Goal: Task Accomplishment & Management: Manage account settings

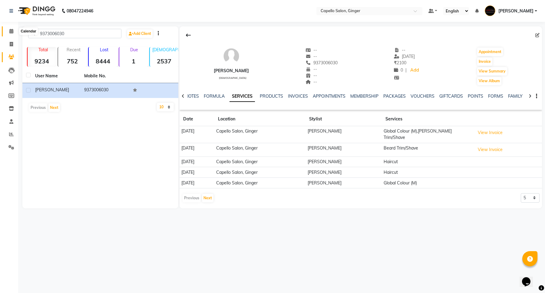
click at [12, 31] on icon at bounding box center [11, 31] width 4 height 5
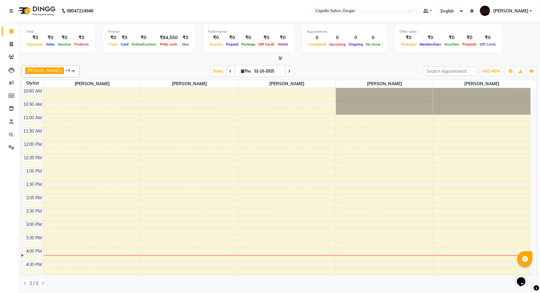
click at [383, 143] on div "10:00 AM 10:30 AM 11:00 AM 11:30 AM 12:00 PM 12:30 PM 1:00 PM 1:30 PM 2:00 PM 2…" at bounding box center [276, 248] width 509 height 320
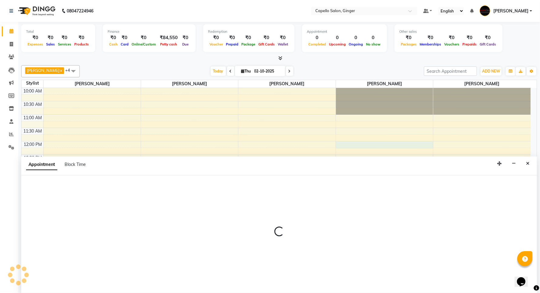
scroll to position [0, 0]
select select "90646"
select select "tentative"
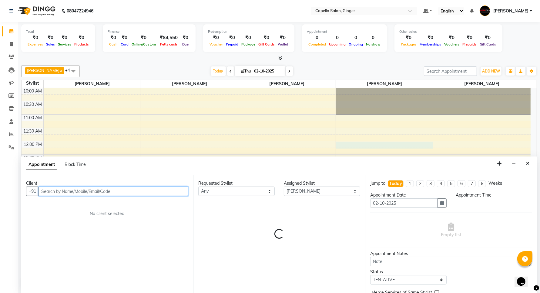
select select "720"
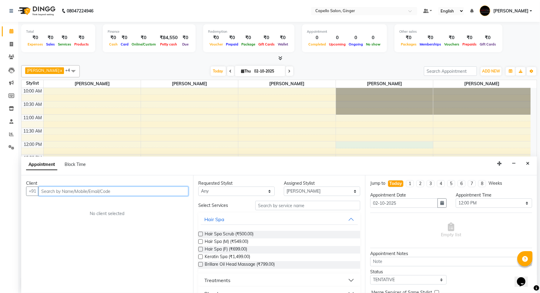
click at [58, 191] on input "text" at bounding box center [113, 190] width 150 height 9
type input "8888883614"
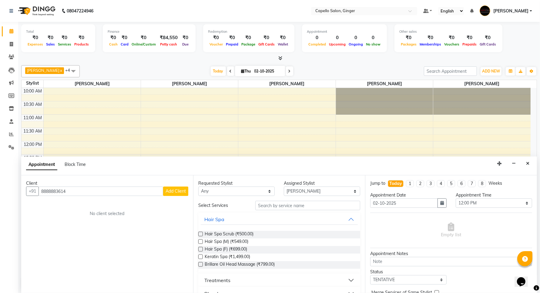
click at [170, 190] on span "Add Client" at bounding box center [175, 190] width 20 height 5
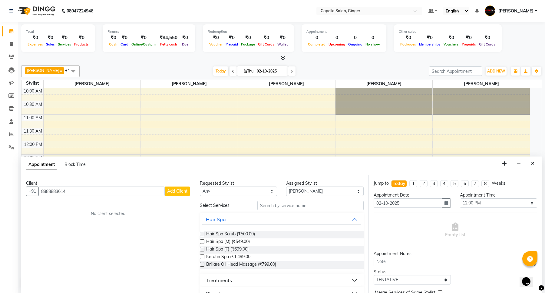
select select "22"
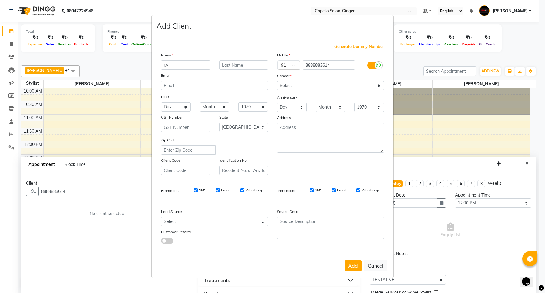
type input "r"
type input "Rachit"
click at [306, 84] on select "Select [DEMOGRAPHIC_DATA] [DEMOGRAPHIC_DATA] Other Prefer Not To Say" at bounding box center [330, 85] width 107 height 9
click at [277, 82] on select "Select [DEMOGRAPHIC_DATA] [DEMOGRAPHIC_DATA] Other Prefer Not To Say" at bounding box center [330, 85] width 107 height 9
click at [288, 86] on select "Select [DEMOGRAPHIC_DATA] [DEMOGRAPHIC_DATA] Other Prefer Not To Say" at bounding box center [330, 85] width 107 height 9
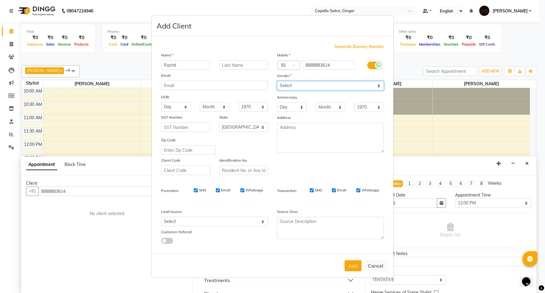
select select "[DEMOGRAPHIC_DATA]"
click at [277, 82] on select "Select [DEMOGRAPHIC_DATA] [DEMOGRAPHIC_DATA] Other Prefer Not To Say" at bounding box center [330, 85] width 107 height 9
click at [352, 263] on button "Add" at bounding box center [353, 265] width 17 height 11
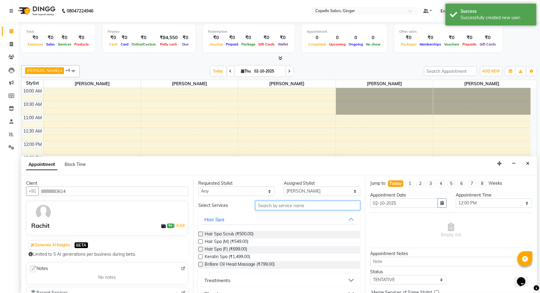
click at [279, 206] on input "text" at bounding box center [307, 205] width 105 height 9
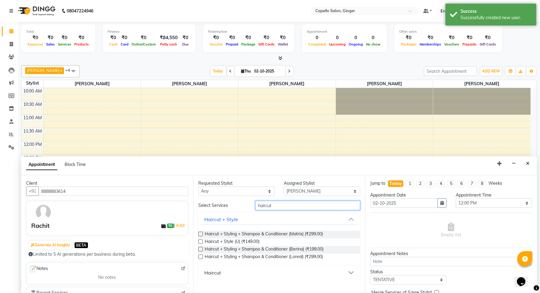
type input "haircut"
click at [208, 272] on div "Haircut" at bounding box center [212, 272] width 17 height 7
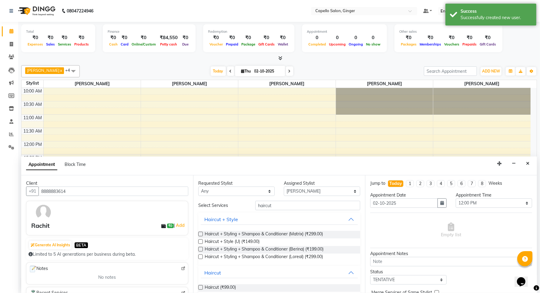
click at [199, 287] on label at bounding box center [200, 287] width 5 height 5
click at [199, 287] on input "checkbox" at bounding box center [200, 288] width 4 height 4
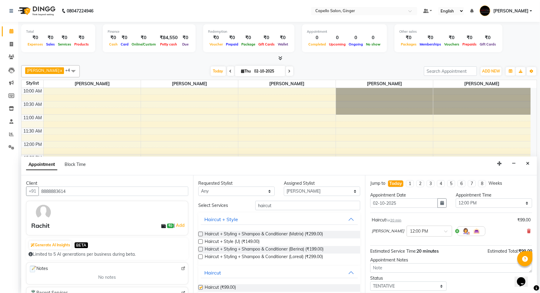
checkbox input "false"
click at [296, 192] on select "Select Admin [PERSON_NAME] [PERSON_NAME] [PERSON_NAME] Priyanka [PERSON_NAME] […" at bounding box center [322, 190] width 76 height 9
select select "35234"
click at [284, 186] on select "Select Admin [PERSON_NAME] [PERSON_NAME] [PERSON_NAME] Priyanka [PERSON_NAME] […" at bounding box center [322, 190] width 76 height 9
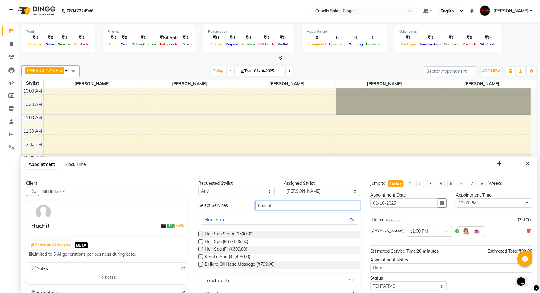
click at [278, 208] on input "haircut" at bounding box center [307, 205] width 105 height 9
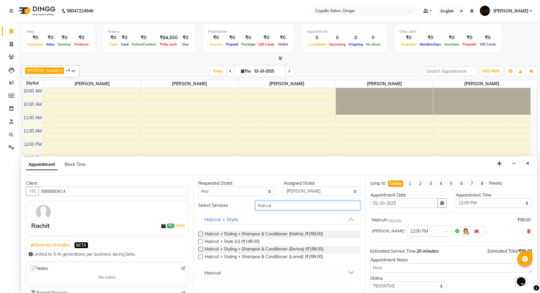
type input "haircut"
click at [207, 272] on div "Haircut" at bounding box center [212, 272] width 17 height 7
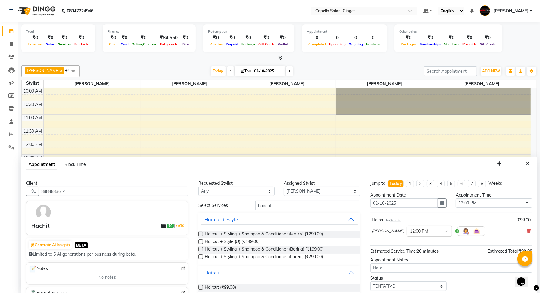
click at [201, 287] on label at bounding box center [200, 287] width 5 height 5
click at [201, 287] on input "checkbox" at bounding box center [200, 288] width 4 height 4
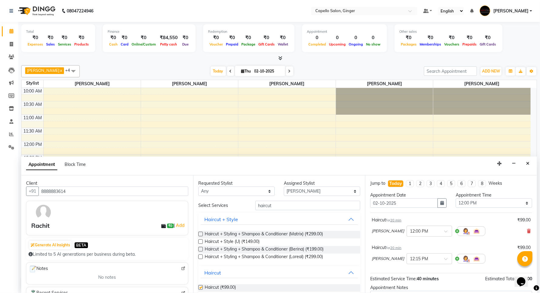
checkbox input "false"
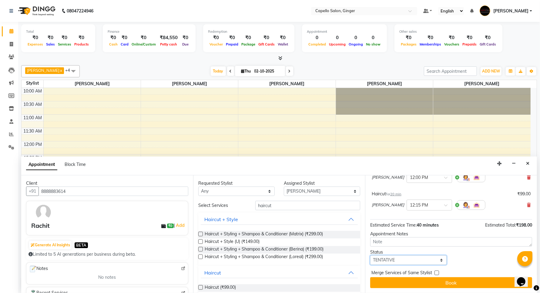
click at [392, 260] on select "Select TENTATIVE CONFIRM CHECK-IN UPCOMING" at bounding box center [408, 259] width 76 height 9
select select "confirm booking"
click at [370, 255] on select "Select TENTATIVE CONFIRM CHECK-IN UPCOMING" at bounding box center [408, 259] width 76 height 9
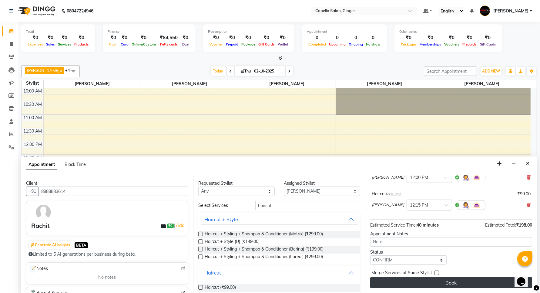
click at [393, 280] on button "Book" at bounding box center [451, 282] width 162 height 11
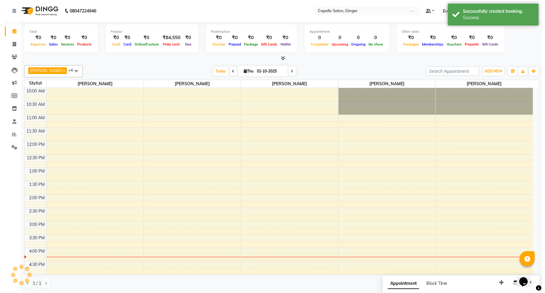
scroll to position [0, 0]
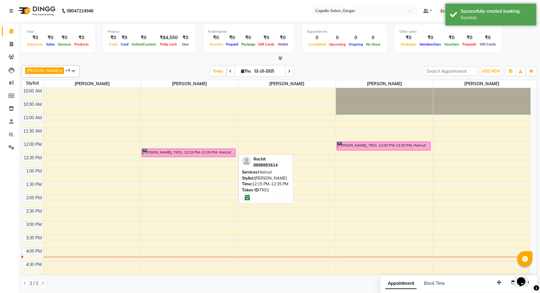
click at [218, 155] on div "[PERSON_NAME], TK01, 12:15 PM-12:35 PM, Haircut" at bounding box center [188, 153] width 93 height 8
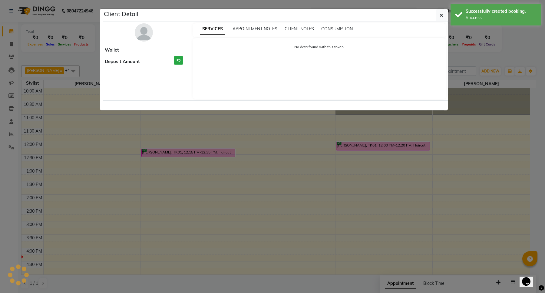
select select "6"
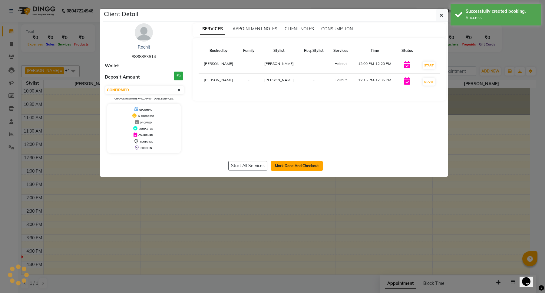
click at [290, 163] on button "Mark Done And Checkout" at bounding box center [297, 166] width 52 height 10
select select "service"
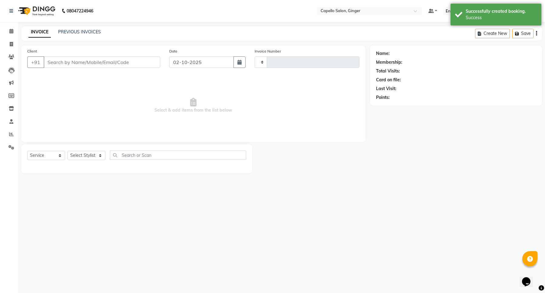
type input "2155"
select select "832"
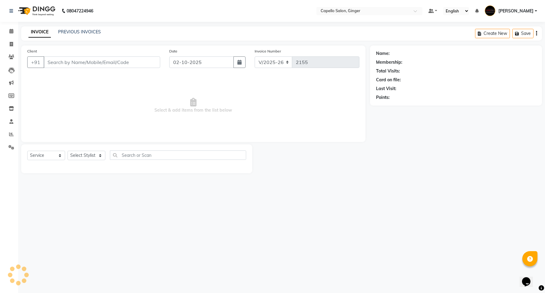
type input "8888883614"
select select "90646"
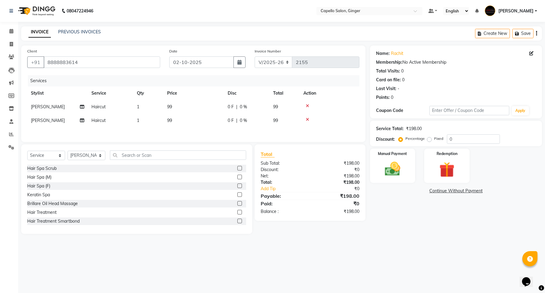
click at [172, 106] on span "99" at bounding box center [169, 106] width 5 height 5
select select "35234"
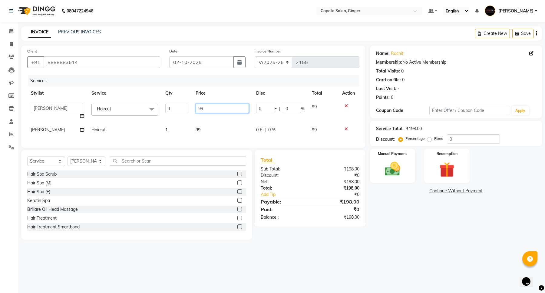
click at [208, 109] on input "99" at bounding box center [222, 108] width 53 height 9
type input "9"
type input "200"
click at [198, 128] on div "Services Stylist Service Qty Price Disc Total Action Admin [PERSON_NAME] [PERSO…" at bounding box center [193, 108] width 332 height 66
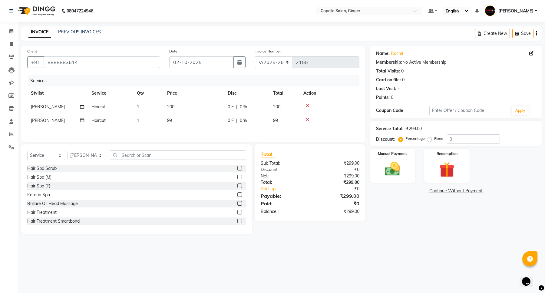
click at [168, 121] on span "99" at bounding box center [169, 120] width 5 height 5
select select "90646"
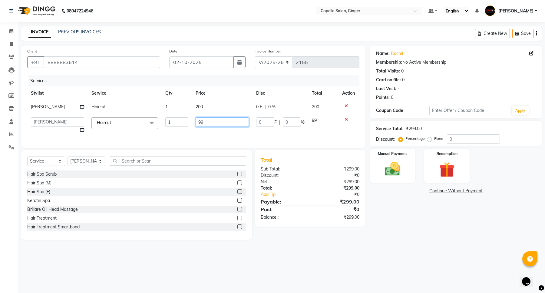
click at [206, 121] on input "99" at bounding box center [222, 121] width 53 height 9
type input "9"
type input "200"
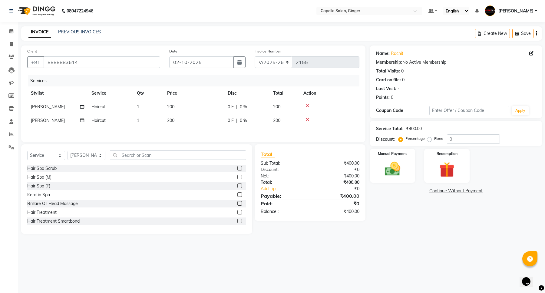
click at [199, 135] on div "Services Stylist Service Qty Price Disc Total Action [PERSON_NAME] Haircut 1 20…" at bounding box center [193, 105] width 332 height 61
click at [396, 167] on img at bounding box center [393, 169] width 26 height 18
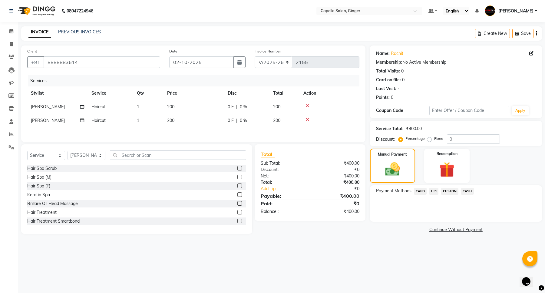
click at [470, 190] on span "CASH" at bounding box center [467, 191] width 13 height 7
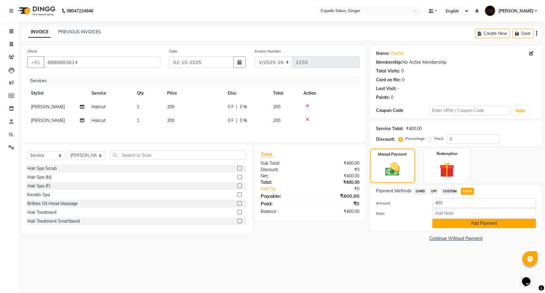
click at [460, 225] on button "Add Payment" at bounding box center [485, 222] width 104 height 9
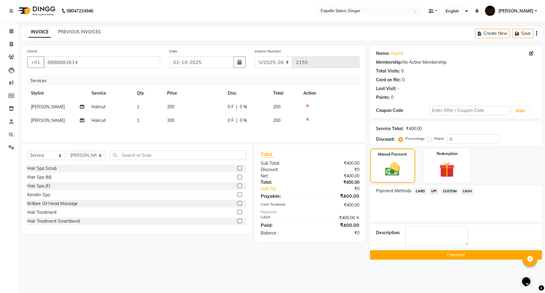
click at [456, 253] on button "Checkout" at bounding box center [456, 254] width 172 height 9
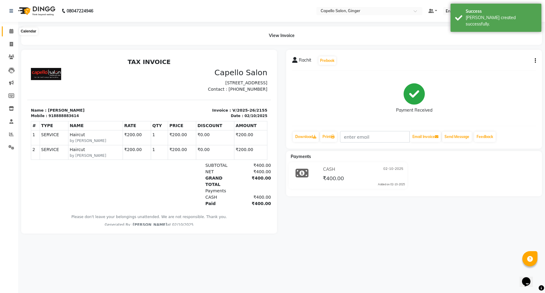
click at [11, 29] on icon at bounding box center [11, 31] width 4 height 5
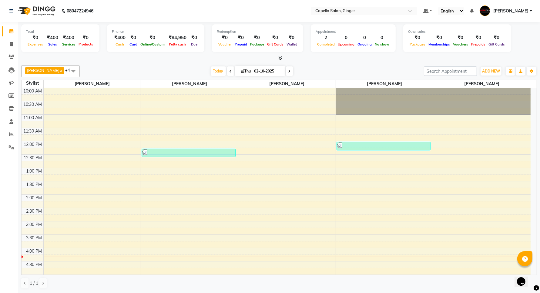
click at [493, 144] on div "10:00 AM 10:30 AM 11:00 AM 11:30 AM 12:00 PM 12:30 PM 1:00 PM 1:30 PM 2:00 PM 2…" at bounding box center [276, 248] width 509 height 320
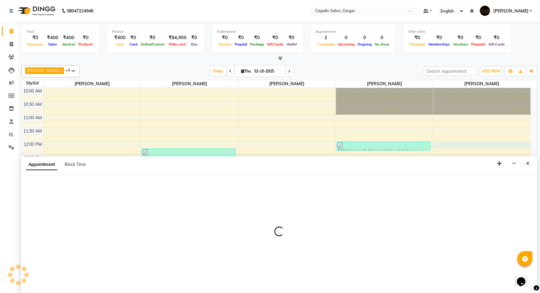
scroll to position [0, 0]
select select "93459"
select select "tentative"
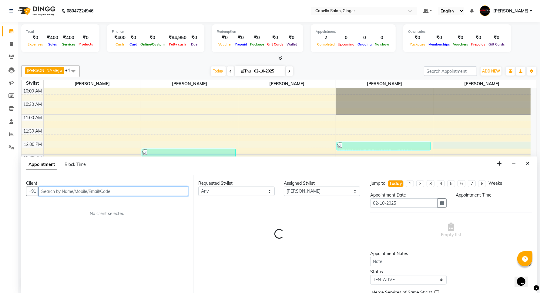
select select "720"
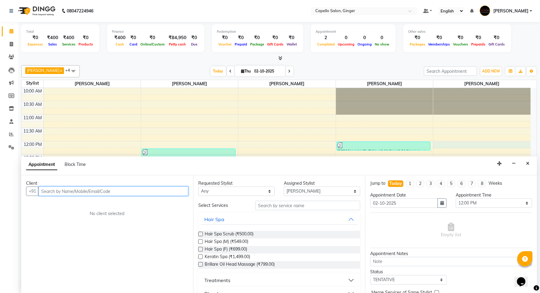
click at [59, 187] on input "text" at bounding box center [113, 190] width 150 height 9
type input "7972868299"
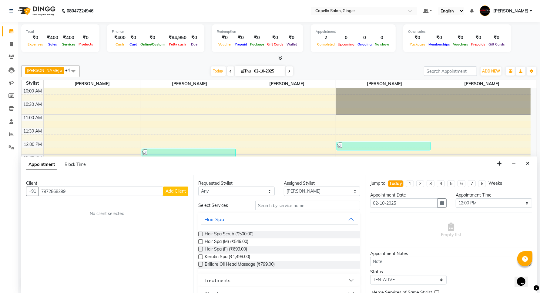
click at [176, 190] on span "Add Client" at bounding box center [175, 190] width 20 height 5
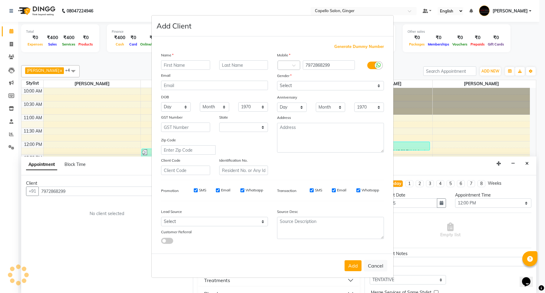
select select "22"
type input "Alisha"
click at [303, 87] on select "Select [DEMOGRAPHIC_DATA] [DEMOGRAPHIC_DATA] Other Prefer Not To Say" at bounding box center [330, 85] width 107 height 9
select select "[DEMOGRAPHIC_DATA]"
click at [277, 82] on select "Select [DEMOGRAPHIC_DATA] [DEMOGRAPHIC_DATA] Other Prefer Not To Say" at bounding box center [330, 85] width 107 height 9
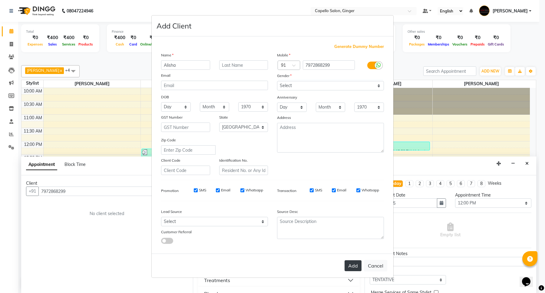
click at [352, 266] on button "Add" at bounding box center [353, 265] width 17 height 11
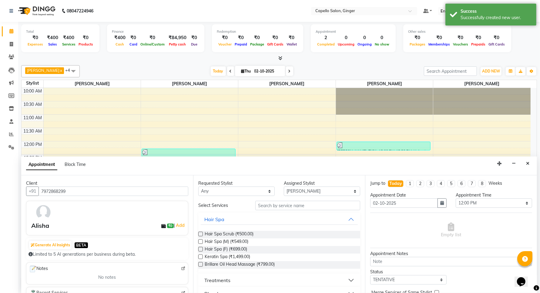
click at [201, 249] on label at bounding box center [200, 249] width 5 height 5
click at [201, 249] on input "checkbox" at bounding box center [200, 250] width 4 height 4
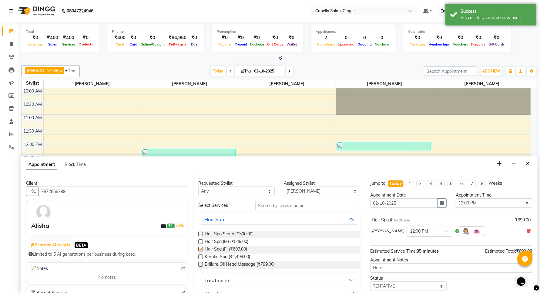
checkbox input "false"
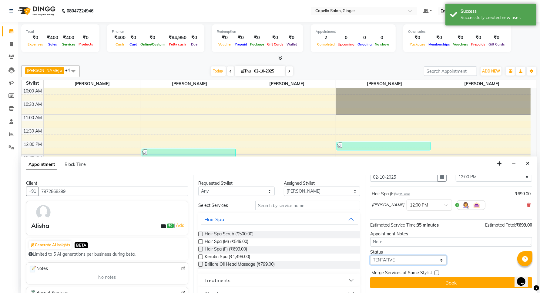
click at [411, 262] on select "Select TENTATIVE CONFIRM CHECK-IN UPCOMING" at bounding box center [408, 259] width 76 height 9
select select "confirm booking"
click at [370, 255] on select "Select TENTATIVE CONFIRM CHECK-IN UPCOMING" at bounding box center [408, 259] width 76 height 9
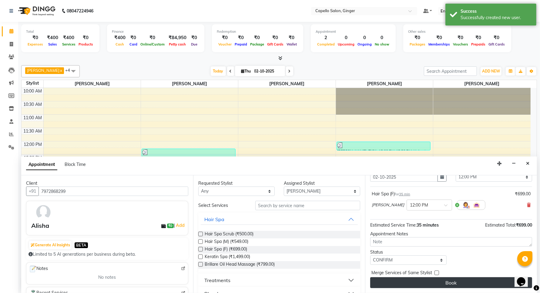
click at [402, 280] on button "Book" at bounding box center [451, 282] width 162 height 11
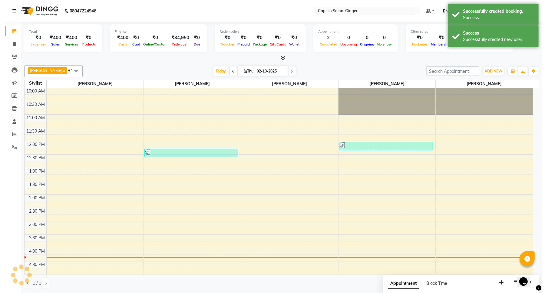
scroll to position [0, 0]
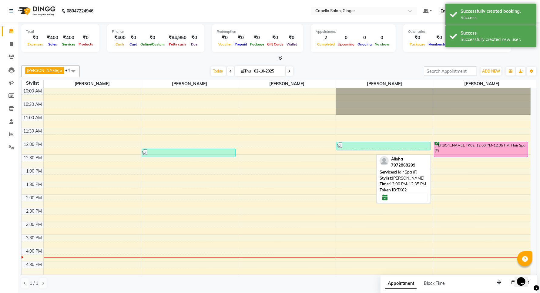
click at [481, 151] on div "[PERSON_NAME], TK02, 12:00 PM-12:35 PM, Hair Spa (F)" at bounding box center [481, 149] width 94 height 15
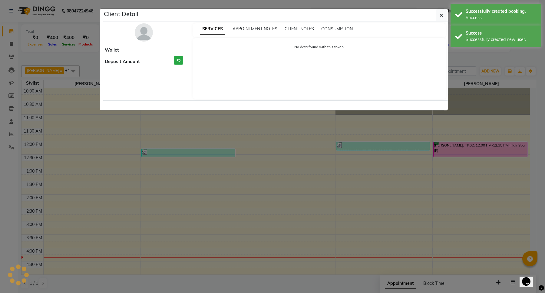
select select "6"
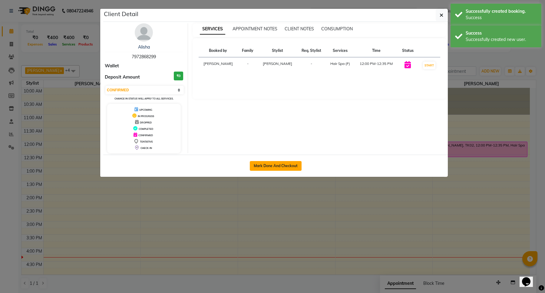
click at [272, 166] on button "Mark Done And Checkout" at bounding box center [276, 166] width 52 height 10
select select "service"
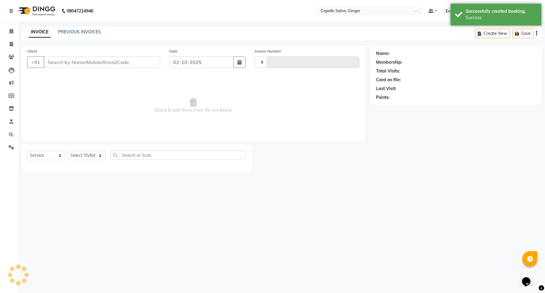
type input "2156"
select select "832"
type input "7972868299"
select select "93459"
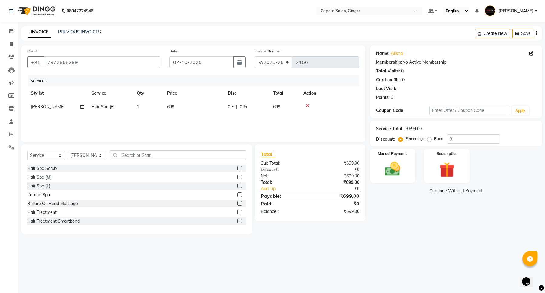
click at [167, 105] on span "699" at bounding box center [170, 106] width 7 height 5
select select "93459"
click at [211, 108] on input "699" at bounding box center [222, 108] width 53 height 9
type input "6"
type input "800"
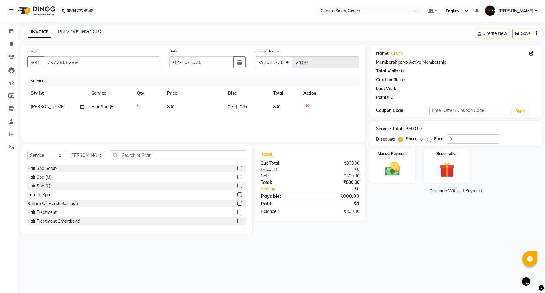
click at [217, 125] on div "Services Stylist Service Qty Price Disc Total Action [PERSON_NAME] Hair Spa (F)…" at bounding box center [193, 105] width 332 height 61
click at [384, 168] on img at bounding box center [393, 169] width 26 height 18
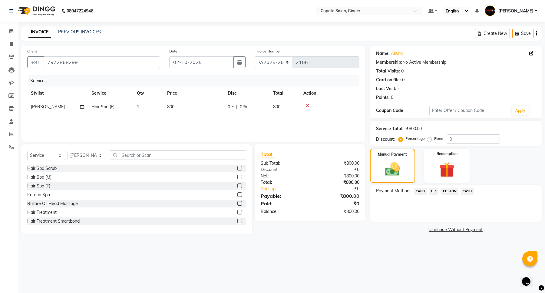
click at [471, 192] on span "CASH" at bounding box center [467, 191] width 13 height 7
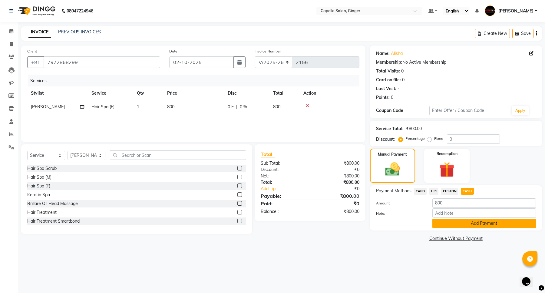
click at [468, 225] on button "Add Payment" at bounding box center [485, 222] width 104 height 9
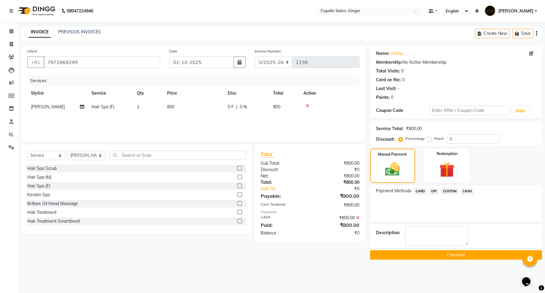
click at [465, 255] on button "Checkout" at bounding box center [456, 254] width 172 height 9
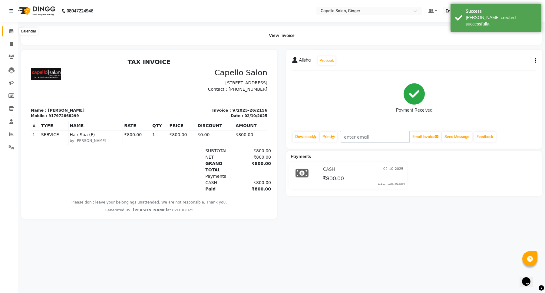
click at [11, 32] on icon at bounding box center [11, 31] width 4 height 5
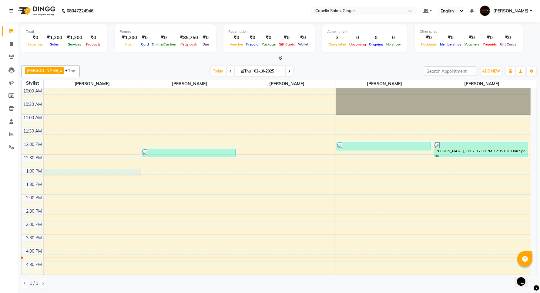
click at [56, 171] on div "10:00 AM 10:30 AM 11:00 AM 11:30 AM 12:00 PM 12:30 PM 1:00 PM 1:30 PM 2:00 PM 2…" at bounding box center [276, 248] width 509 height 320
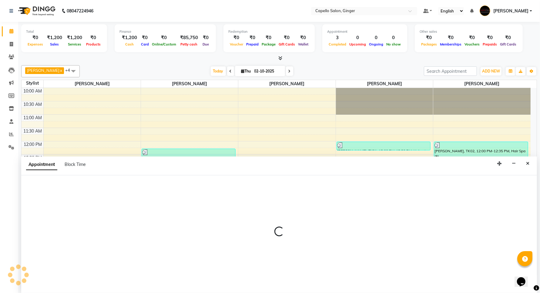
scroll to position [0, 0]
select select "23806"
select select "780"
select select "tentative"
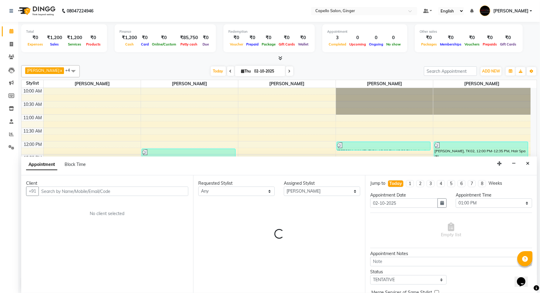
click at [52, 188] on input "text" at bounding box center [113, 190] width 150 height 9
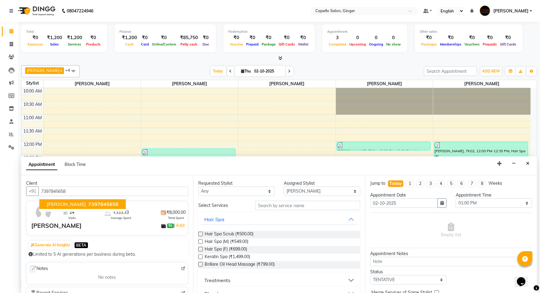
click at [55, 206] on span "[PERSON_NAME]" at bounding box center [66, 204] width 39 height 6
type input "7397845658"
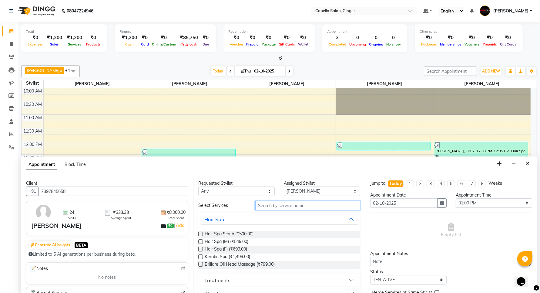
click at [264, 204] on input "text" at bounding box center [307, 205] width 105 height 9
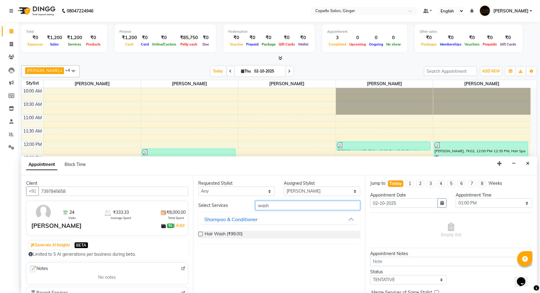
type input "wash"
click at [200, 233] on label at bounding box center [200, 234] width 5 height 5
click at [200, 233] on input "checkbox" at bounding box center [200, 234] width 4 height 4
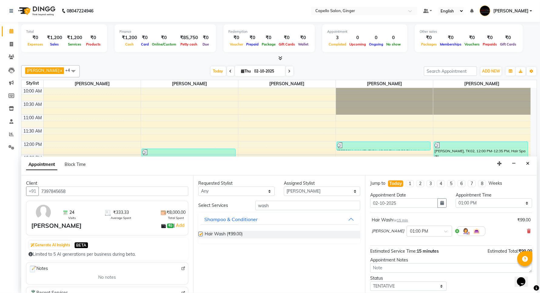
checkbox input "false"
click at [305, 189] on select "Select Admin [PERSON_NAME] [PERSON_NAME] [PERSON_NAME] Priyanka [PERSON_NAME] […" at bounding box center [322, 190] width 76 height 9
select select "41186"
click at [284, 186] on select "Select Admin [PERSON_NAME] [PERSON_NAME] [PERSON_NAME] Priyanka [PERSON_NAME] […" at bounding box center [322, 190] width 76 height 9
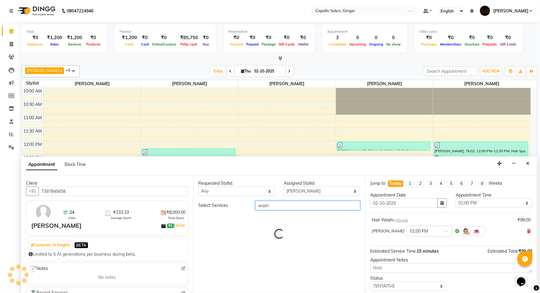
click at [271, 207] on input "wash" at bounding box center [307, 205] width 105 height 9
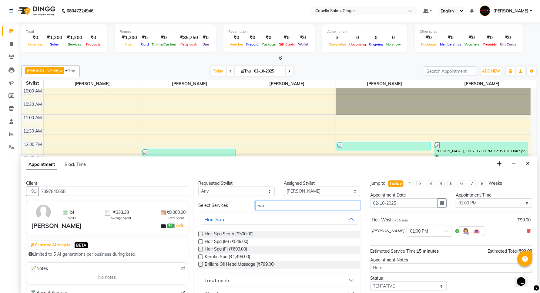
type input "w"
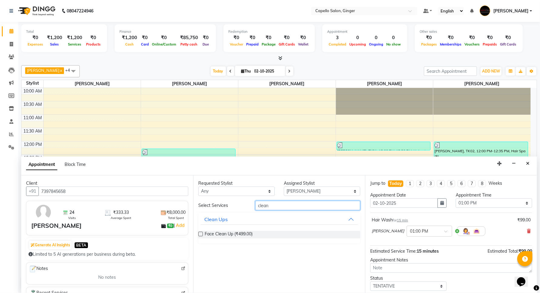
type input "clean"
click at [199, 234] on label at bounding box center [200, 234] width 5 height 5
click at [199, 234] on input "checkbox" at bounding box center [200, 234] width 4 height 4
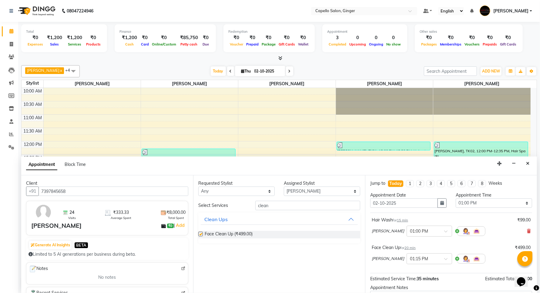
checkbox input "false"
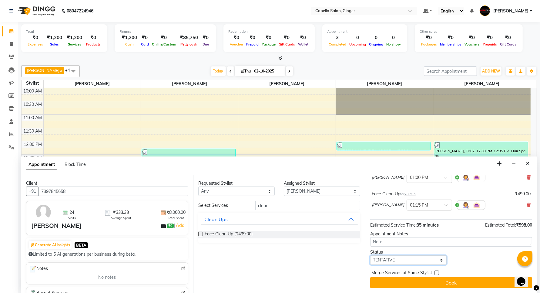
click at [398, 258] on select "Select TENTATIVE CONFIRM CHECK-IN UPCOMING" at bounding box center [408, 259] width 76 height 9
select select "confirm booking"
click at [370, 255] on select "Select TENTATIVE CONFIRM CHECK-IN UPCOMING" at bounding box center [408, 259] width 76 height 9
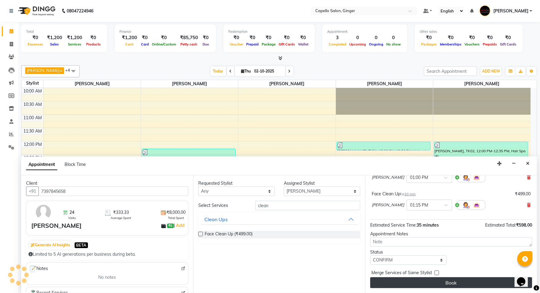
click at [391, 281] on button "Book" at bounding box center [451, 282] width 162 height 11
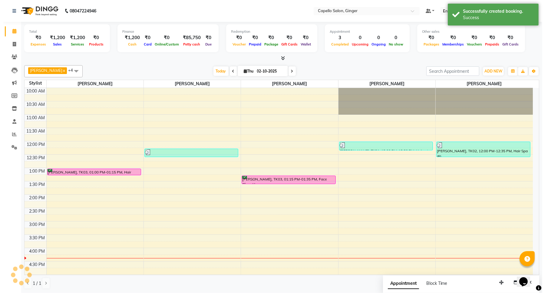
scroll to position [0, 0]
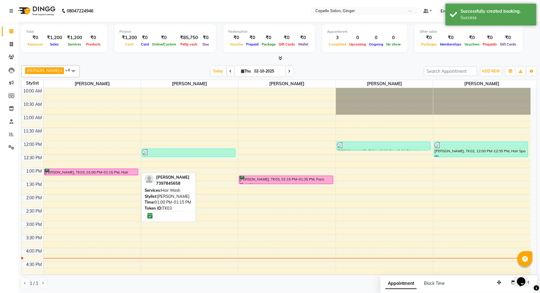
click at [121, 171] on div "[PERSON_NAME], TK03, 01:00 PM-01:15 PM, Hair Wash" at bounding box center [91, 172] width 93 height 6
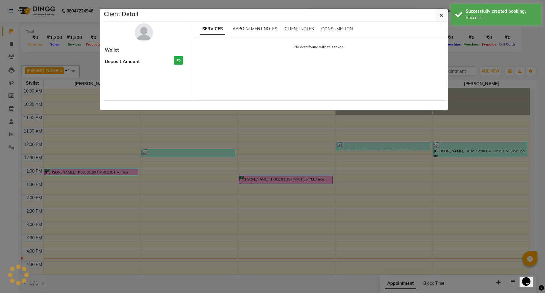
select select "6"
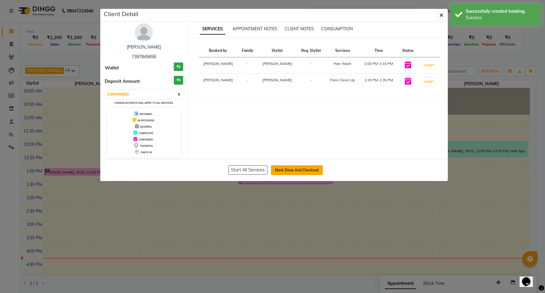
click at [288, 170] on button "Mark Done And Checkout" at bounding box center [297, 170] width 52 height 10
select select "service"
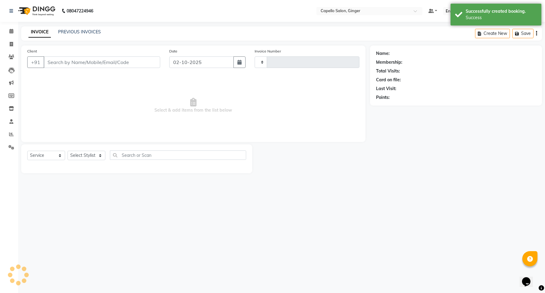
type input "2157"
select select "832"
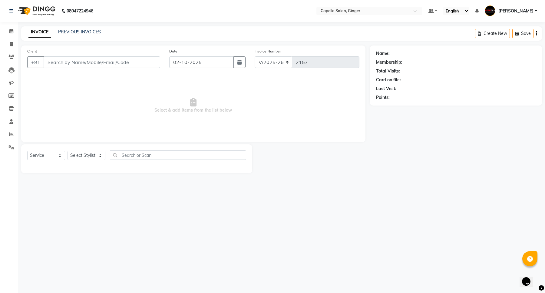
type input "7397845658"
select select "41186"
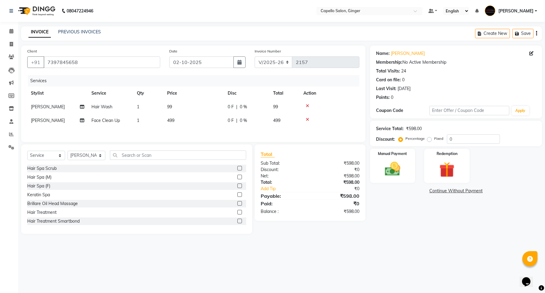
click at [168, 104] on span "99" at bounding box center [169, 106] width 5 height 5
select select "23806"
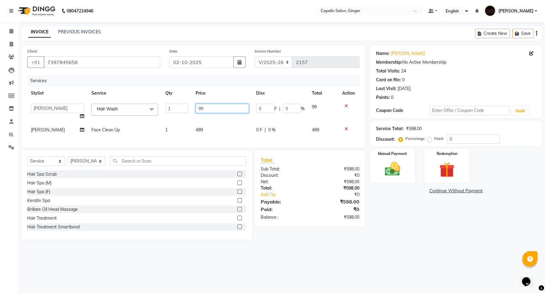
click at [217, 109] on input "99" at bounding box center [222, 108] width 53 height 9
type input "9"
type input "200"
click at [201, 129] on div "Services Stylist Service Qty Price Disc Total Action Admin [PERSON_NAME] [PERSO…" at bounding box center [193, 108] width 332 height 66
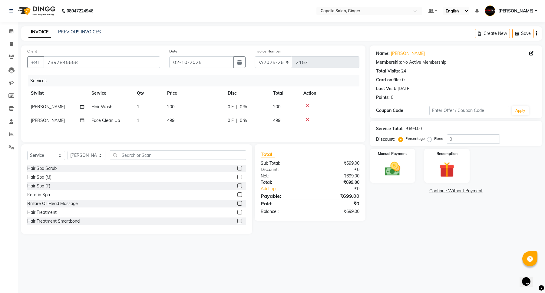
drag, startPoint x: 172, startPoint y: 122, endPoint x: 180, endPoint y: 115, distance: 10.9
click at [178, 122] on td "499" at bounding box center [194, 121] width 61 height 14
select select "41186"
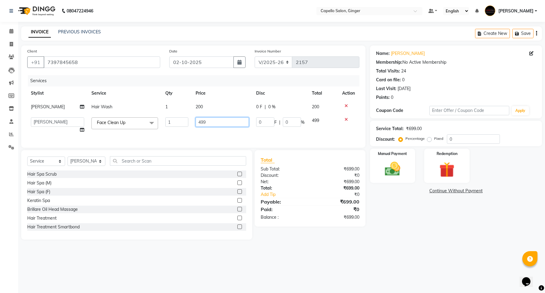
click at [218, 122] on input "499" at bounding box center [222, 121] width 53 height 9
type input "4"
type input "700"
click at [220, 129] on div "Services Stylist Service Qty Price Disc Total Action [PERSON_NAME] Hair Wash 1 …" at bounding box center [193, 108] width 332 height 66
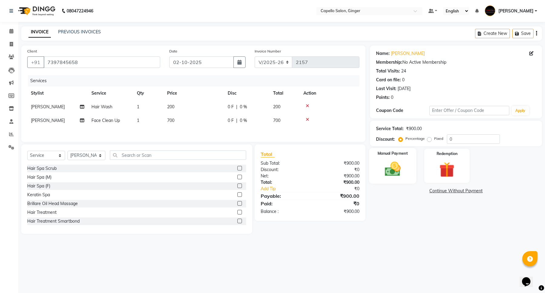
click at [391, 163] on img at bounding box center [393, 169] width 26 height 18
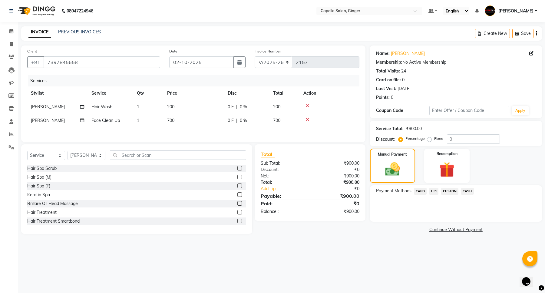
click at [467, 190] on span "CASH" at bounding box center [467, 191] width 13 height 7
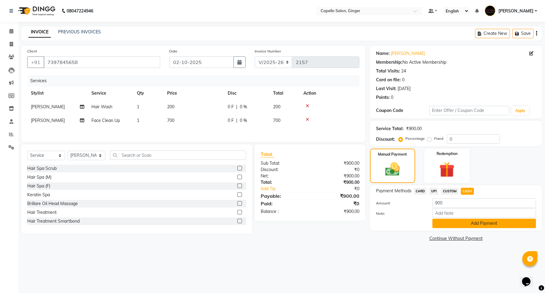
click at [464, 222] on button "Add Payment" at bounding box center [485, 222] width 104 height 9
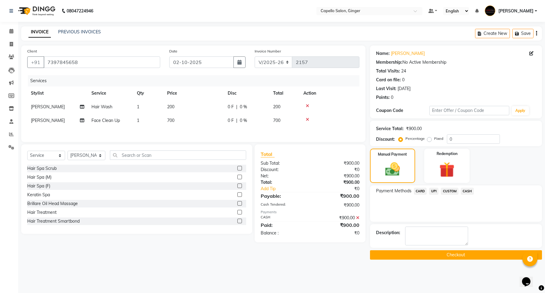
click at [448, 256] on button "Checkout" at bounding box center [456, 254] width 172 height 9
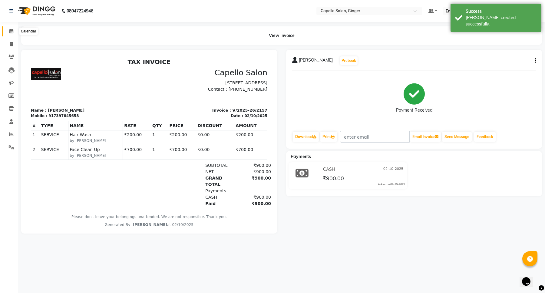
click at [11, 31] on icon at bounding box center [11, 31] width 4 height 5
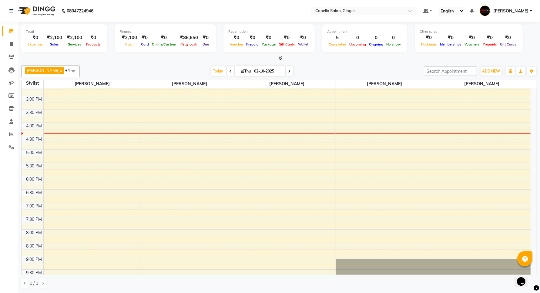
scroll to position [12, 0]
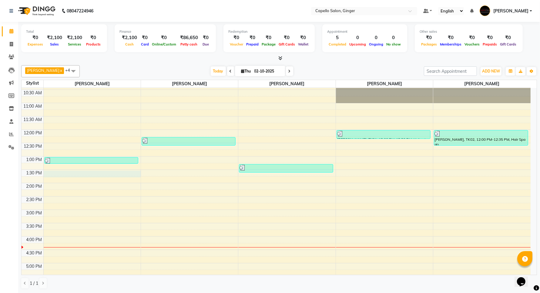
click at [64, 175] on div "10:00 AM 10:30 AM 11:00 AM 11:30 AM 12:00 PM 12:30 PM 1:00 PM 1:30 PM 2:00 PM 2…" at bounding box center [276, 236] width 509 height 320
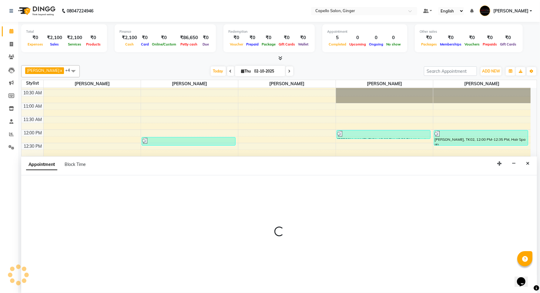
scroll to position [0, 0]
select select "23806"
select select "810"
select select "tentative"
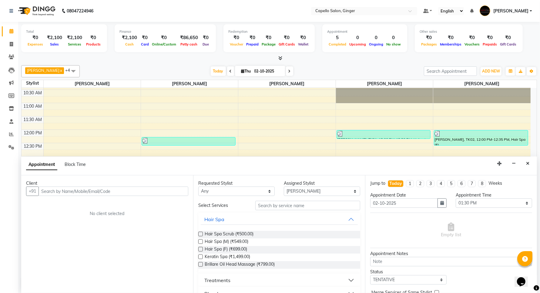
click at [61, 195] on input "text" at bounding box center [113, 190] width 150 height 9
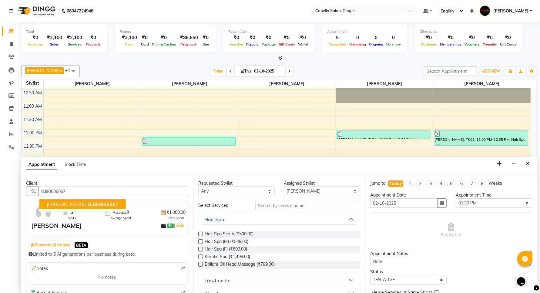
click at [88, 203] on span "8390606067" at bounding box center [103, 204] width 30 height 6
type input "8390606067"
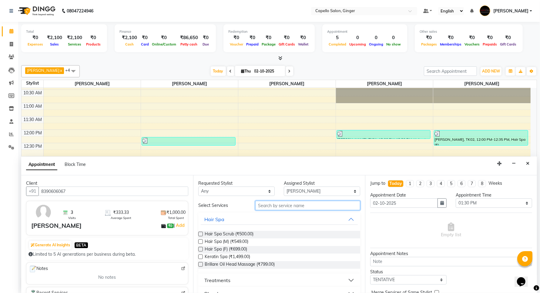
click at [278, 206] on input "text" at bounding box center [307, 205] width 105 height 9
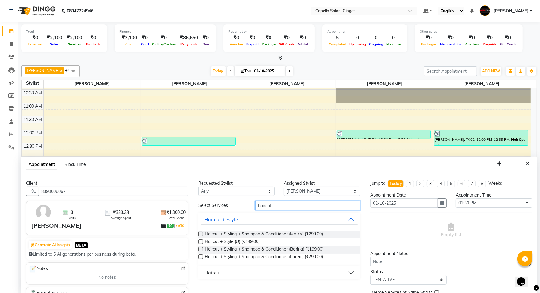
type input "haircut"
click at [216, 273] on div "Haircut" at bounding box center [212, 272] width 17 height 7
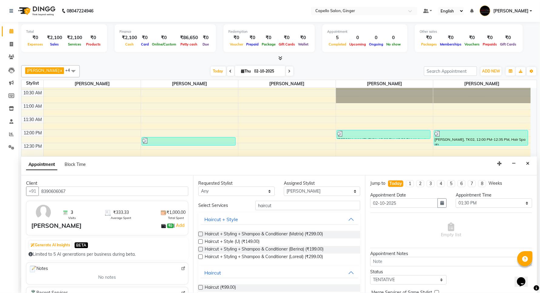
click at [200, 287] on label at bounding box center [200, 287] width 5 height 5
click at [200, 287] on input "checkbox" at bounding box center [200, 288] width 4 height 4
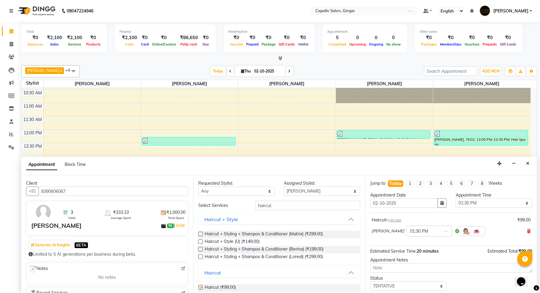
checkbox input "false"
click at [302, 192] on select "Select Admin [PERSON_NAME] [PERSON_NAME] [PERSON_NAME] Priyanka [PERSON_NAME] […" at bounding box center [322, 190] width 76 height 9
select select "35234"
click at [284, 186] on select "Select Admin [PERSON_NAME] [PERSON_NAME] [PERSON_NAME] Priyanka [PERSON_NAME] […" at bounding box center [322, 190] width 76 height 9
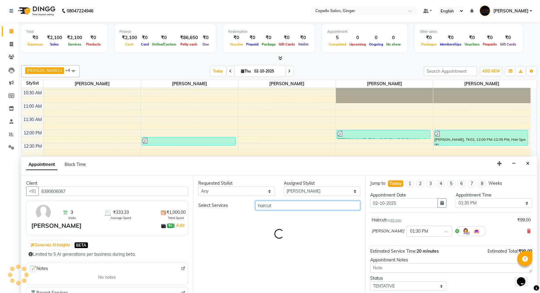
click at [278, 208] on input "haircut" at bounding box center [307, 205] width 105 height 9
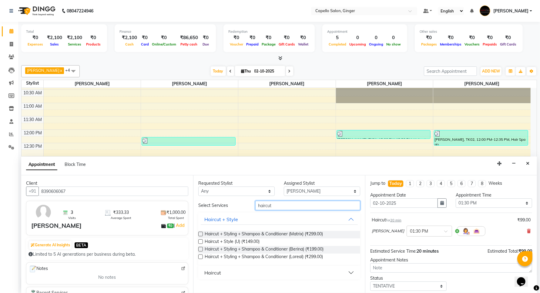
type input "haircut"
click at [206, 273] on div "Haircut" at bounding box center [212, 272] width 17 height 7
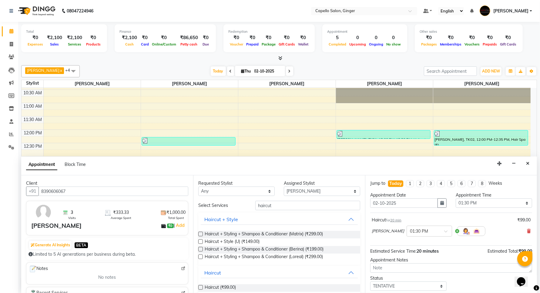
click at [200, 288] on label at bounding box center [200, 287] width 5 height 5
click at [200, 288] on input "checkbox" at bounding box center [200, 288] width 4 height 4
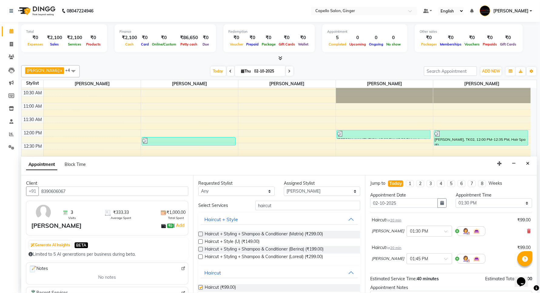
checkbox input "false"
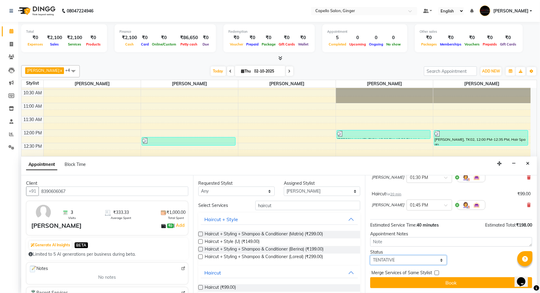
click at [405, 258] on select "Select TENTATIVE CONFIRM CHECK-IN UPCOMING" at bounding box center [408, 259] width 76 height 9
select select "confirm booking"
click at [370, 255] on select "Select TENTATIVE CONFIRM CHECK-IN UPCOMING" at bounding box center [408, 259] width 76 height 9
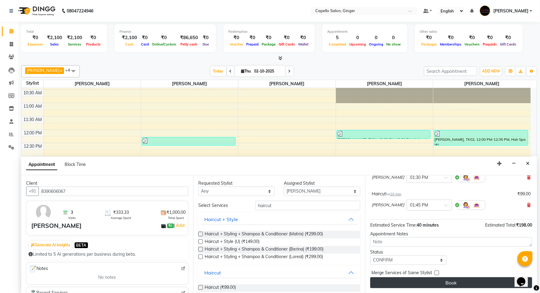
click at [399, 282] on button "Book" at bounding box center [451, 282] width 162 height 11
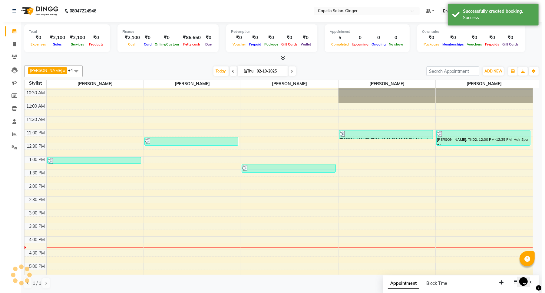
scroll to position [0, 0]
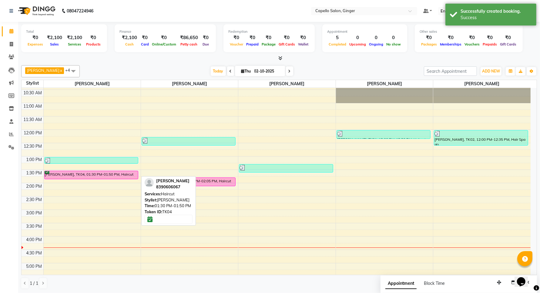
click at [111, 174] on div "[PERSON_NAME], TK04, 01:30 PM-01:50 PM, Haircut" at bounding box center [91, 175] width 93 height 8
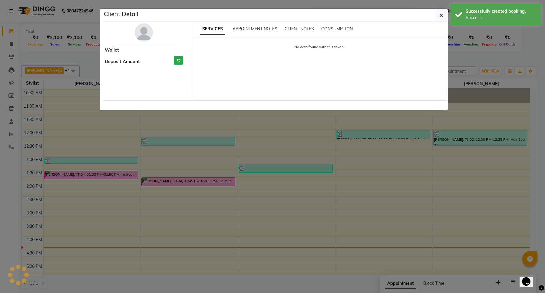
select select "6"
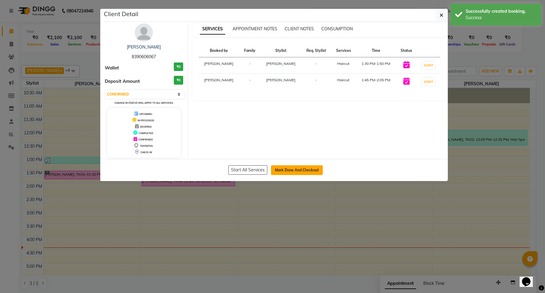
click at [303, 171] on button "Mark Done And Checkout" at bounding box center [297, 170] width 52 height 10
select select "service"
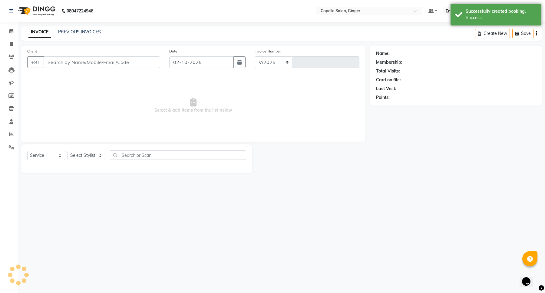
select select "832"
type input "2158"
type input "8390606067"
select select "35234"
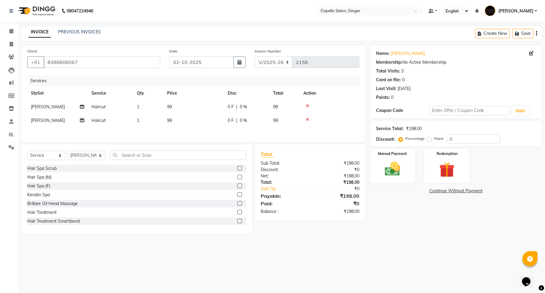
click at [170, 107] on span "99" at bounding box center [169, 106] width 5 height 5
select select "23806"
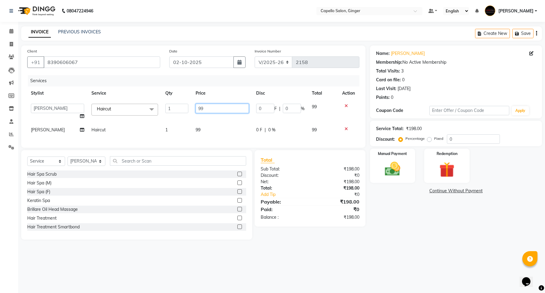
click at [208, 108] on input "99" at bounding box center [222, 108] width 53 height 9
type input "9"
type input "200"
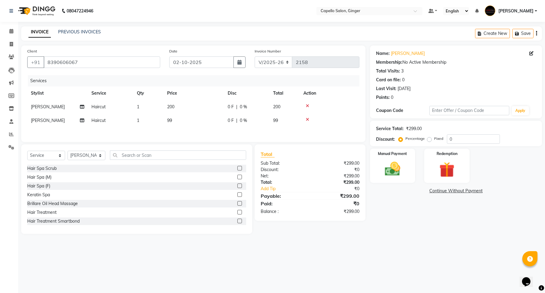
click at [197, 126] on td "99" at bounding box center [194, 121] width 61 height 14
select select "35234"
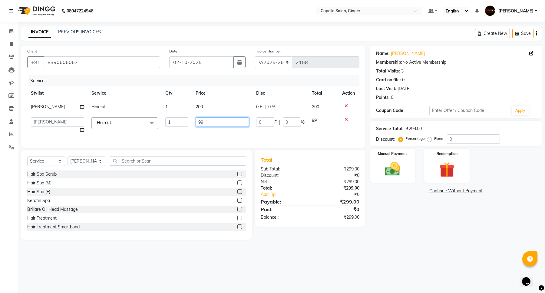
click at [208, 122] on input "99" at bounding box center [222, 121] width 53 height 9
type input "9"
type input "200"
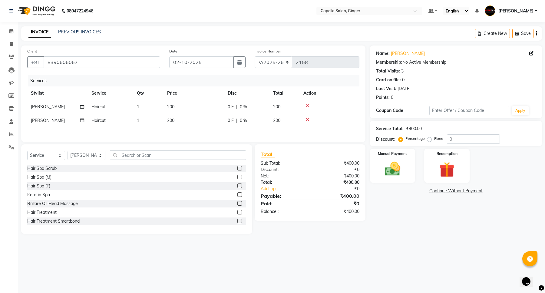
click at [205, 136] on div "Services Stylist Service Qty Price Disc Total Action [PERSON_NAME] Haircut 1 20…" at bounding box center [193, 105] width 332 height 61
click at [388, 162] on img at bounding box center [393, 169] width 26 height 18
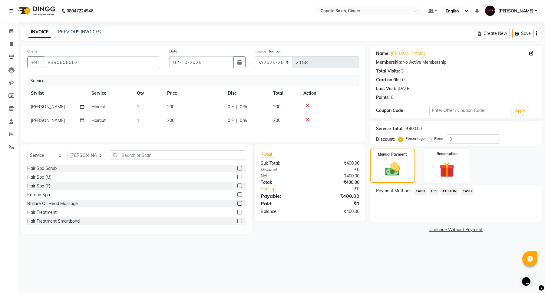
click at [467, 191] on span "CASH" at bounding box center [467, 191] width 13 height 7
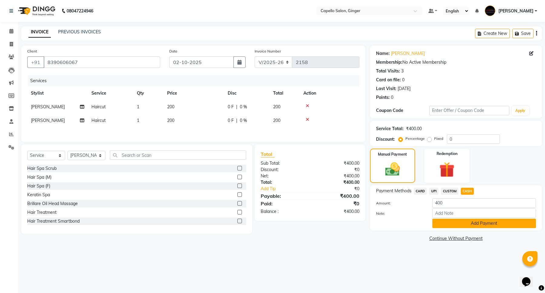
click at [452, 222] on button "Add Payment" at bounding box center [485, 222] width 104 height 9
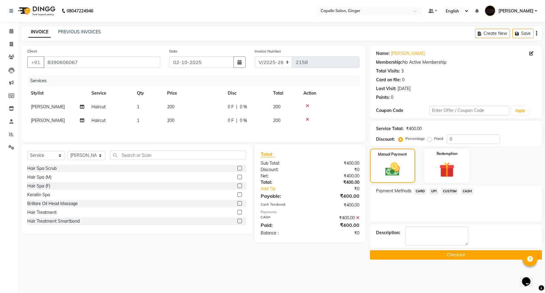
click at [434, 255] on button "Checkout" at bounding box center [456, 254] width 172 height 9
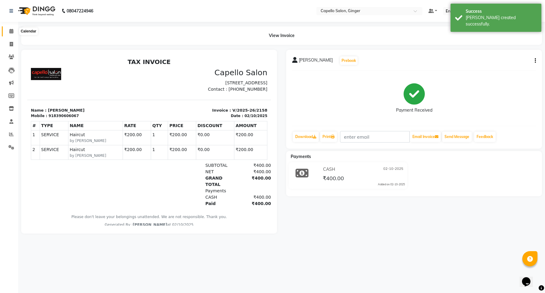
click at [11, 32] on icon at bounding box center [11, 31] width 4 height 5
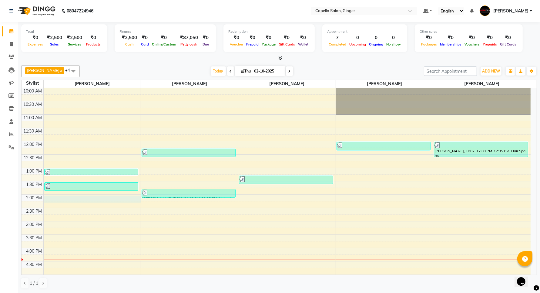
click at [52, 201] on div "10:00 AM 10:30 AM 11:00 AM 11:30 AM 12:00 PM 12:30 PM 1:00 PM 1:30 PM 2:00 PM 2…" at bounding box center [276, 248] width 509 height 320
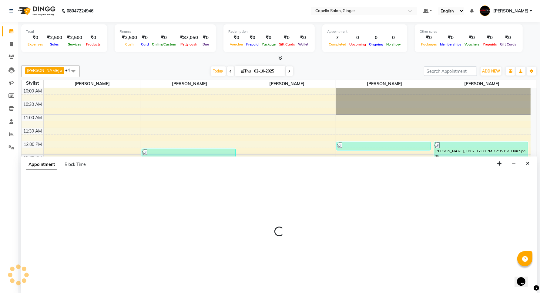
scroll to position [0, 0]
select select "23806"
select select "tentative"
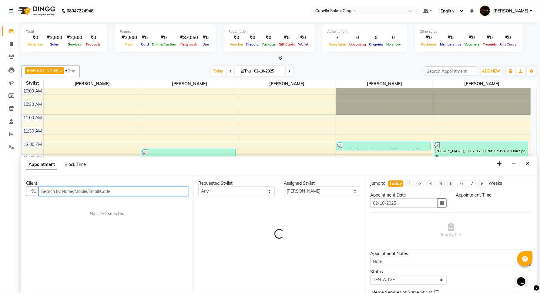
select select "840"
click at [54, 191] on input "text" at bounding box center [113, 190] width 150 height 9
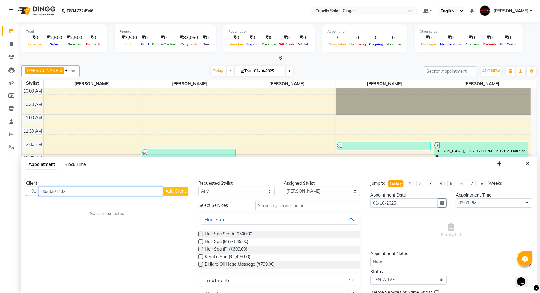
type input "8530301432"
click at [175, 192] on span "Add Client" at bounding box center [175, 190] width 20 height 5
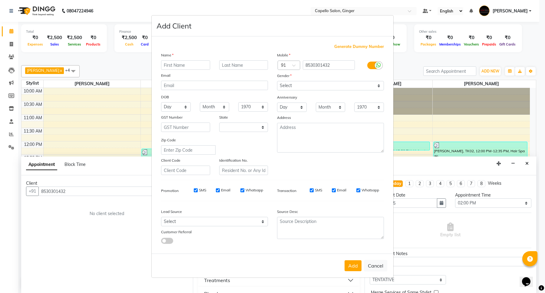
select select "22"
type input "[PERSON_NAME]"
click at [298, 88] on select "Select [DEMOGRAPHIC_DATA] [DEMOGRAPHIC_DATA] Other Prefer Not To Say" at bounding box center [330, 85] width 107 height 9
select select "[DEMOGRAPHIC_DATA]"
click at [277, 82] on select "Select [DEMOGRAPHIC_DATA] [DEMOGRAPHIC_DATA] Other Prefer Not To Say" at bounding box center [330, 85] width 107 height 9
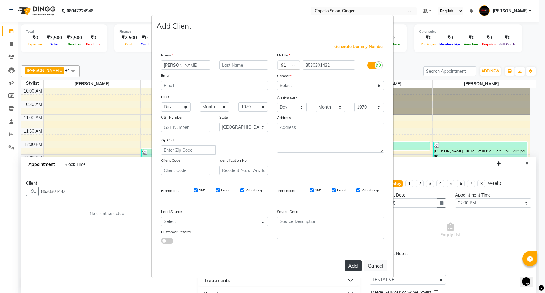
click at [352, 266] on button "Add" at bounding box center [353, 265] width 17 height 11
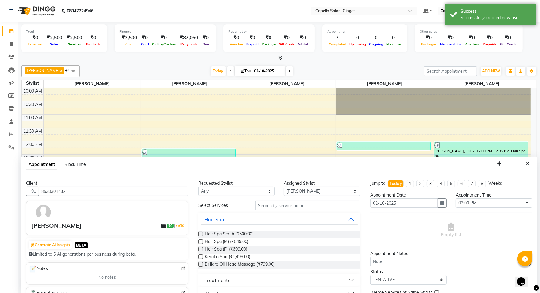
click at [283, 205] on input "text" at bounding box center [307, 205] width 105 height 9
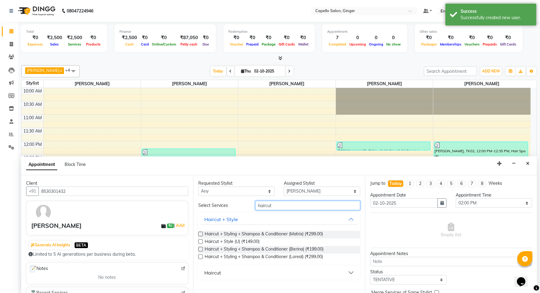
type input "haircut"
click at [199, 255] on label at bounding box center [200, 256] width 5 height 5
click at [199, 255] on input "checkbox" at bounding box center [200, 257] width 4 height 4
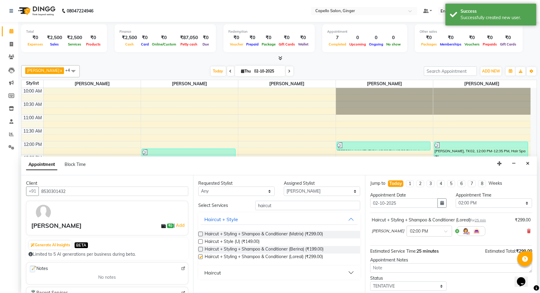
checkbox input "false"
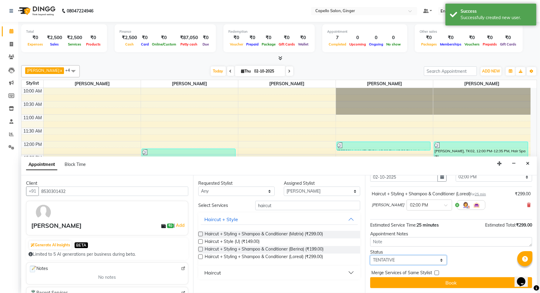
click at [388, 260] on select "Select TENTATIVE CONFIRM CHECK-IN UPCOMING" at bounding box center [408, 259] width 76 height 9
select select "confirm booking"
click at [370, 255] on select "Select TENTATIVE CONFIRM CHECK-IN UPCOMING" at bounding box center [408, 259] width 76 height 9
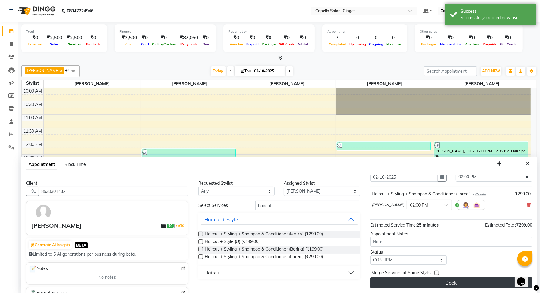
click at [390, 285] on button "Book" at bounding box center [451, 282] width 162 height 11
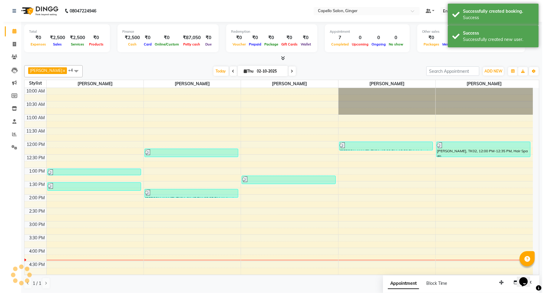
scroll to position [0, 0]
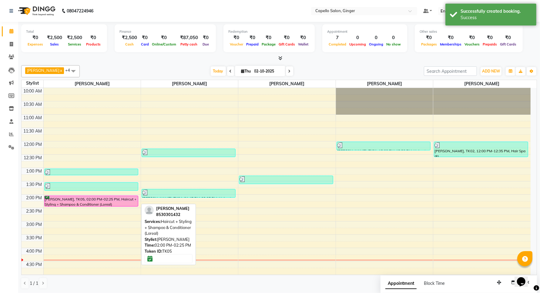
click at [103, 201] on div "[PERSON_NAME], TK05, 02:00 PM-02:25 PM, Haircut + Styling + Shampoo & Condition…" at bounding box center [91, 201] width 93 height 10
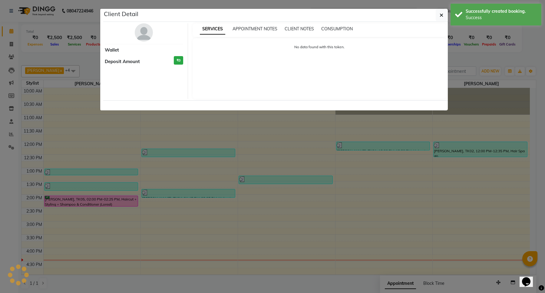
select select "6"
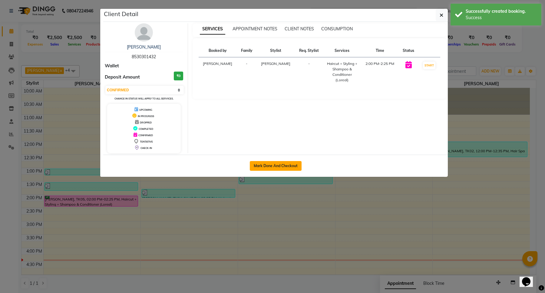
click at [276, 170] on button "Mark Done And Checkout" at bounding box center [276, 166] width 52 height 10
select select "service"
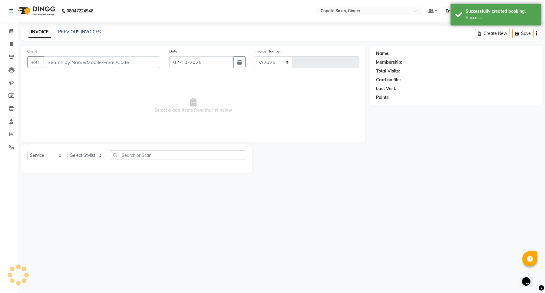
select select "832"
type input "2159"
type input "8530301432"
select select "23806"
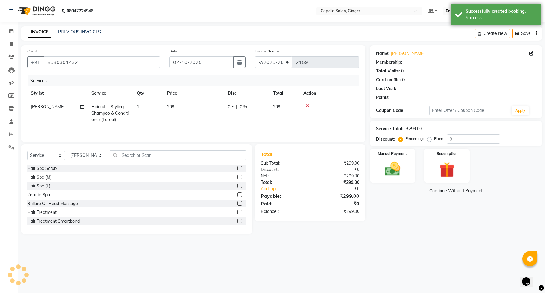
click at [172, 105] on span "299" at bounding box center [170, 106] width 7 height 5
select select "23806"
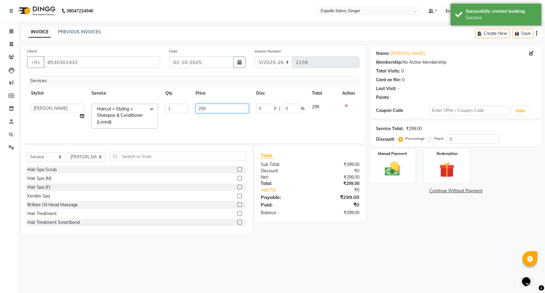
click at [224, 109] on input "299" at bounding box center [222, 108] width 53 height 9
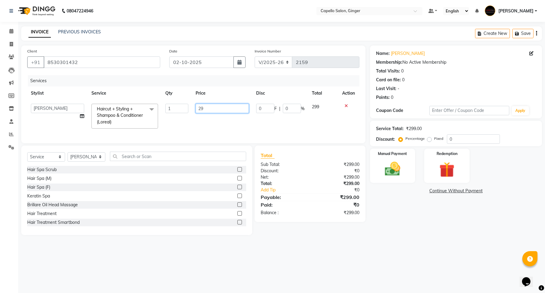
type input "2"
type input "400"
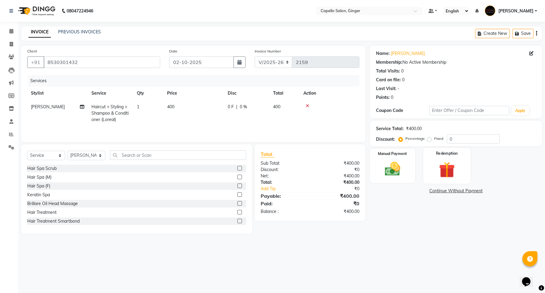
drag, startPoint x: 229, startPoint y: 119, endPoint x: 428, endPoint y: 169, distance: 204.9
click at [231, 119] on tr "[PERSON_NAME] Haircut + Styling + Shampoo & Conditioner (Loreal) 1 400 0 F | 0 …" at bounding box center [193, 113] width 332 height 26
click at [392, 171] on img at bounding box center [393, 169] width 26 height 18
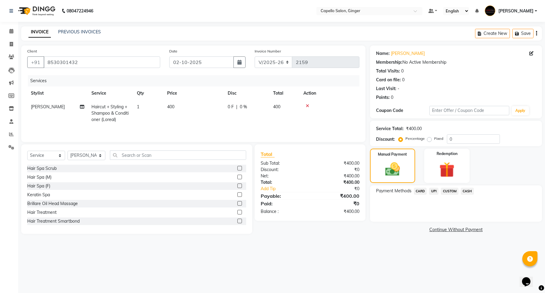
click at [467, 190] on span "CASH" at bounding box center [467, 191] width 13 height 7
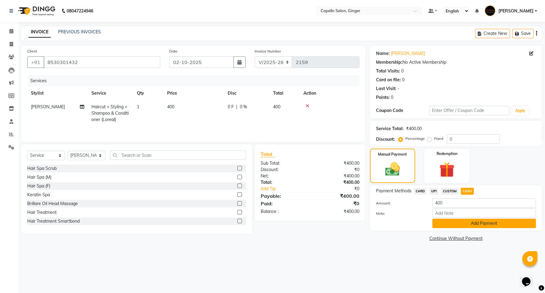
click at [461, 222] on button "Add Payment" at bounding box center [485, 222] width 104 height 9
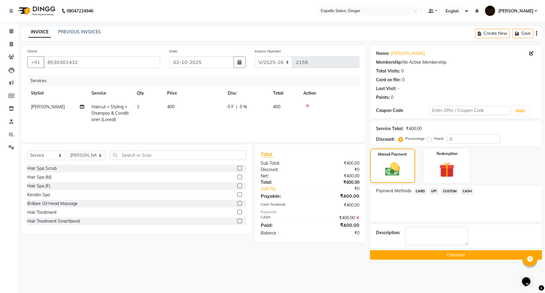
click at [457, 254] on button "Checkout" at bounding box center [456, 254] width 172 height 9
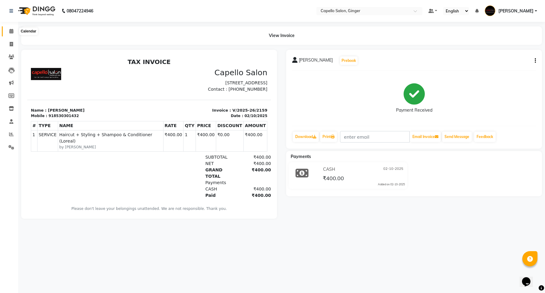
click at [11, 31] on icon at bounding box center [11, 31] width 4 height 5
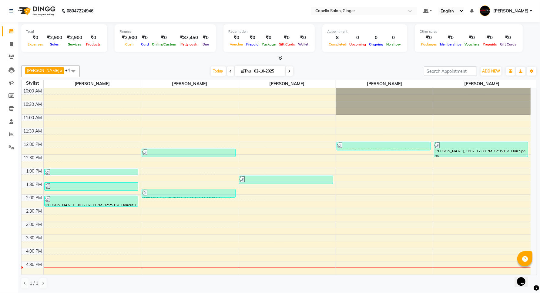
click at [377, 198] on div "10:00 AM 10:30 AM 11:00 AM 11:30 AM 12:00 PM 12:30 PM 1:00 PM 1:30 PM 2:00 PM 2…" at bounding box center [276, 248] width 509 height 320
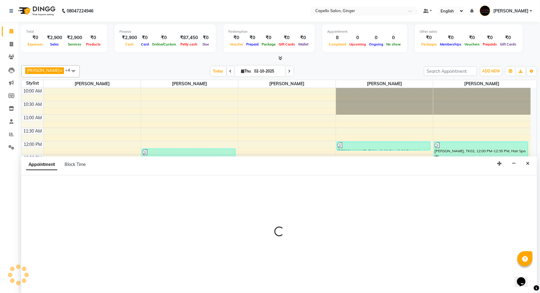
scroll to position [0, 0]
select select "90646"
select select "840"
select select "tentative"
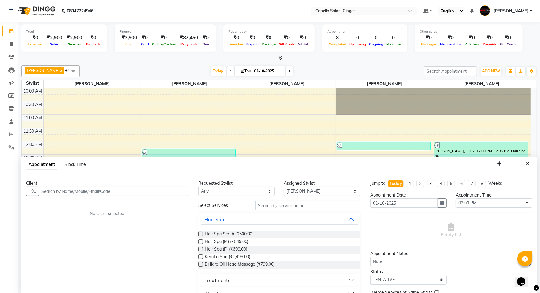
click at [74, 192] on input "text" at bounding box center [113, 190] width 150 height 9
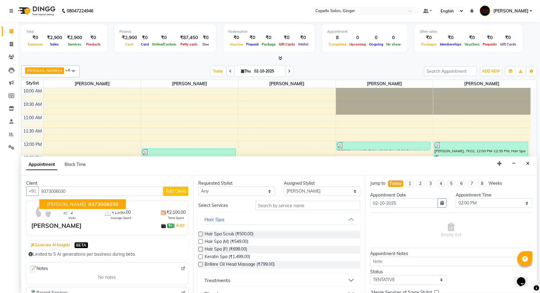
click at [88, 207] on span "9373006030" at bounding box center [103, 204] width 30 height 6
type input "9373006030"
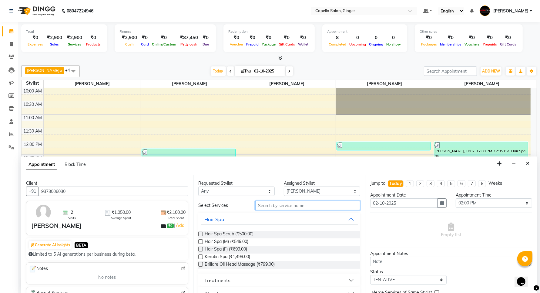
click at [288, 203] on input "text" at bounding box center [307, 205] width 105 height 9
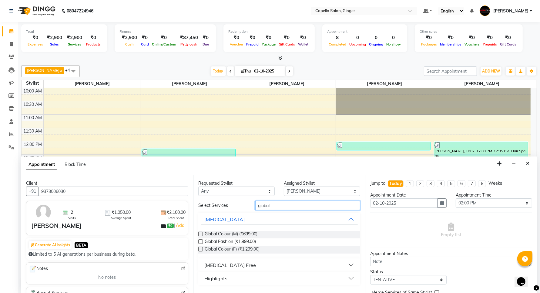
type input "global"
click at [200, 234] on label at bounding box center [200, 234] width 5 height 5
click at [200, 234] on input "checkbox" at bounding box center [200, 234] width 4 height 4
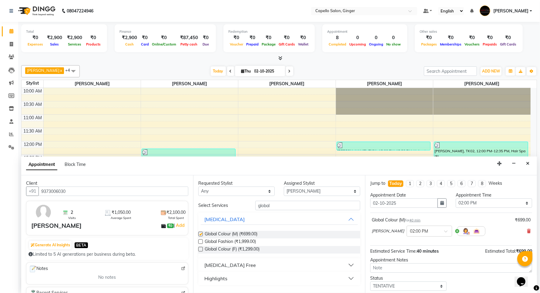
checkbox input "false"
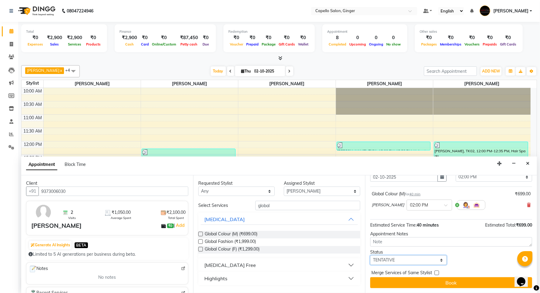
click at [405, 258] on select "Select TENTATIVE CONFIRM CHECK-IN UPCOMING" at bounding box center [408, 259] width 76 height 9
select select "confirm booking"
click at [370, 255] on select "Select TENTATIVE CONFIRM CHECK-IN UPCOMING" at bounding box center [408, 259] width 76 height 9
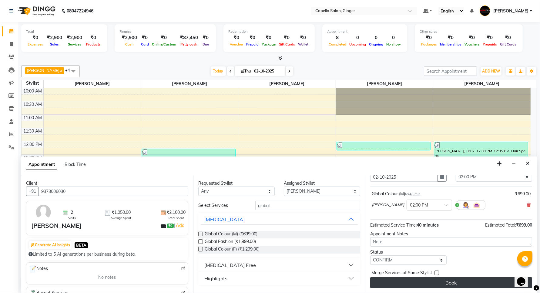
click at [414, 282] on button "Book" at bounding box center [451, 282] width 162 height 11
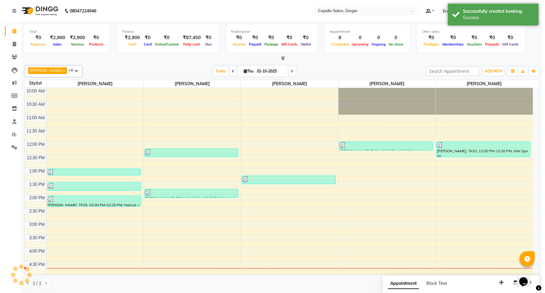
scroll to position [0, 0]
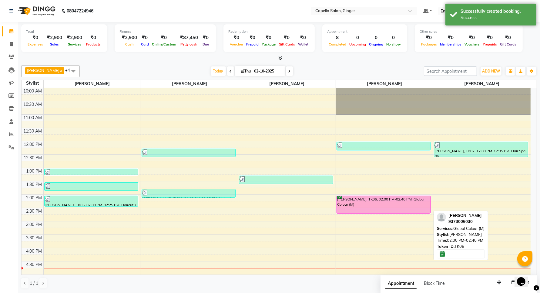
click at [392, 208] on div "[PERSON_NAME], TK06, 02:00 PM-02:40 PM, Global Colour (M)" at bounding box center [383, 204] width 93 height 17
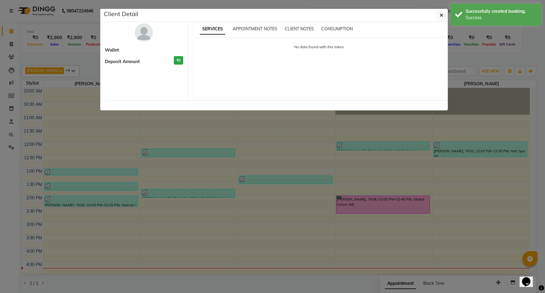
select select "6"
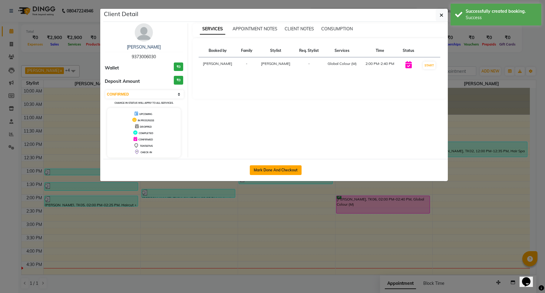
click at [258, 169] on button "Mark Done And Checkout" at bounding box center [276, 170] width 52 height 10
select select "service"
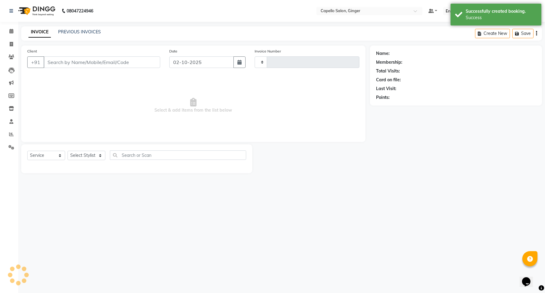
type input "2160"
select select "832"
type input "9373006030"
select select "90646"
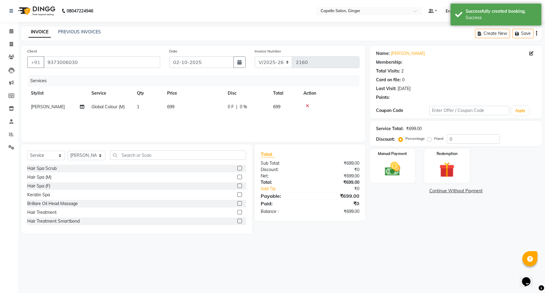
click at [170, 102] on td "699" at bounding box center [194, 107] width 61 height 14
select select "90646"
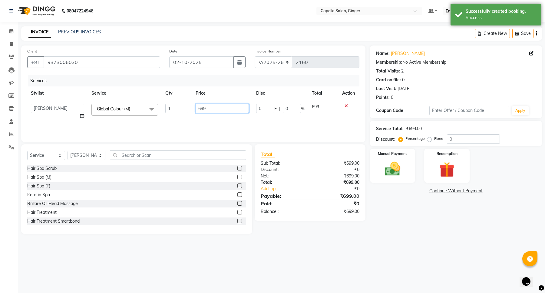
click at [214, 104] on input "699" at bounding box center [222, 108] width 53 height 9
type input "6"
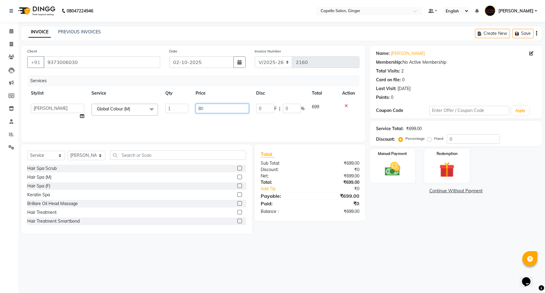
type input "800"
click at [216, 118] on div "Services Stylist Service Qty Price Disc Total Action [PERSON_NAME] Global Colou…" at bounding box center [193, 105] width 332 height 61
click at [395, 167] on img at bounding box center [393, 169] width 26 height 18
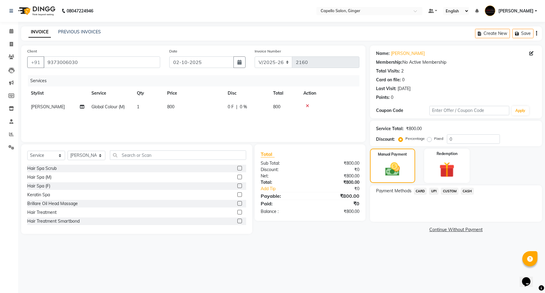
click at [175, 106] on span "800" at bounding box center [170, 106] width 7 height 5
select select "90646"
click at [201, 109] on input "800" at bounding box center [222, 108] width 53 height 9
type input "700"
click at [211, 122] on div "Services Stylist Service Qty Price Disc Total Action Admin [PERSON_NAME] [PERSO…" at bounding box center [193, 105] width 332 height 61
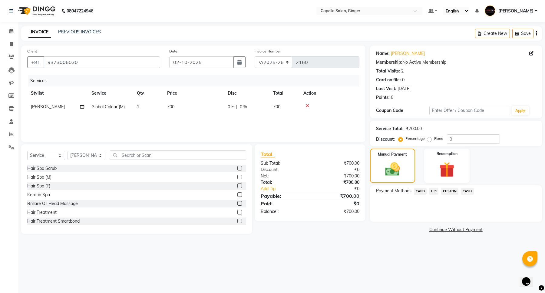
click at [434, 190] on span "UPI" at bounding box center [433, 191] width 9 height 7
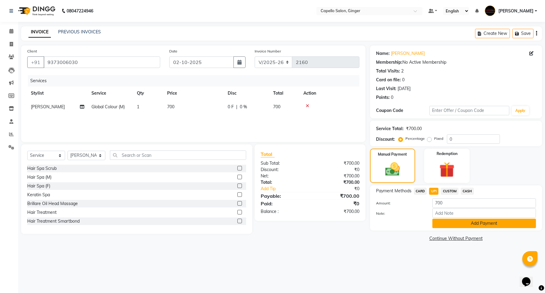
click at [448, 224] on button "Add Payment" at bounding box center [485, 222] width 104 height 9
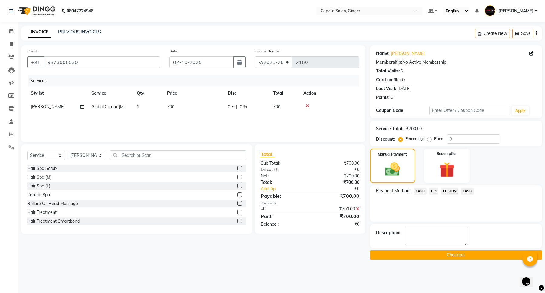
click at [439, 252] on button "Checkout" at bounding box center [456, 254] width 172 height 9
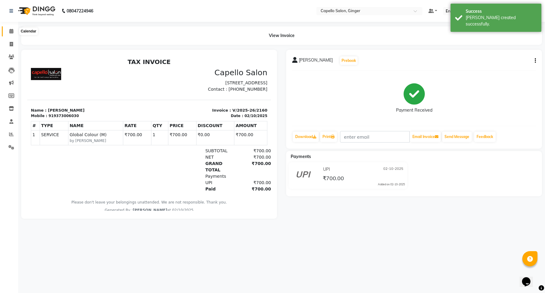
click at [11, 31] on icon at bounding box center [11, 31] width 4 height 5
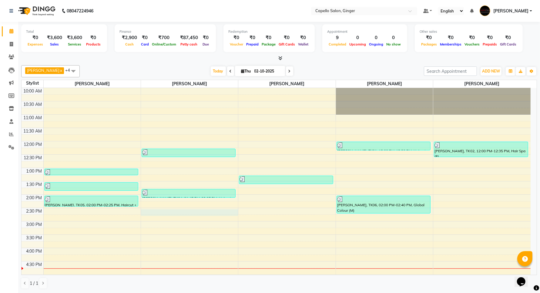
click at [169, 214] on div "10:00 AM 10:30 AM 11:00 AM 11:30 AM 12:00 PM 12:30 PM 1:00 PM 1:30 PM 2:00 PM 2…" at bounding box center [276, 248] width 509 height 320
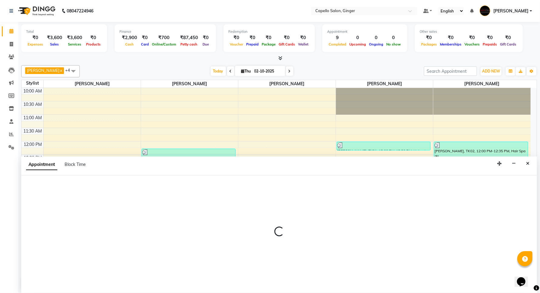
scroll to position [0, 0]
select select "35234"
select select "870"
select select "tentative"
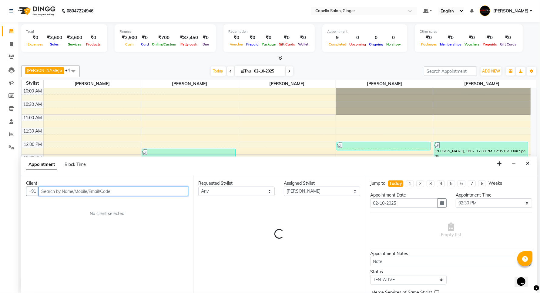
click at [90, 191] on input "text" at bounding box center [113, 190] width 150 height 9
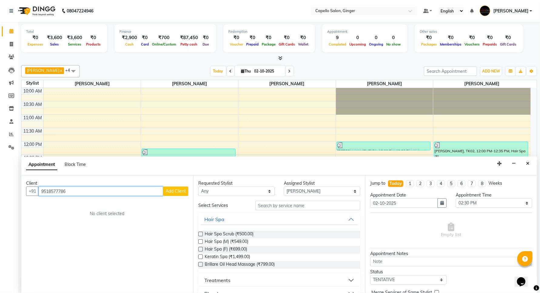
type input "9518577786"
click at [171, 191] on span "Add Client" at bounding box center [175, 190] width 20 height 5
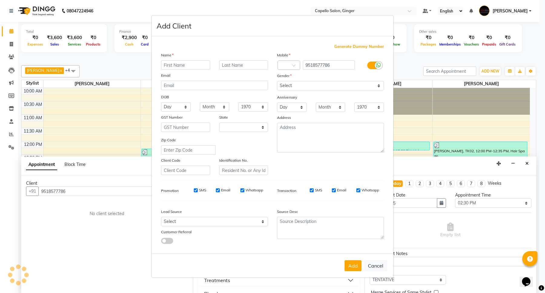
select select "22"
type input "[PERSON_NAME]"
click at [305, 86] on select "Select [DEMOGRAPHIC_DATA] [DEMOGRAPHIC_DATA] Other Prefer Not To Say" at bounding box center [330, 85] width 107 height 9
select select "[DEMOGRAPHIC_DATA]"
click at [277, 82] on select "Select [DEMOGRAPHIC_DATA] [DEMOGRAPHIC_DATA] Other Prefer Not To Say" at bounding box center [330, 85] width 107 height 9
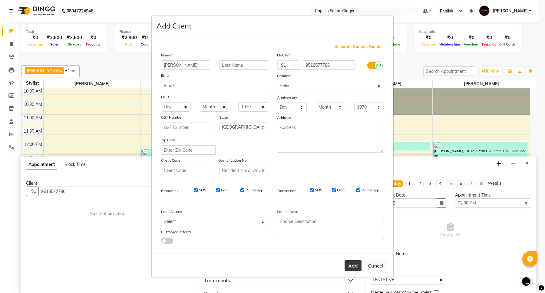
click at [355, 265] on button "Add" at bounding box center [353, 265] width 17 height 11
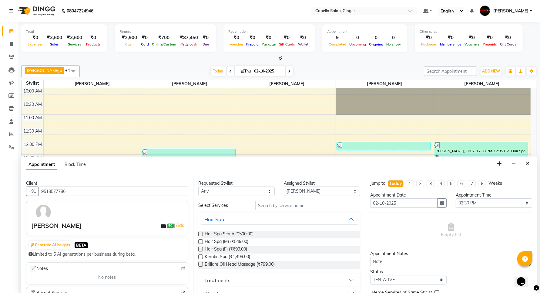
click at [199, 249] on label at bounding box center [200, 249] width 5 height 5
click at [199, 249] on input "checkbox" at bounding box center [200, 250] width 4 height 4
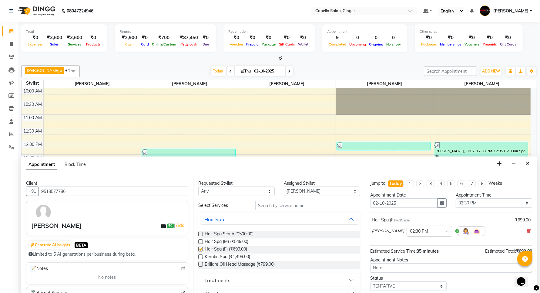
checkbox input "false"
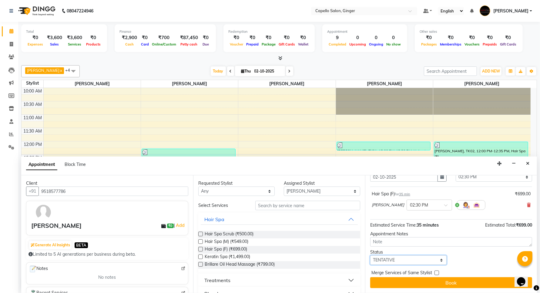
click at [402, 260] on select "Select TENTATIVE CONFIRM CHECK-IN UPCOMING" at bounding box center [408, 259] width 76 height 9
select select "confirm booking"
click at [370, 255] on select "Select TENTATIVE CONFIRM CHECK-IN UPCOMING" at bounding box center [408, 259] width 76 height 9
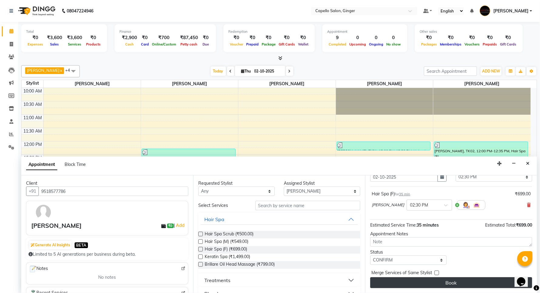
click at [398, 284] on button "Book" at bounding box center [451, 282] width 162 height 11
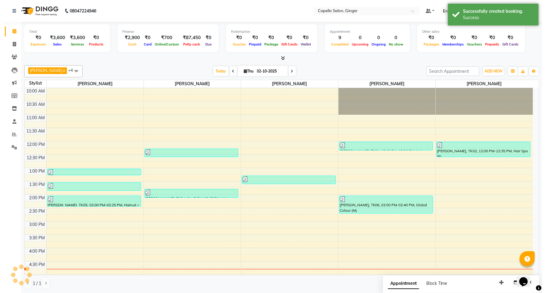
scroll to position [0, 0]
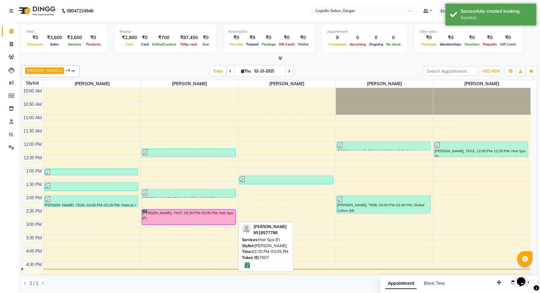
click at [201, 221] on div "[PERSON_NAME], TK07, 02:30 PM-03:05 PM, Hair Spa (F)" at bounding box center [188, 216] width 93 height 15
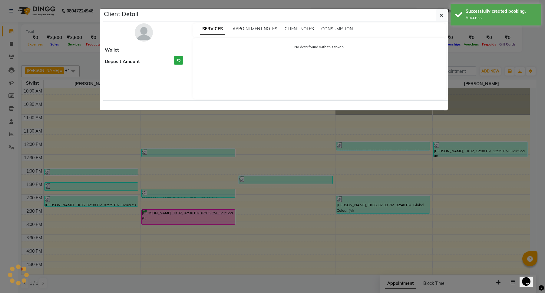
select select "6"
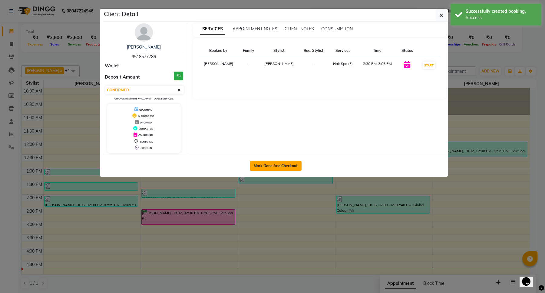
click at [264, 164] on button "Mark Done And Checkout" at bounding box center [276, 166] width 52 height 10
select select "service"
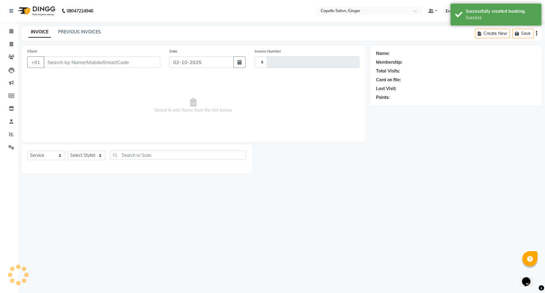
type input "2161"
select select "832"
type input "9518577786"
select select "35234"
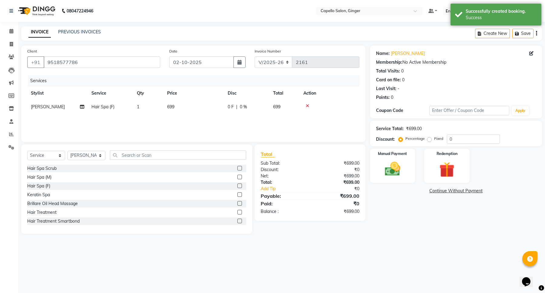
click at [171, 108] on span "699" at bounding box center [170, 106] width 7 height 5
select select "35234"
click at [219, 102] on td "699" at bounding box center [222, 111] width 61 height 23
click at [220, 109] on input "699" at bounding box center [222, 108] width 53 height 9
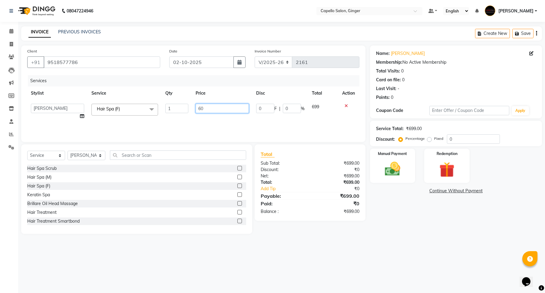
type input "600"
click at [228, 123] on div "Services Stylist Service Qty Price Disc Total Action Admin [PERSON_NAME] [PERSO…" at bounding box center [193, 105] width 332 height 61
click at [388, 169] on img at bounding box center [393, 169] width 26 height 18
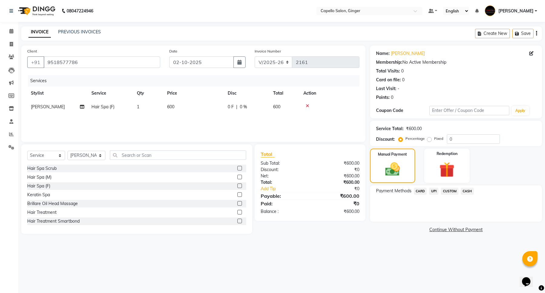
click at [434, 190] on span "UPI" at bounding box center [433, 191] width 9 height 7
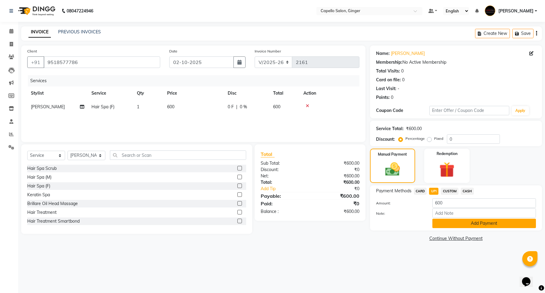
click at [440, 225] on button "Add Payment" at bounding box center [485, 222] width 104 height 9
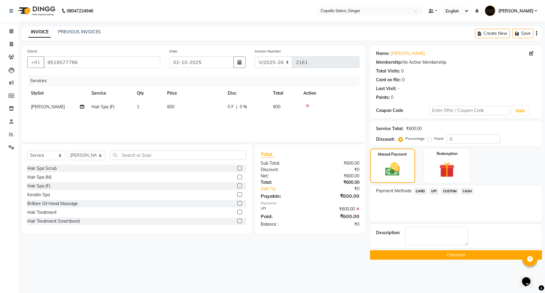
click at [443, 256] on button "Checkout" at bounding box center [456, 254] width 172 height 9
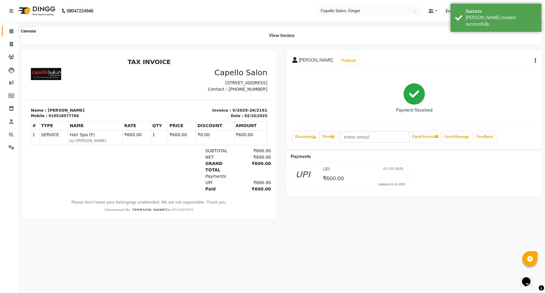
click at [12, 32] on icon at bounding box center [11, 31] width 4 height 5
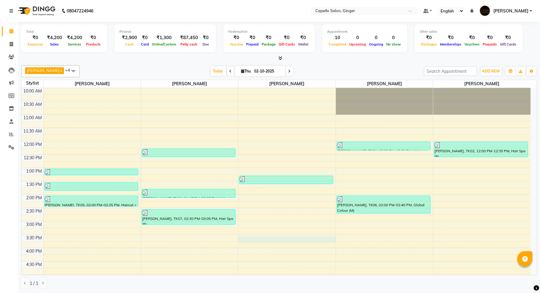
click at [287, 239] on div "10:00 AM 10:30 AM 11:00 AM 11:30 AM 12:00 PM 12:30 PM 1:00 PM 1:30 PM 2:00 PM 2…" at bounding box center [276, 248] width 509 height 320
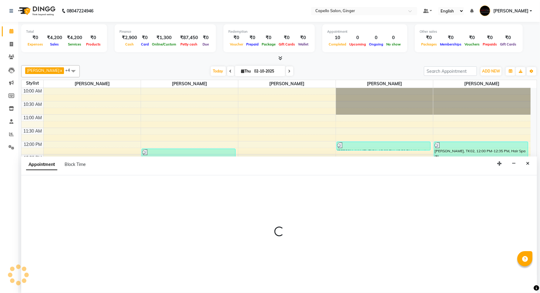
scroll to position [0, 0]
select select "41186"
select select "tentative"
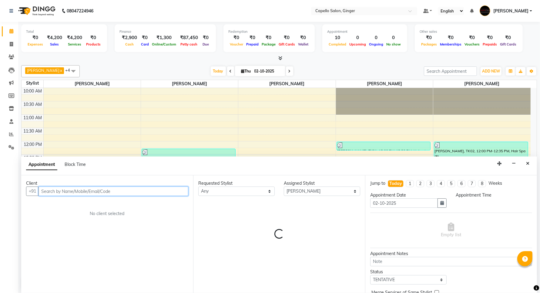
select select "930"
click at [63, 192] on input "text" at bounding box center [113, 190] width 150 height 9
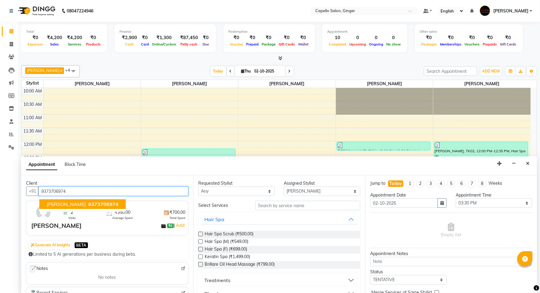
click at [88, 207] on span "9373706974" at bounding box center [103, 204] width 30 height 6
type input "9373706974"
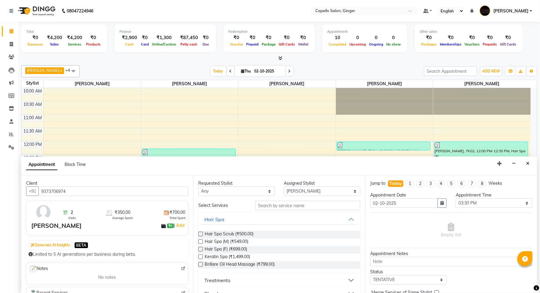
click at [200, 249] on label at bounding box center [200, 249] width 5 height 5
click at [200, 249] on input "checkbox" at bounding box center [200, 250] width 4 height 4
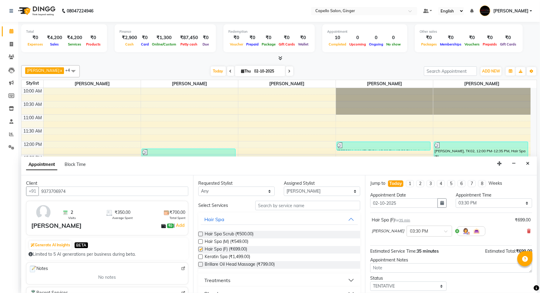
checkbox input "false"
click at [276, 202] on input "text" at bounding box center [307, 205] width 105 height 9
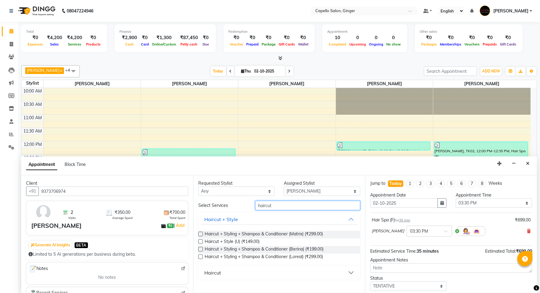
type input "haircut"
click at [211, 273] on div "Haircut" at bounding box center [212, 272] width 17 height 7
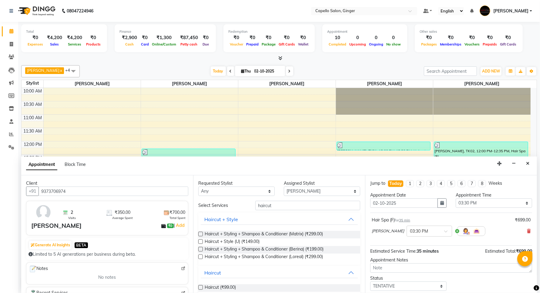
click at [201, 286] on label at bounding box center [200, 287] width 5 height 5
click at [201, 286] on input "checkbox" at bounding box center [200, 288] width 4 height 4
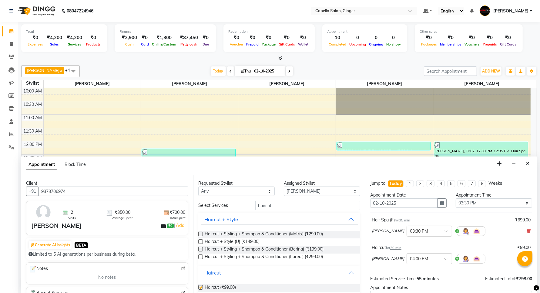
checkbox input "false"
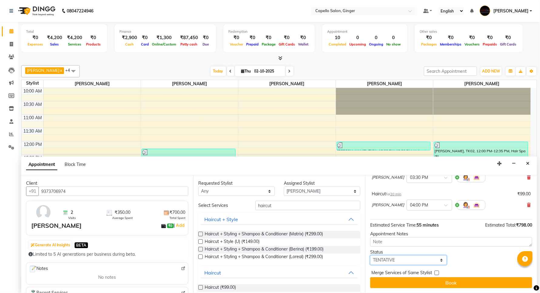
click at [398, 261] on select "Select TENTATIVE CONFIRM CHECK-IN UPCOMING" at bounding box center [408, 259] width 76 height 9
select select "confirm booking"
click at [370, 255] on select "Select TENTATIVE CONFIRM CHECK-IN UPCOMING" at bounding box center [408, 259] width 76 height 9
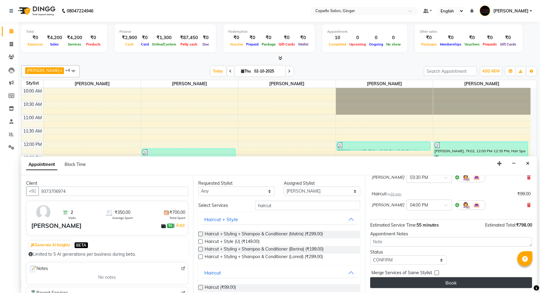
click at [390, 283] on button "Book" at bounding box center [451, 282] width 162 height 11
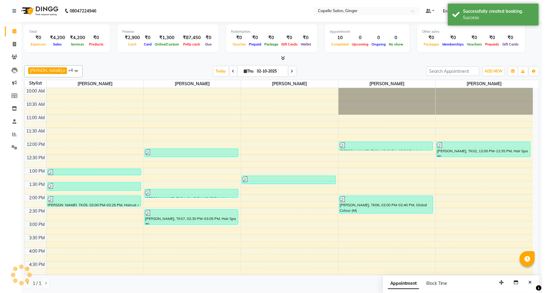
scroll to position [0, 0]
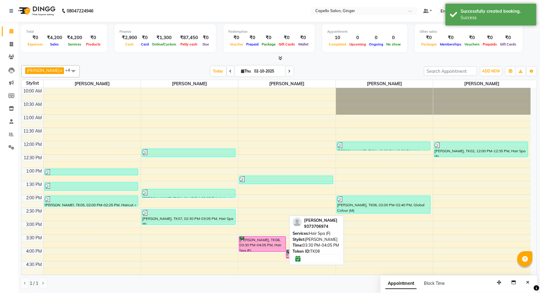
click at [265, 242] on div "[PERSON_NAME], TK08, 03:30 PM-04:05 PM, Hair Spa (F)" at bounding box center [262, 243] width 46 height 15
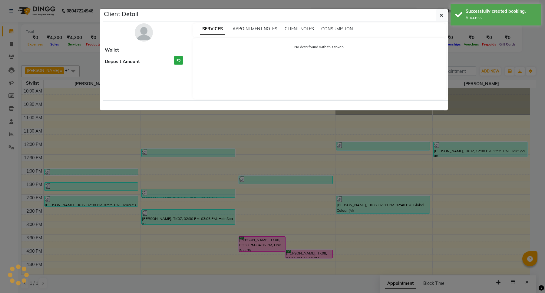
select select "6"
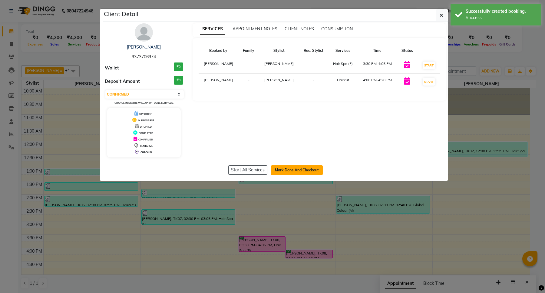
click at [294, 169] on button "Mark Done And Checkout" at bounding box center [297, 170] width 52 height 10
select select "service"
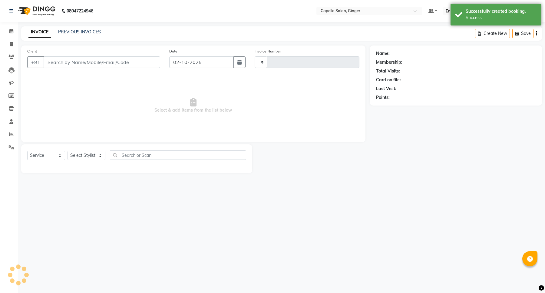
type input "2162"
select select "832"
type input "9373706974"
select select "41186"
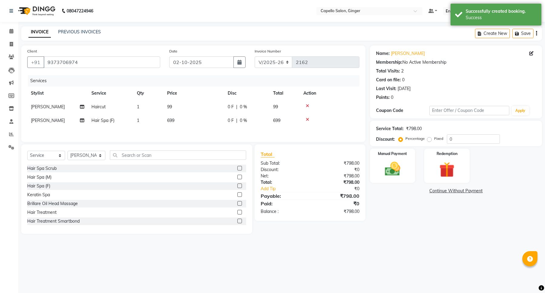
click at [170, 106] on span "99" at bounding box center [169, 106] width 5 height 5
select select "41186"
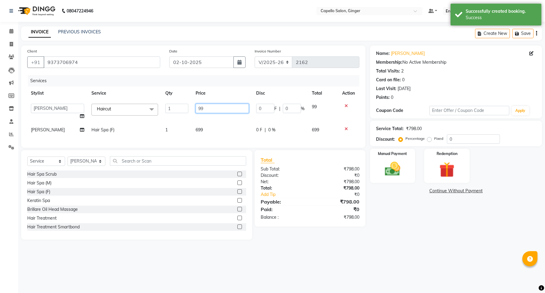
click at [207, 105] on input "99" at bounding box center [222, 108] width 53 height 9
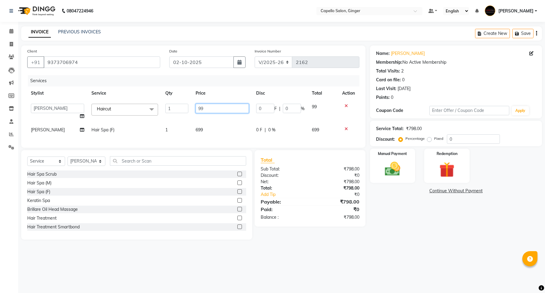
type input "9"
type input "200"
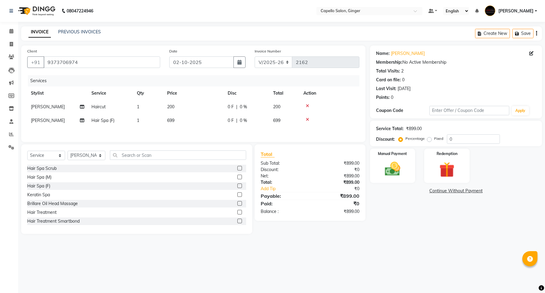
click at [202, 130] on div "Services Stylist Service Qty Price Disc Total Action [PERSON_NAME] Haircut 1 20…" at bounding box center [193, 105] width 332 height 61
click at [171, 120] on span "699" at bounding box center [170, 120] width 7 height 5
select select "41186"
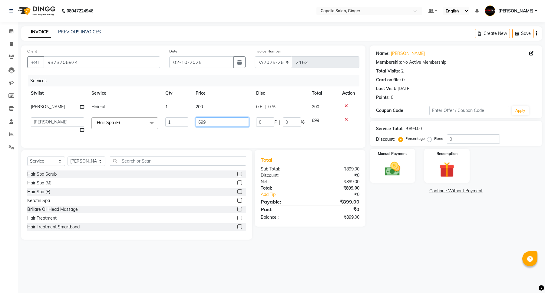
click at [220, 121] on input "699" at bounding box center [222, 121] width 53 height 9
type input "6"
type input "800"
click at [217, 130] on div "Services Stylist Service Qty Price Disc Total Action [PERSON_NAME] Haircut 1 20…" at bounding box center [193, 108] width 332 height 66
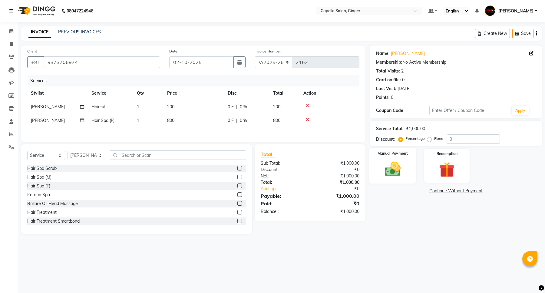
click at [395, 167] on img at bounding box center [393, 169] width 26 height 18
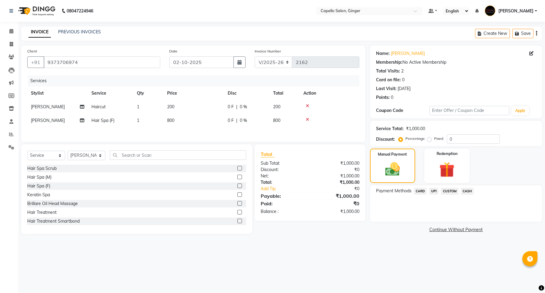
click at [468, 190] on span "CASH" at bounding box center [467, 191] width 13 height 7
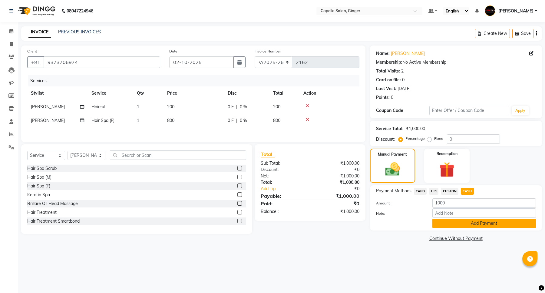
click at [468, 223] on button "Add Payment" at bounding box center [485, 222] width 104 height 9
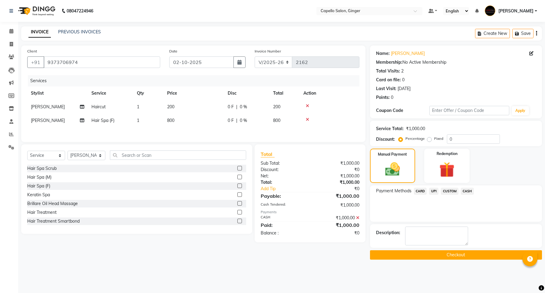
click at [460, 255] on button "Checkout" at bounding box center [456, 254] width 172 height 9
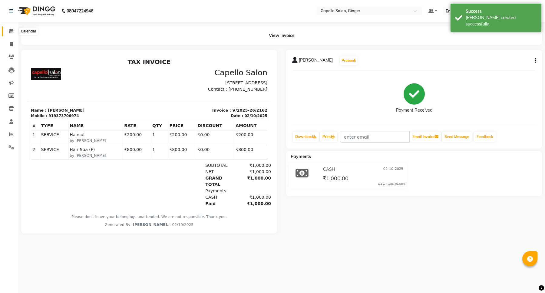
click at [11, 29] on icon at bounding box center [11, 31] width 4 height 5
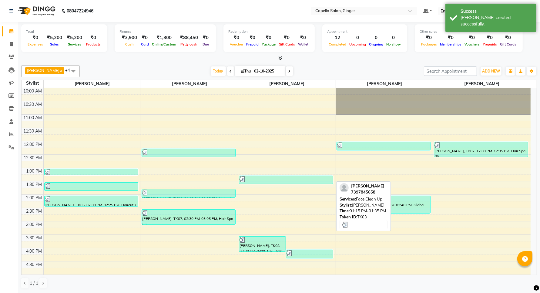
scroll to position [76, 0]
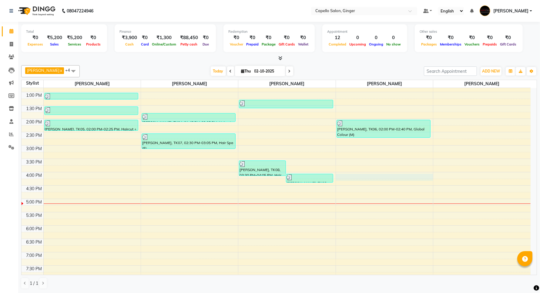
click at [382, 175] on div "10:00 AM 10:30 AM 11:00 AM 11:30 AM 12:00 PM 12:30 PM 1:00 PM 1:30 PM 2:00 PM 2…" at bounding box center [276, 172] width 509 height 320
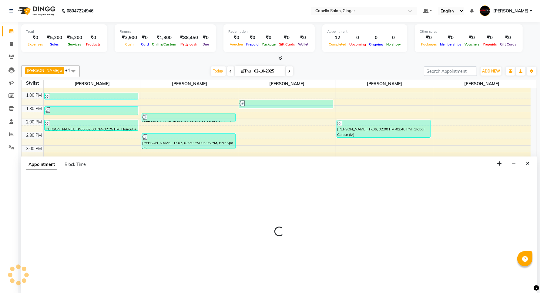
scroll to position [0, 0]
select select "90646"
select select "tentative"
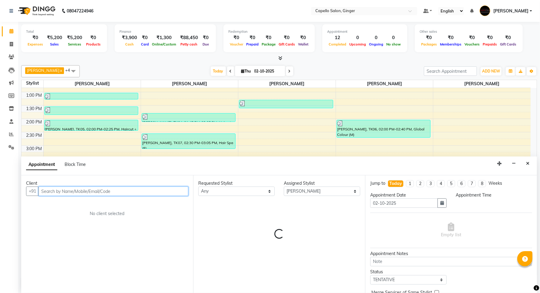
select select "960"
click at [81, 191] on input "text" at bounding box center [113, 190] width 150 height 9
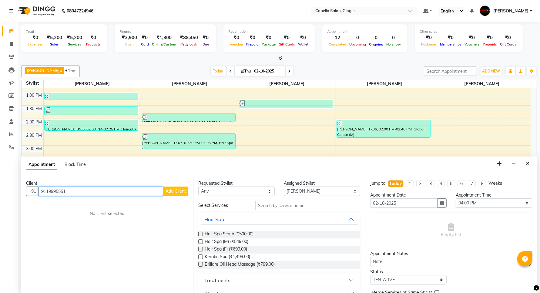
type input "9119995551"
click at [171, 193] on span "Add Client" at bounding box center [175, 190] width 20 height 5
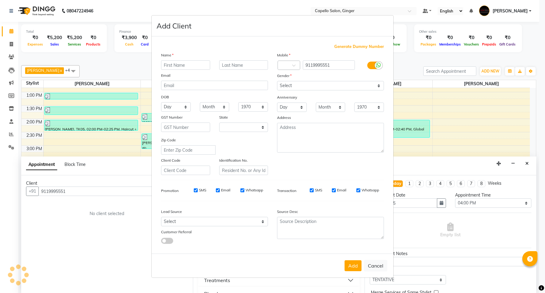
select select "22"
type input "[PERSON_NAME]"
click at [296, 87] on select "Select [DEMOGRAPHIC_DATA] [DEMOGRAPHIC_DATA] Other Prefer Not To Say" at bounding box center [330, 85] width 107 height 9
select select "[DEMOGRAPHIC_DATA]"
click at [277, 82] on select "Select [DEMOGRAPHIC_DATA] [DEMOGRAPHIC_DATA] Other Prefer Not To Say" at bounding box center [330, 85] width 107 height 9
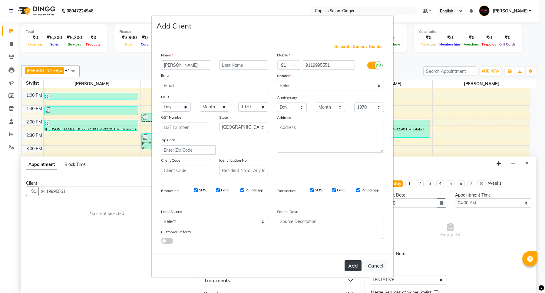
click at [355, 264] on button "Add" at bounding box center [353, 265] width 17 height 11
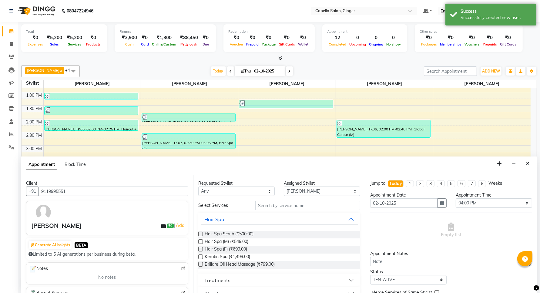
click at [199, 241] on label at bounding box center [200, 241] width 5 height 5
click at [199, 241] on input "checkbox" at bounding box center [200, 242] width 4 height 4
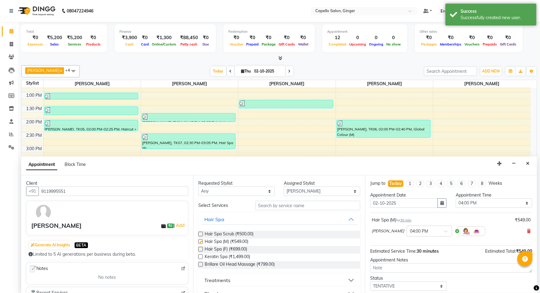
checkbox input "false"
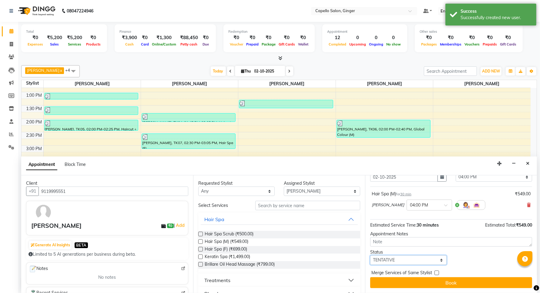
click at [388, 261] on select "Select TENTATIVE CONFIRM CHECK-IN UPCOMING" at bounding box center [408, 259] width 76 height 9
select select "confirm booking"
click at [370, 255] on select "Select TENTATIVE CONFIRM CHECK-IN UPCOMING" at bounding box center [408, 259] width 76 height 9
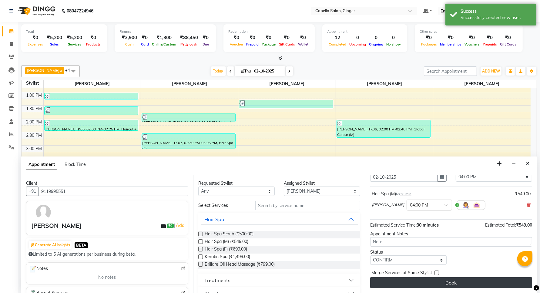
click at [392, 284] on button "Book" at bounding box center [451, 282] width 162 height 11
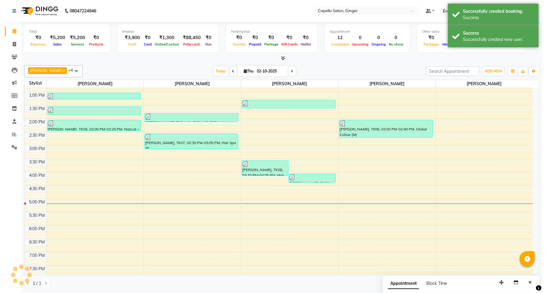
scroll to position [0, 0]
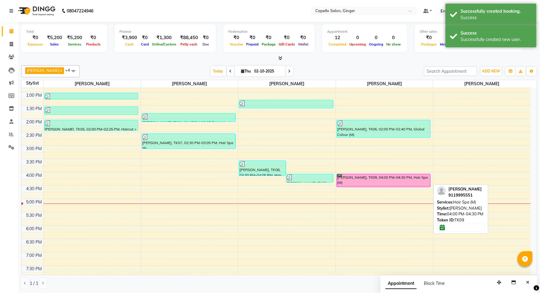
click at [372, 181] on div "[PERSON_NAME], TK09, 04:00 PM-04:30 PM, Hair Spa (M)" at bounding box center [383, 180] width 93 height 13
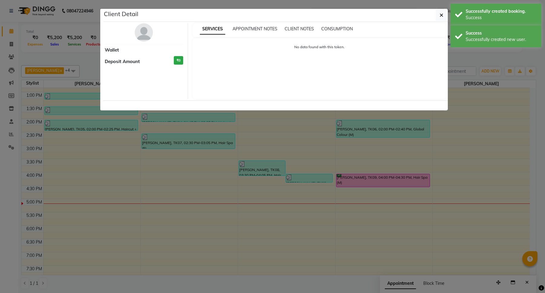
select select "6"
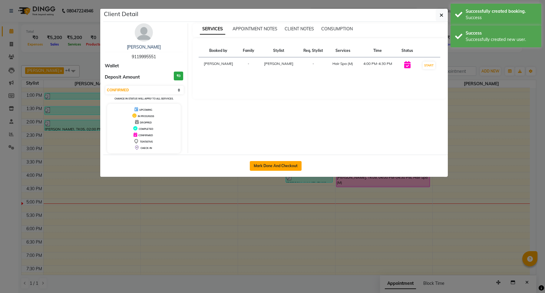
click at [273, 165] on button "Mark Done And Checkout" at bounding box center [276, 166] width 52 height 10
select select "service"
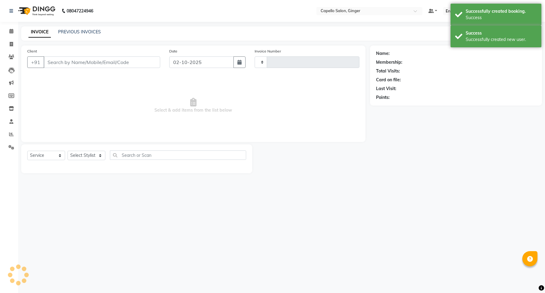
type input "2163"
select select "832"
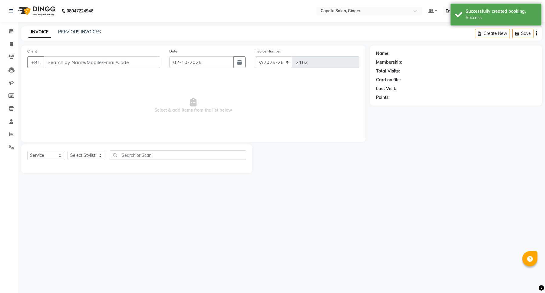
type input "9119995551"
select select "90646"
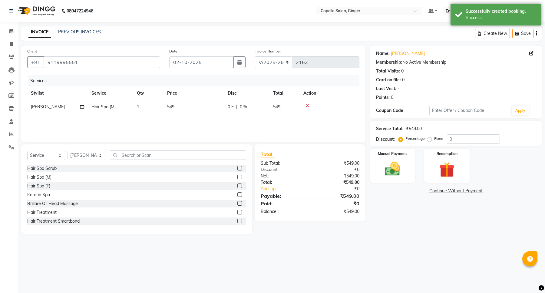
click at [171, 108] on span "549" at bounding box center [170, 106] width 7 height 5
select select "90646"
click at [215, 113] on input "549" at bounding box center [222, 108] width 53 height 9
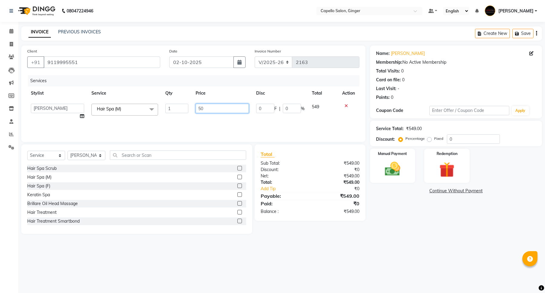
type input "500"
click at [218, 118] on div "Services Stylist Service Qty Price Disc Total Action Admin [PERSON_NAME] [PERSO…" at bounding box center [193, 105] width 332 height 61
click at [394, 164] on img at bounding box center [393, 169] width 26 height 18
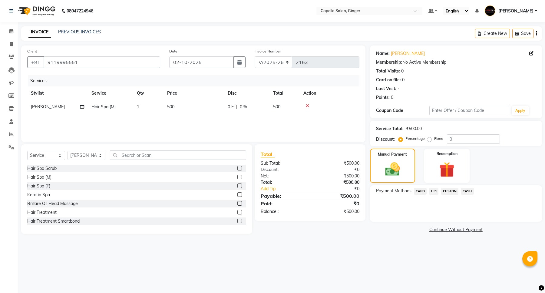
click at [470, 189] on span "CASH" at bounding box center [467, 191] width 13 height 7
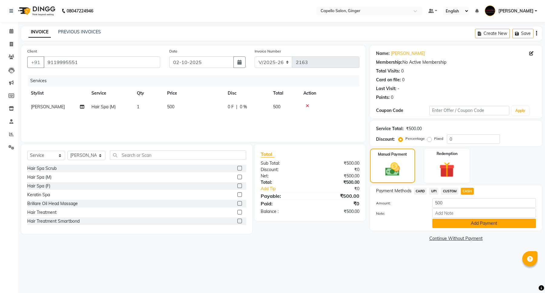
click at [464, 218] on button "Add Payment" at bounding box center [485, 222] width 104 height 9
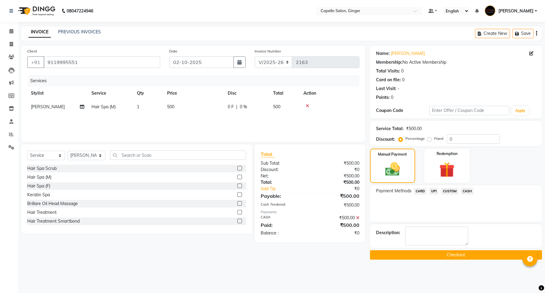
click at [456, 251] on button "Checkout" at bounding box center [456, 254] width 172 height 9
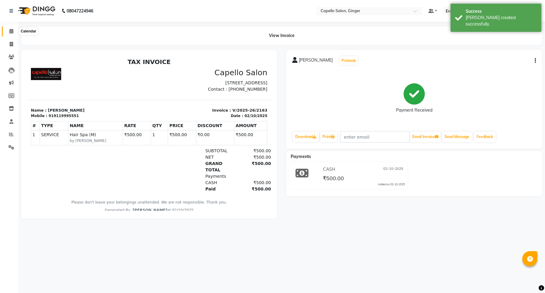
click at [11, 31] on icon at bounding box center [11, 31] width 4 height 5
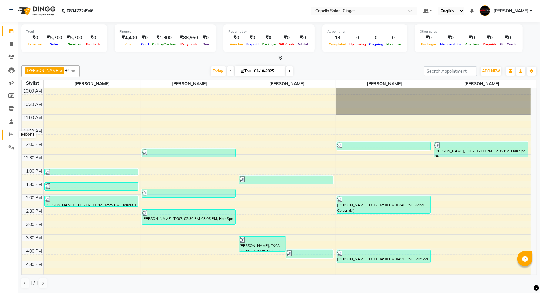
click at [12, 135] on icon at bounding box center [11, 134] width 5 height 5
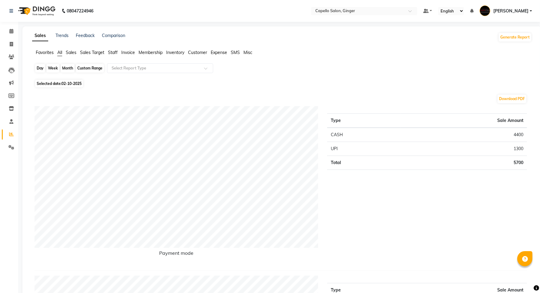
click at [39, 66] on div "Day" at bounding box center [40, 68] width 10 height 8
select select "10"
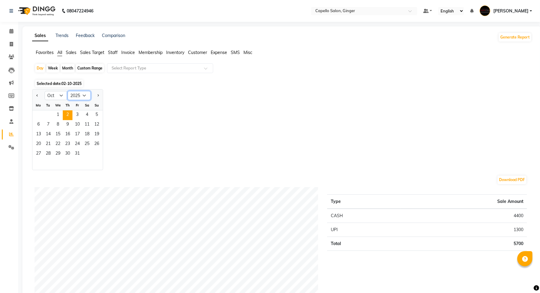
click at [84, 96] on select "2015 2016 2017 2018 2019 2020 2021 2022 2023 2024 2025 2026 2027 2028 2029 2030…" at bounding box center [79, 95] width 23 height 9
select select "2024"
click at [68, 91] on select "2015 2016 2017 2018 2019 2020 2021 2022 2023 2024 2025 2026 2027 2028 2029 2030…" at bounding box center [79, 95] width 23 height 9
click at [88, 124] on span "12" at bounding box center [87, 125] width 10 height 10
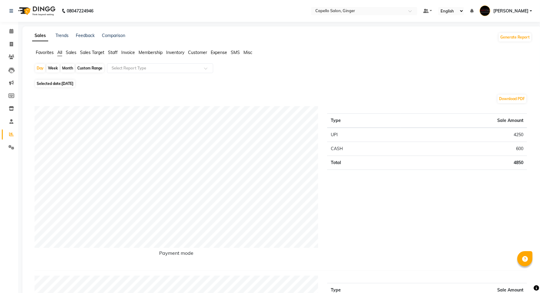
click at [114, 51] on span "Staff" at bounding box center [113, 52] width 10 height 5
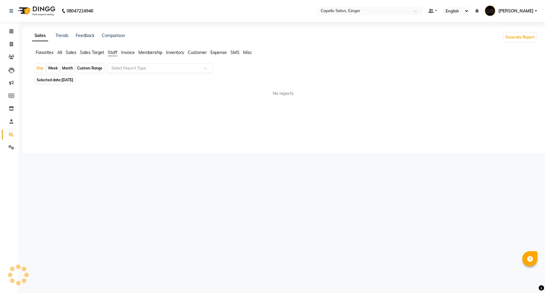
click at [119, 66] on input "text" at bounding box center [153, 68] width 87 height 6
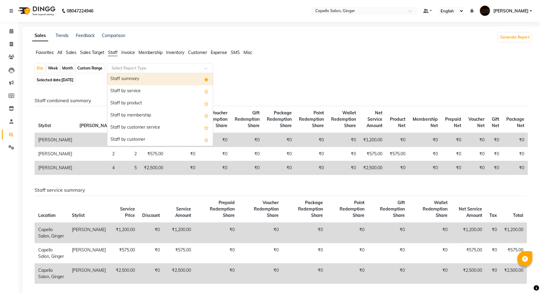
click at [121, 79] on div "Staff summary" at bounding box center [159, 79] width 105 height 12
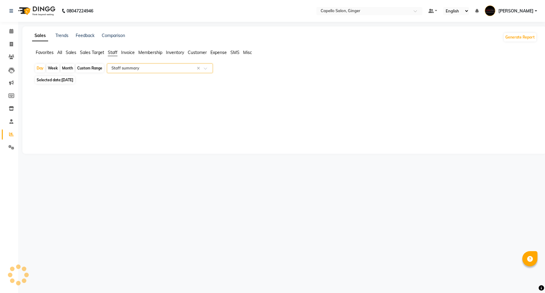
select select "full_report"
select select "csv"
click at [11, 32] on icon at bounding box center [11, 31] width 4 height 5
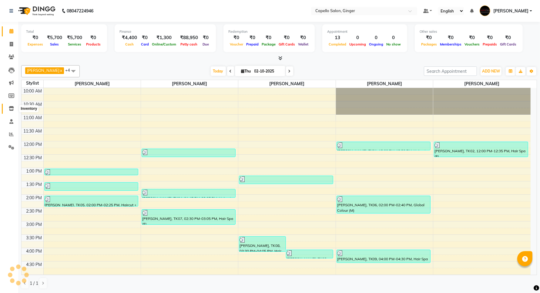
click at [11, 108] on icon at bounding box center [11, 108] width 5 height 5
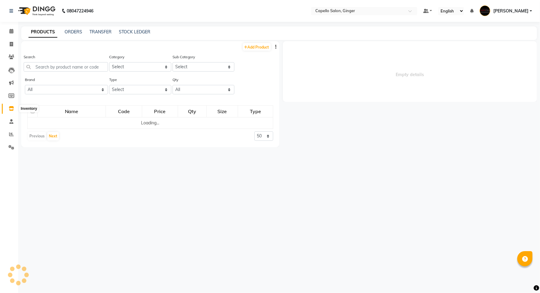
select select
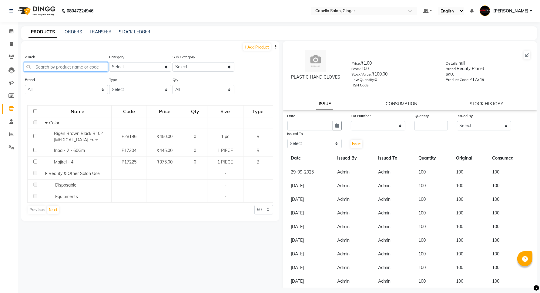
click at [53, 66] on input "text" at bounding box center [66, 66] width 84 height 9
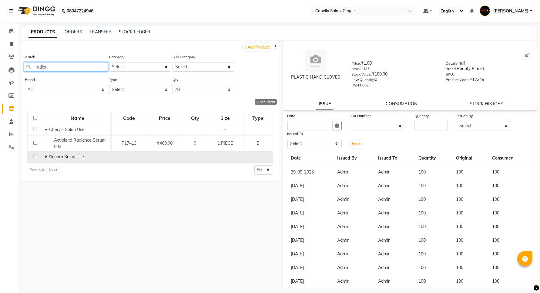
type input "radian"
click at [46, 156] on icon at bounding box center [46, 157] width 2 height 4
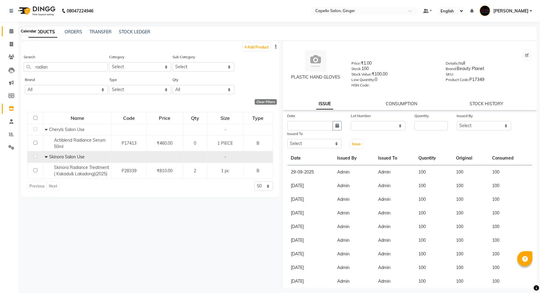
click at [11, 32] on icon at bounding box center [11, 31] width 4 height 5
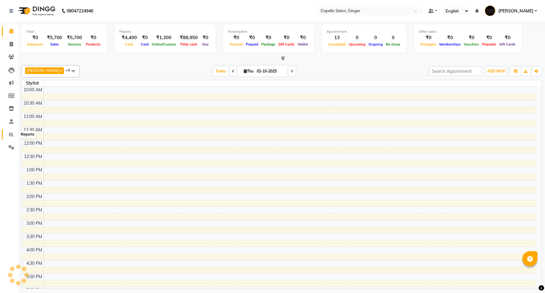
click at [11, 134] on icon at bounding box center [11, 134] width 5 height 5
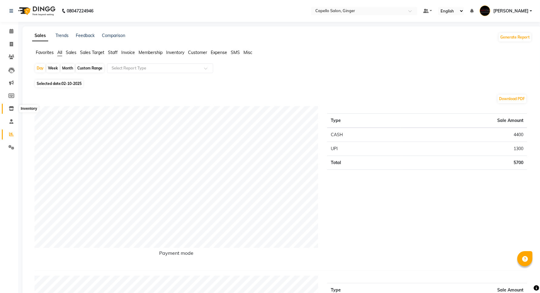
click at [11, 109] on icon at bounding box center [11, 108] width 5 height 5
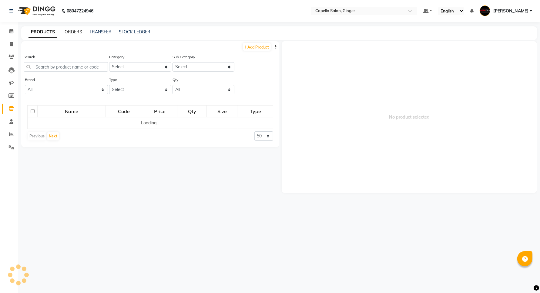
click at [72, 31] on link "ORDERS" at bounding box center [74, 31] width 18 height 5
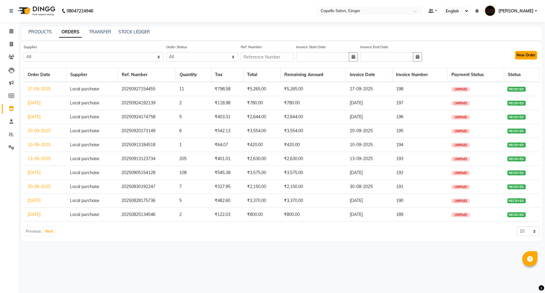
click at [528, 56] on button "New Order" at bounding box center [526, 55] width 22 height 8
select select "true"
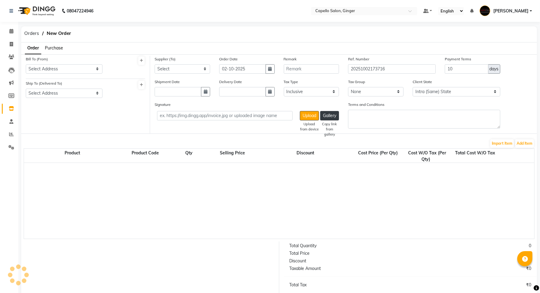
select select "1096"
click at [54, 47] on span "Purchase" at bounding box center [54, 47] width 18 height 5
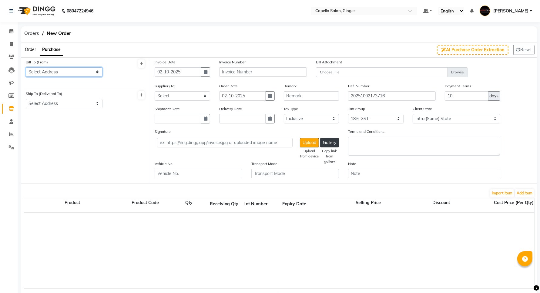
click at [52, 71] on select "Select Address [PERSON_NAME]" at bounding box center [64, 71] width 77 height 9
select select "195"
click at [26, 67] on select "Select Address [PERSON_NAME]" at bounding box center [64, 71] width 77 height 9
click at [52, 102] on select "Select Address [PERSON_NAME]" at bounding box center [64, 103] width 77 height 9
select select "196"
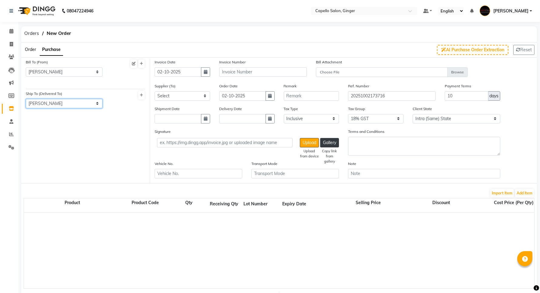
click at [26, 99] on select "Select Address [PERSON_NAME]" at bounding box center [64, 103] width 77 height 9
click at [246, 70] on input "text" at bounding box center [263, 71] width 88 height 9
type input "199"
click at [177, 96] on select "Select SJS CONNECT PRIVATE LIMITED - SJS CONNECT PVT LTD Local purchase P.K. En…" at bounding box center [182, 95] width 55 height 9
select select "1019"
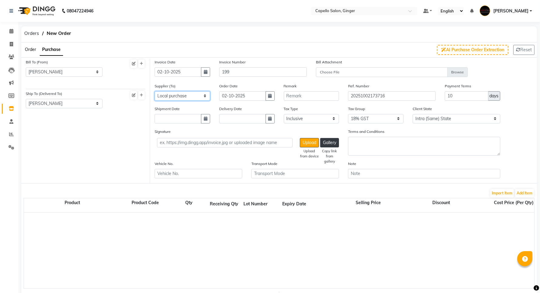
click at [155, 91] on select "Select SJS CONNECT PRIVATE LIMITED - SJS CONNECT PVT LTD Local purchase P.K. En…" at bounding box center [182, 95] width 55 height 9
click at [525, 189] on button "Add Item" at bounding box center [524, 193] width 19 height 8
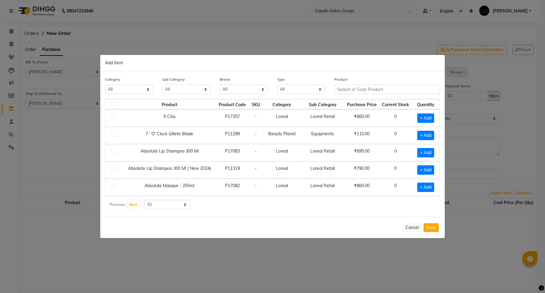
click at [372, 83] on div "Product" at bounding box center [388, 85] width 106 height 18
click at [373, 88] on input "text" at bounding box center [388, 89] width 106 height 9
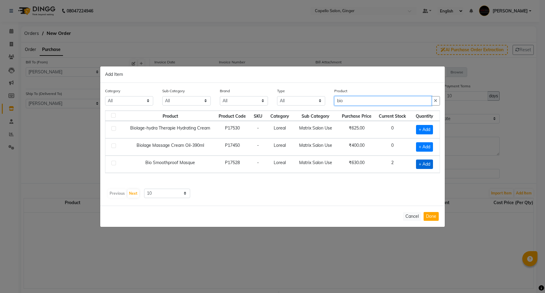
type input "bio"
click at [429, 166] on span "+ Add" at bounding box center [424, 163] width 17 height 9
checkbox input "true"
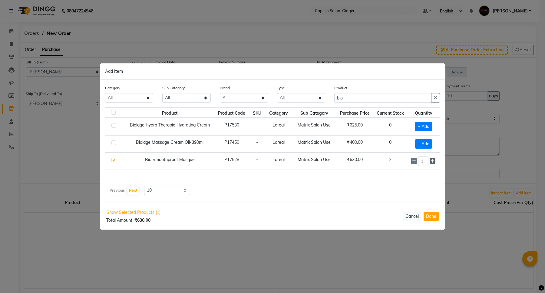
click at [433, 159] on icon at bounding box center [433, 161] width 4 height 4
click at [434, 159] on icon at bounding box center [433, 161] width 4 height 4
type input "3"
click at [430, 215] on button "Done" at bounding box center [431, 216] width 15 height 9
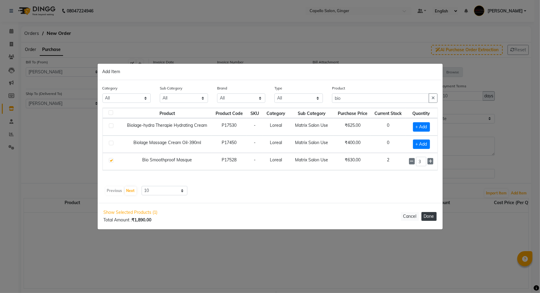
select select "1096"
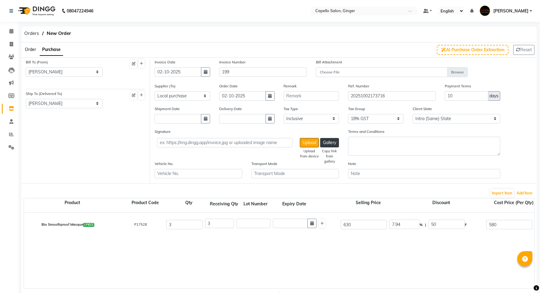
scroll to position [158, 0]
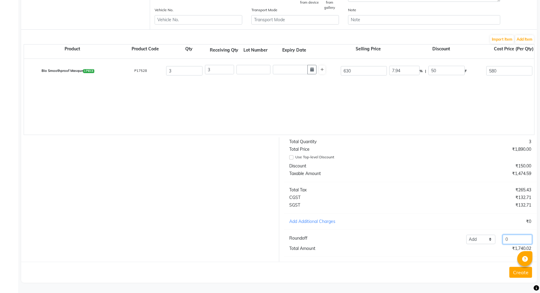
click at [505, 240] on input "0" at bounding box center [516, 239] width 29 height 9
type input "-0.02"
click at [514, 272] on button "Create" at bounding box center [520, 272] width 23 height 11
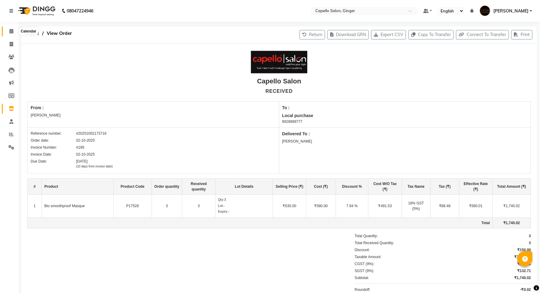
click at [12, 31] on icon at bounding box center [11, 31] width 4 height 5
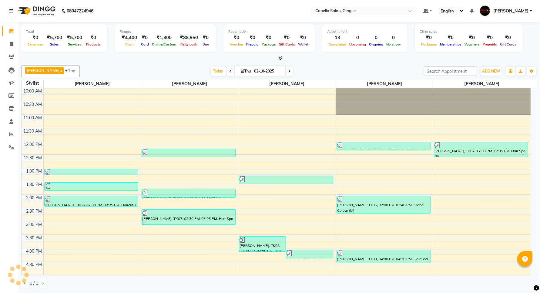
scroll to position [125, 0]
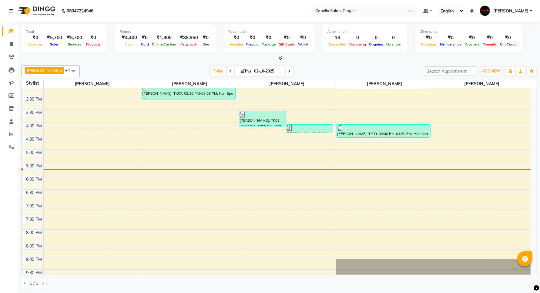
click at [67, 129] on div "10:00 AM 10:30 AM 11:00 AM 11:30 AM 12:00 PM 12:30 PM 1:00 PM 1:30 PM 2:00 PM 2…" at bounding box center [276, 123] width 509 height 320
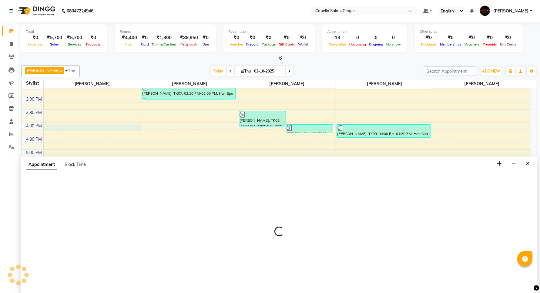
scroll to position [0, 0]
select select "23806"
select select "960"
select select "tentative"
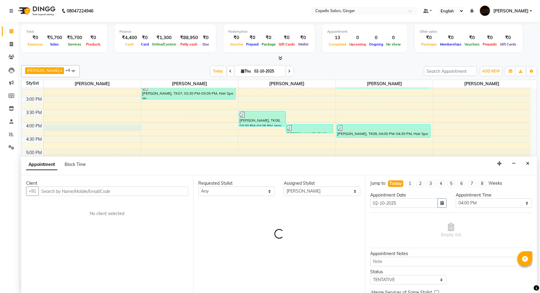
click at [48, 190] on input "text" at bounding box center [113, 190] width 150 height 9
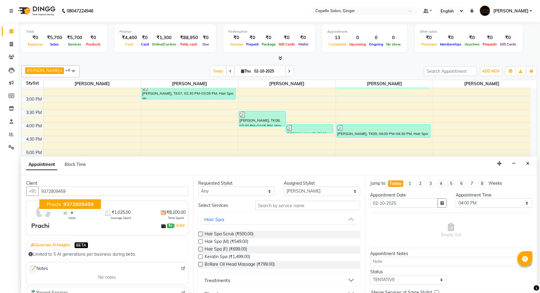
click at [58, 206] on span "Prachi" at bounding box center [54, 204] width 14 height 6
click at [200, 256] on label at bounding box center [200, 256] width 5 height 5
click at [200, 256] on input "checkbox" at bounding box center [200, 257] width 4 height 4
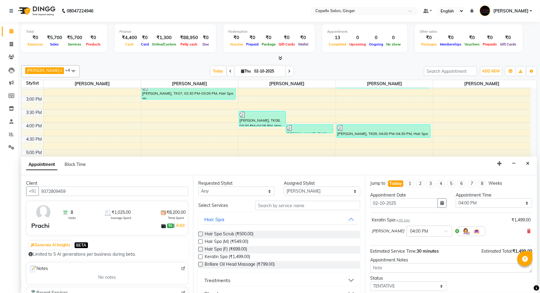
scroll to position [26, 0]
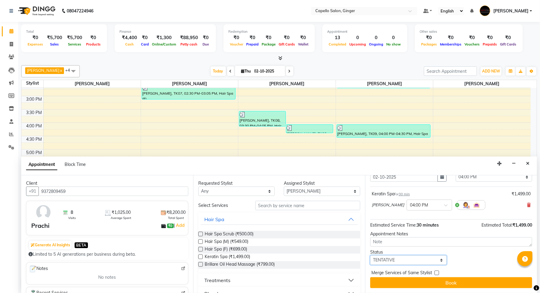
click at [413, 258] on select "Select TENTATIVE CONFIRM CHECK-IN UPCOMING" at bounding box center [408, 259] width 76 height 9
click at [370, 255] on select "Select TENTATIVE CONFIRM CHECK-IN UPCOMING" at bounding box center [408, 259] width 76 height 9
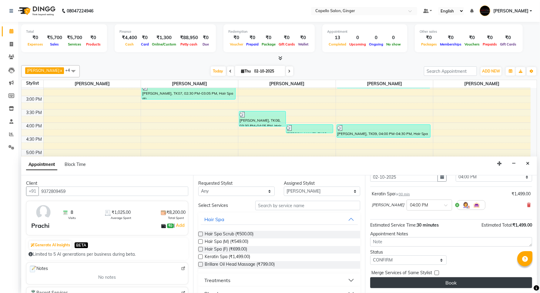
click at [405, 286] on button "Book" at bounding box center [451, 282] width 162 height 11
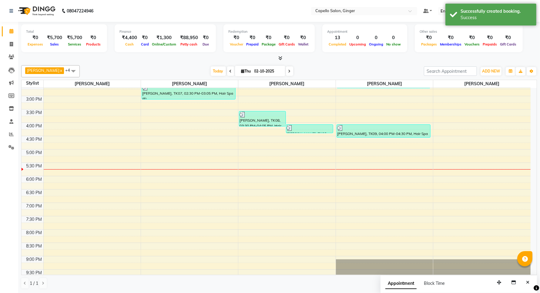
scroll to position [0, 0]
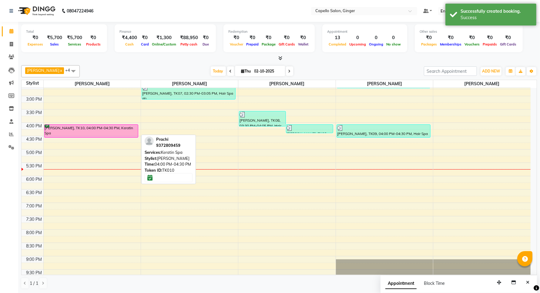
click at [91, 132] on div "[PERSON_NAME], TK10, 04:00 PM-04:30 PM, Keratin Spa" at bounding box center [91, 131] width 93 height 13
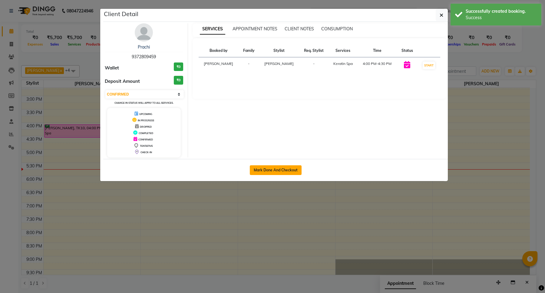
click at [280, 170] on button "Mark Done And Checkout" at bounding box center [276, 170] width 52 height 10
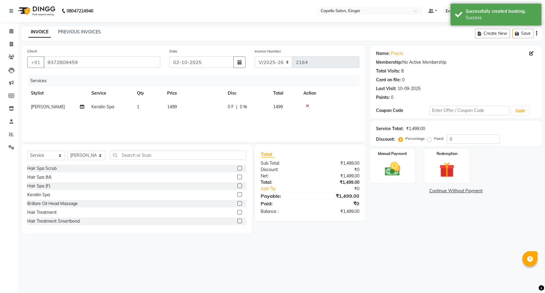
click at [176, 103] on td "1499" at bounding box center [194, 107] width 61 height 14
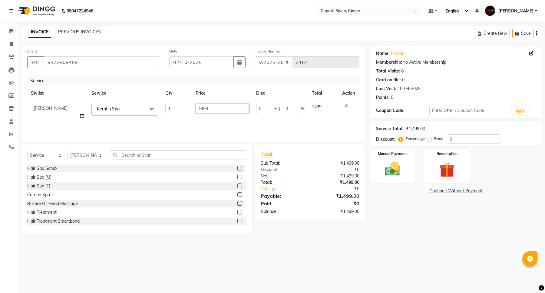
click at [221, 111] on input "1499" at bounding box center [222, 108] width 53 height 9
click at [223, 121] on div "Services Stylist Service Qty Price Disc Total Action Admin [PERSON_NAME] [PERSO…" at bounding box center [193, 105] width 332 height 61
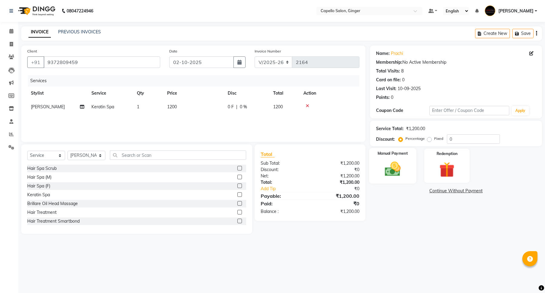
click at [395, 165] on img at bounding box center [393, 169] width 26 height 18
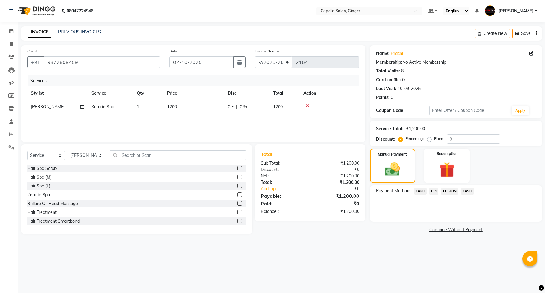
click at [469, 192] on span "CASH" at bounding box center [467, 191] width 13 height 7
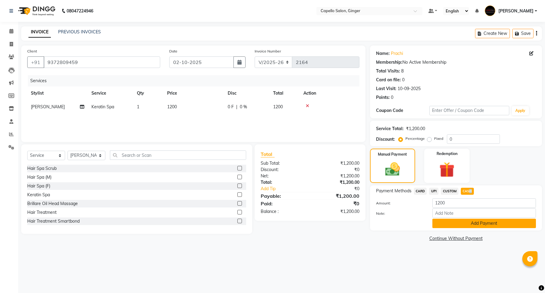
click at [464, 223] on button "Add Payment" at bounding box center [485, 222] width 104 height 9
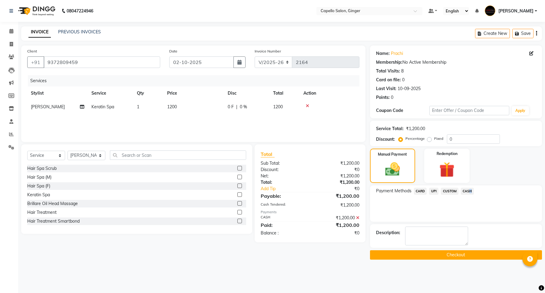
click at [454, 254] on button "Checkout" at bounding box center [456, 254] width 172 height 9
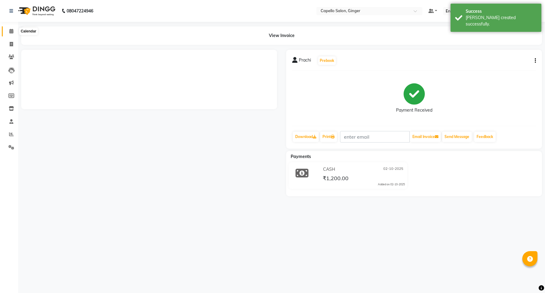
click at [11, 32] on icon at bounding box center [11, 31] width 4 height 5
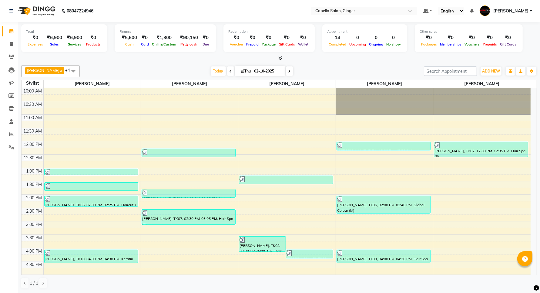
scroll to position [38, 0]
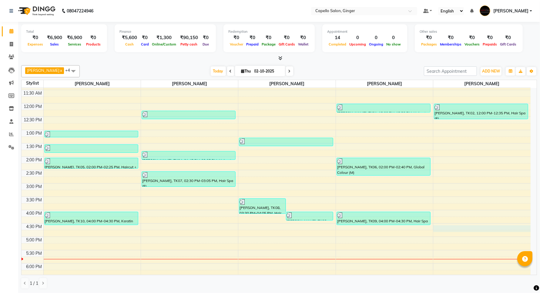
click at [468, 229] on div "10:00 AM 10:30 AM 11:00 AM 11:30 AM 12:00 PM 12:30 PM 1:00 PM 1:30 PM 2:00 PM 2…" at bounding box center [276, 210] width 509 height 320
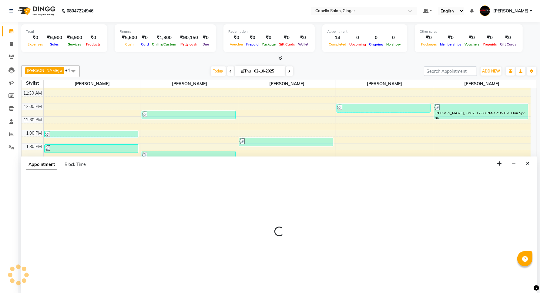
scroll to position [0, 0]
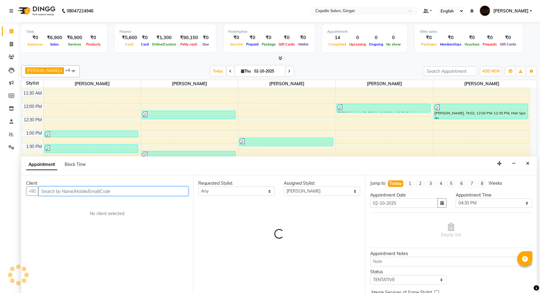
click at [78, 190] on input "text" at bounding box center [113, 190] width 150 height 9
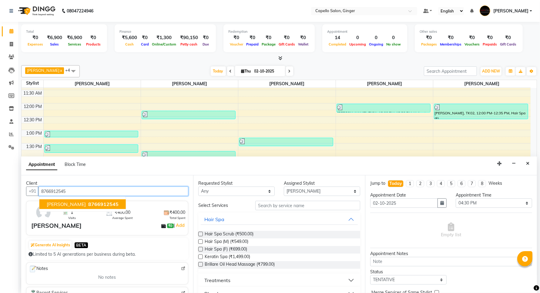
click at [58, 205] on span "[PERSON_NAME]" at bounding box center [66, 204] width 39 height 6
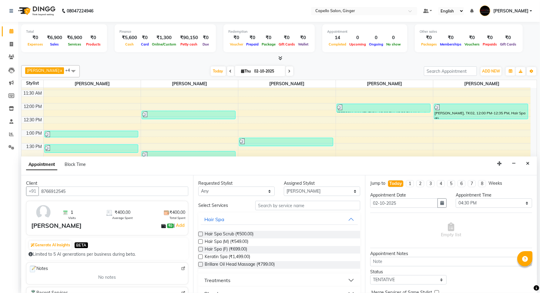
click at [200, 249] on label at bounding box center [200, 249] width 5 height 5
click at [200, 249] on input "checkbox" at bounding box center [200, 250] width 4 height 4
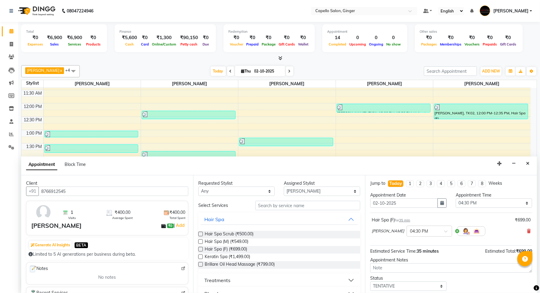
scroll to position [26, 0]
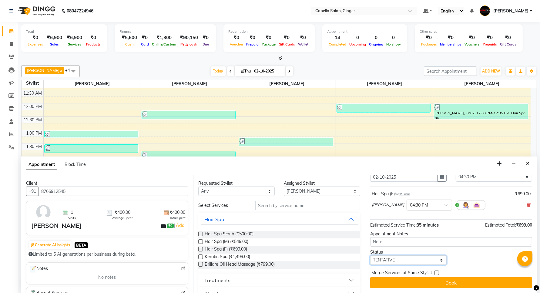
click at [385, 262] on select "Select TENTATIVE CONFIRM CHECK-IN UPCOMING" at bounding box center [408, 259] width 76 height 9
click at [370, 255] on select "Select TENTATIVE CONFIRM CHECK-IN UPCOMING" at bounding box center [408, 259] width 76 height 9
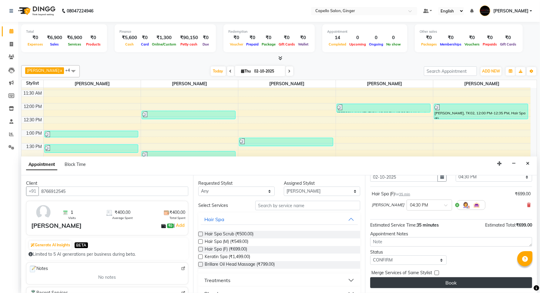
click at [401, 284] on button "Book" at bounding box center [451, 282] width 162 height 11
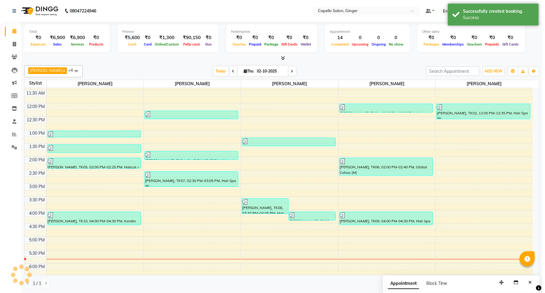
scroll to position [0, 0]
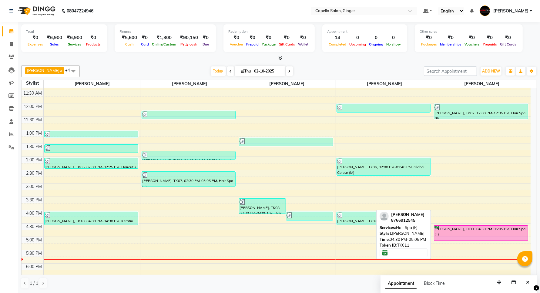
click at [511, 236] on div "[PERSON_NAME], TK11, 04:30 PM-05:05 PM, Hair Spa (F)" at bounding box center [481, 232] width 94 height 15
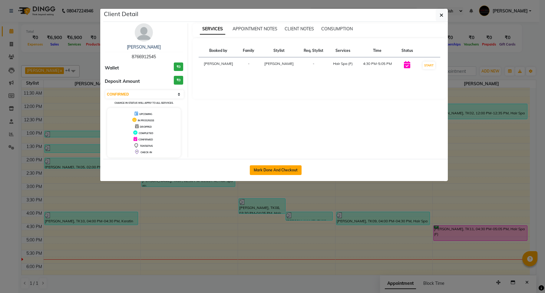
click at [271, 171] on button "Mark Done And Checkout" at bounding box center [276, 170] width 52 height 10
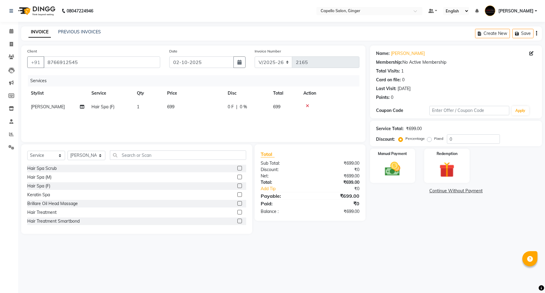
click at [175, 102] on td "699" at bounding box center [194, 107] width 61 height 14
click at [223, 100] on td "699" at bounding box center [222, 111] width 61 height 23
click at [223, 107] on input "699" at bounding box center [222, 108] width 53 height 9
click at [198, 122] on div "Services Stylist Service Qty Price Disc Total Action Admin [PERSON_NAME] [PERSO…" at bounding box center [193, 105] width 332 height 61
click at [388, 167] on img at bounding box center [393, 169] width 26 height 18
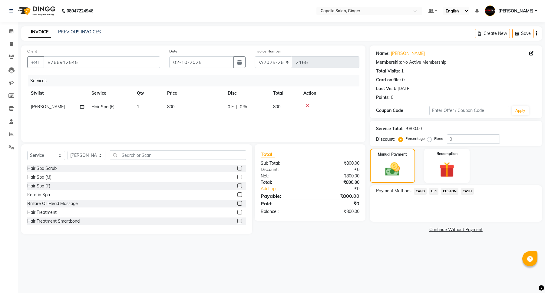
click at [468, 190] on span "CASH" at bounding box center [467, 191] width 13 height 7
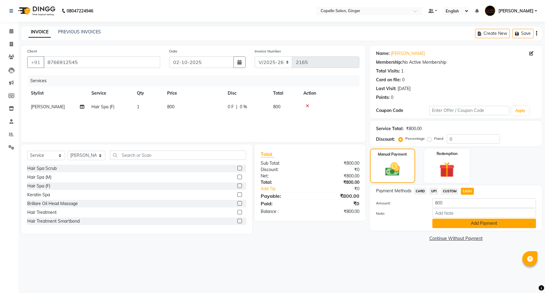
click at [460, 225] on button "Add Payment" at bounding box center [485, 222] width 104 height 9
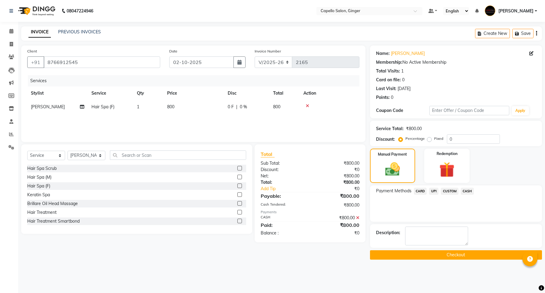
click at [461, 255] on button "Checkout" at bounding box center [456, 254] width 172 height 9
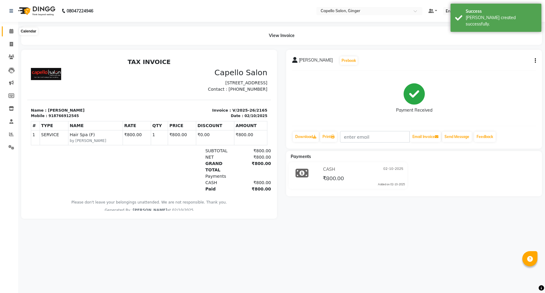
click at [10, 31] on icon at bounding box center [11, 31] width 4 height 5
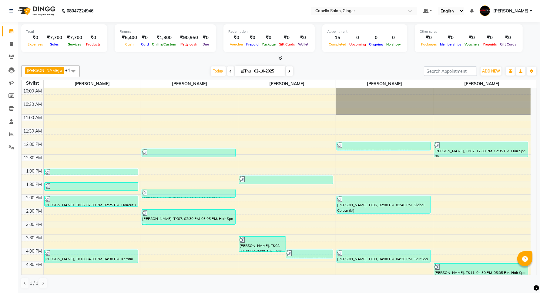
click at [279, 58] on icon at bounding box center [280, 58] width 4 height 5
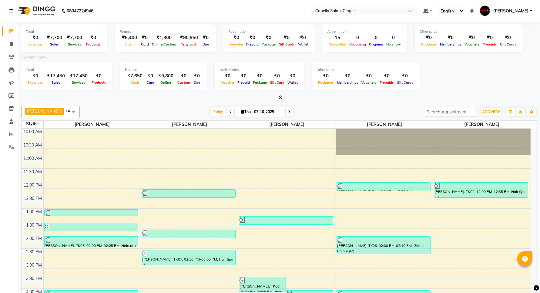
click at [281, 98] on icon at bounding box center [280, 97] width 4 height 5
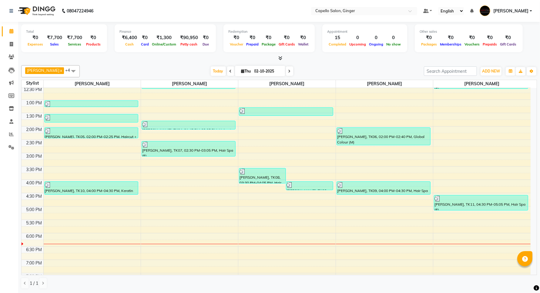
scroll to position [53, 0]
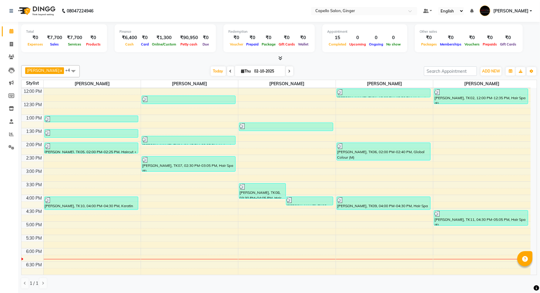
drag, startPoint x: 533, startPoint y: 87, endPoint x: 545, endPoint y: 96, distance: 15.0
click at [540, 96] on html "08047224946 Select Location × Capello Salon, Ginger Default Panel My Panel Engl…" at bounding box center [270, 146] width 540 height 293
click at [528, 96] on div "10:00 AM 10:30 AM 11:00 AM 11:30 AM 12:00 PM 12:30 PM 1:00 PM 1:30 PM 2:00 PM 2…" at bounding box center [276, 195] width 509 height 320
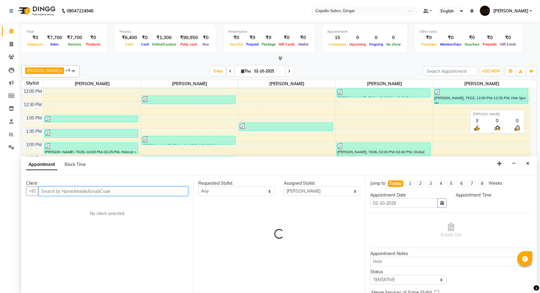
scroll to position [0, 0]
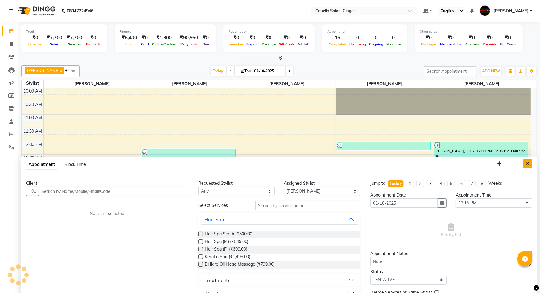
click at [530, 160] on button "Close" at bounding box center [527, 163] width 9 height 9
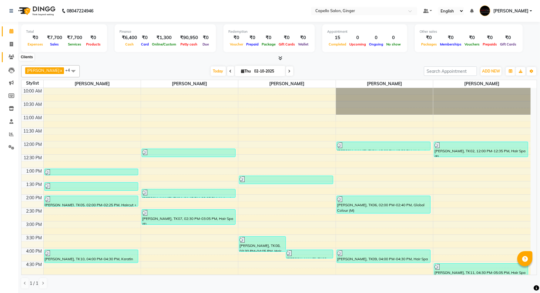
click at [11, 58] on icon at bounding box center [11, 57] width 6 height 5
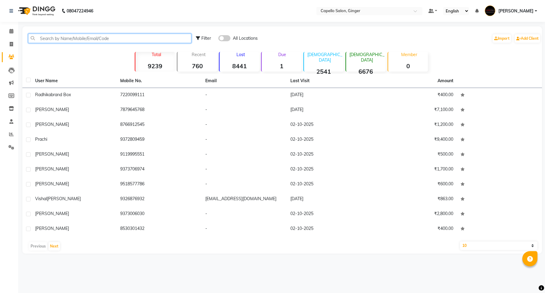
click at [69, 40] on input "text" at bounding box center [109, 38] width 163 height 9
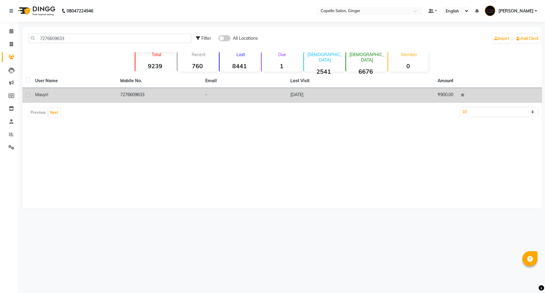
drag, startPoint x: 169, startPoint y: 92, endPoint x: 172, endPoint y: 92, distance: 3.0
click at [170, 92] on td "7276609633" at bounding box center [159, 95] width 85 height 15
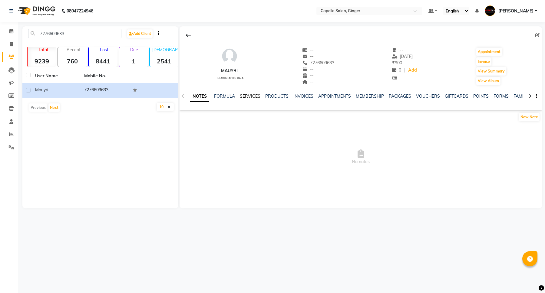
click at [257, 95] on link "SERVICES" at bounding box center [250, 95] width 21 height 5
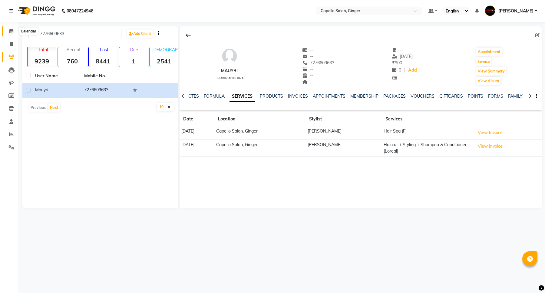
click at [11, 33] on icon at bounding box center [11, 31] width 4 height 5
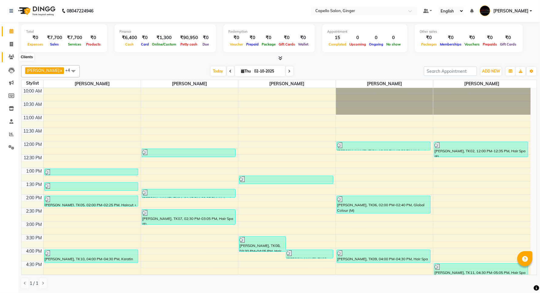
click at [9, 57] on icon at bounding box center [11, 57] width 6 height 5
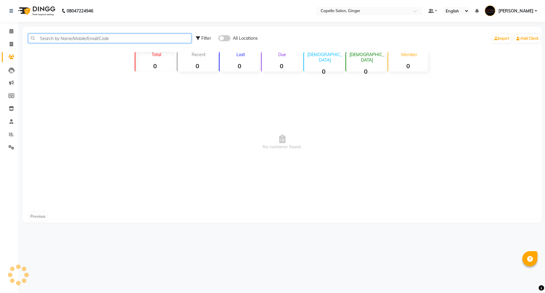
click at [65, 37] on input "text" at bounding box center [109, 38] width 163 height 9
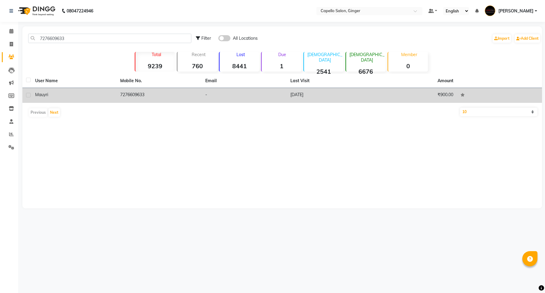
click at [41, 95] on span "Mauyri" at bounding box center [41, 94] width 13 height 5
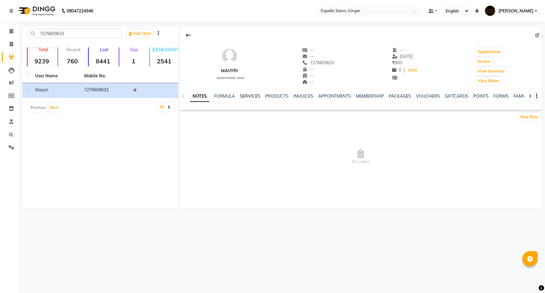
click at [243, 96] on link "SERVICES" at bounding box center [250, 95] width 21 height 5
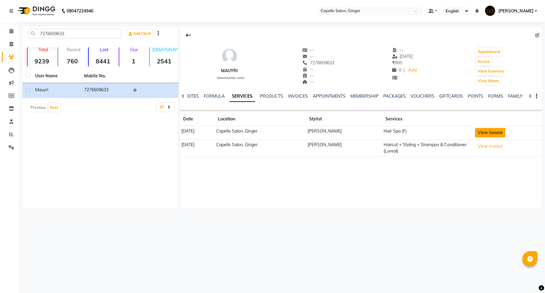
click at [491, 133] on button "View Invoice" at bounding box center [490, 132] width 30 height 9
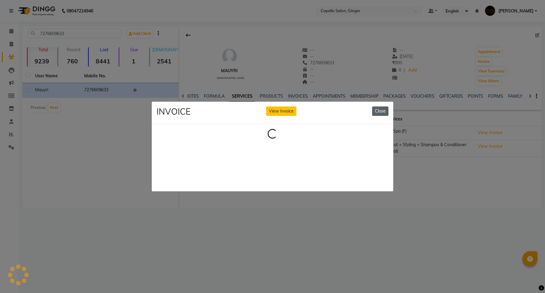
click at [385, 108] on button "Close" at bounding box center [380, 110] width 16 height 9
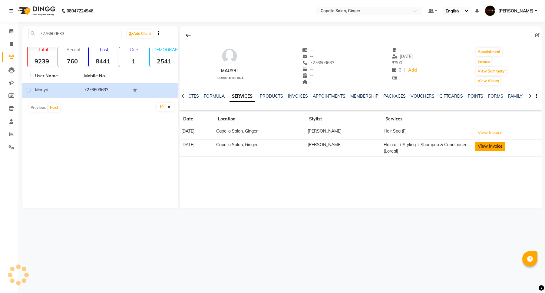
click at [494, 146] on button "View Invoice" at bounding box center [490, 146] width 30 height 9
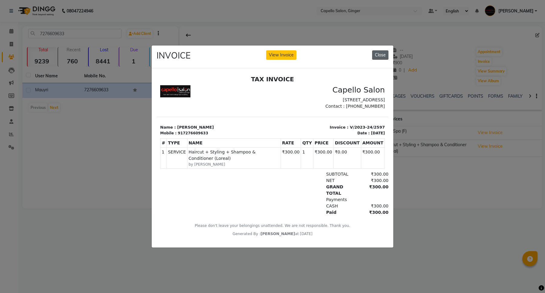
click at [382, 50] on button "Close" at bounding box center [380, 54] width 16 height 9
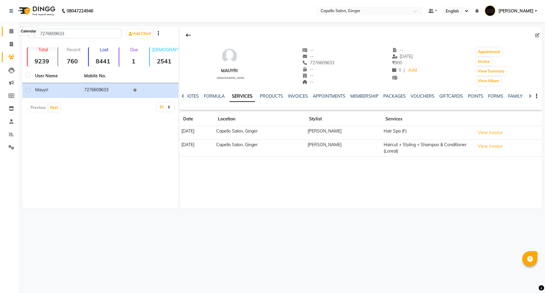
click at [11, 30] on icon at bounding box center [11, 31] width 4 height 5
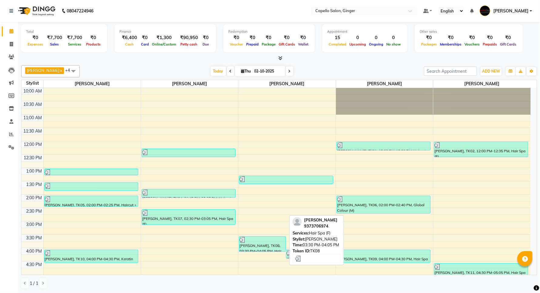
scroll to position [137, 0]
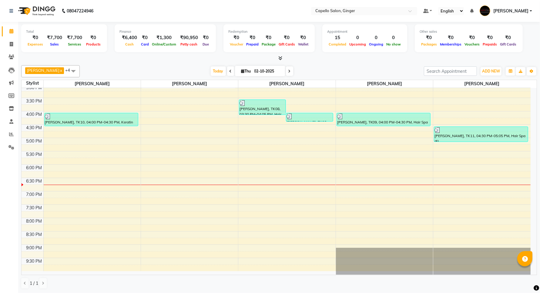
click at [70, 143] on div "10:00 AM 10:30 AM 11:00 AM 11:30 AM 12:00 PM 12:30 PM 1:00 PM 1:30 PM 2:00 PM 2…" at bounding box center [276, 111] width 509 height 320
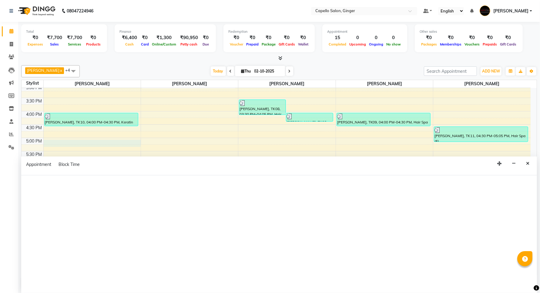
scroll to position [0, 0]
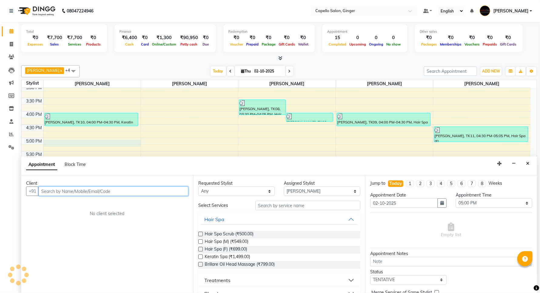
click at [66, 192] on input "text" at bounding box center [113, 190] width 150 height 9
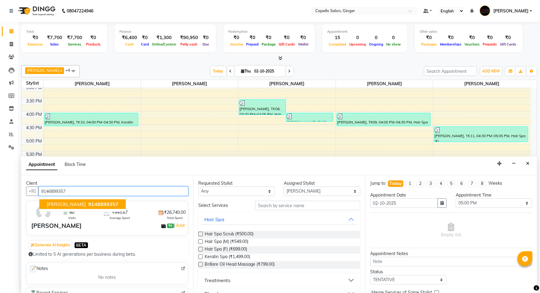
click at [78, 204] on span "[PERSON_NAME]" at bounding box center [66, 204] width 39 height 6
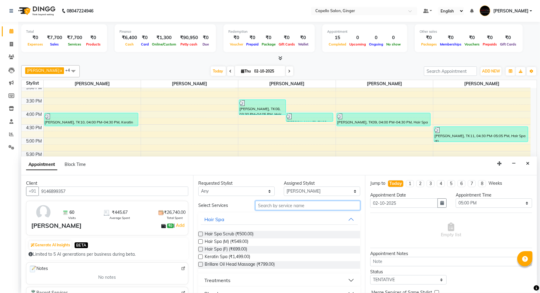
click at [282, 208] on input "text" at bounding box center [307, 205] width 105 height 9
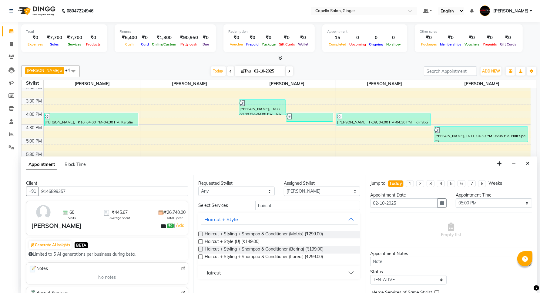
click at [199, 257] on label at bounding box center [200, 256] width 5 height 5
click at [199, 257] on input "checkbox" at bounding box center [200, 257] width 4 height 4
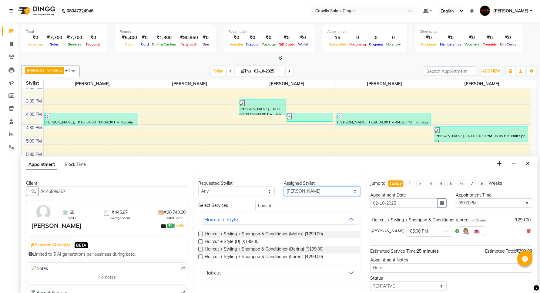
click at [298, 191] on select "Select Admin [PERSON_NAME] [PERSON_NAME] [PERSON_NAME] Priyanka [PERSON_NAME] […" at bounding box center [322, 190] width 76 height 9
click at [284, 186] on select "Select Admin [PERSON_NAME] [PERSON_NAME] [PERSON_NAME] Priyanka [PERSON_NAME] […" at bounding box center [322, 190] width 76 height 9
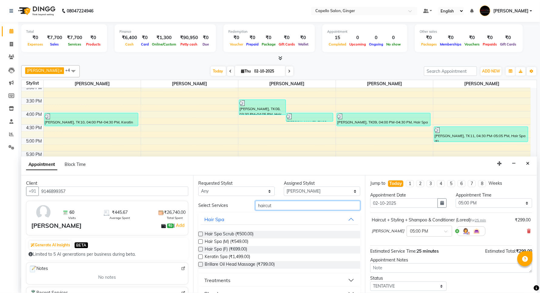
click at [273, 205] on input "haircut" at bounding box center [307, 205] width 105 height 9
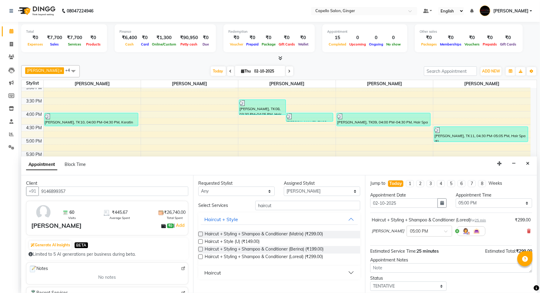
click at [207, 270] on div "Haircut" at bounding box center [212, 272] width 17 height 7
click at [199, 288] on label at bounding box center [200, 287] width 5 height 5
click at [199, 288] on input "checkbox" at bounding box center [200, 288] width 4 height 4
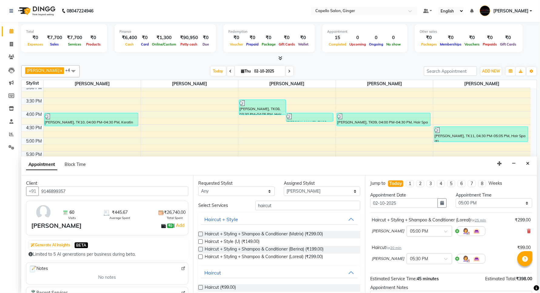
scroll to position [54, 0]
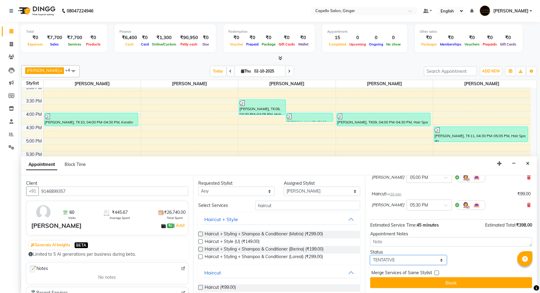
click at [414, 260] on select "Select TENTATIVE CONFIRM CHECK-IN UPCOMING" at bounding box center [408, 259] width 76 height 9
click at [370, 255] on select "Select TENTATIVE CONFIRM CHECK-IN UPCOMING" at bounding box center [408, 259] width 76 height 9
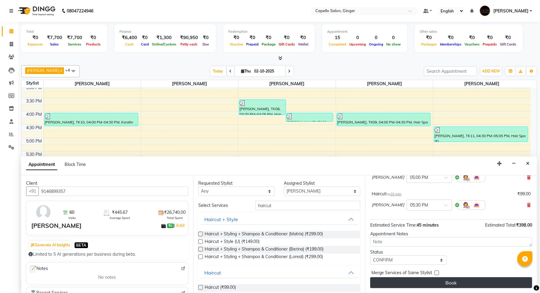
click at [417, 280] on button "Book" at bounding box center [451, 282] width 162 height 11
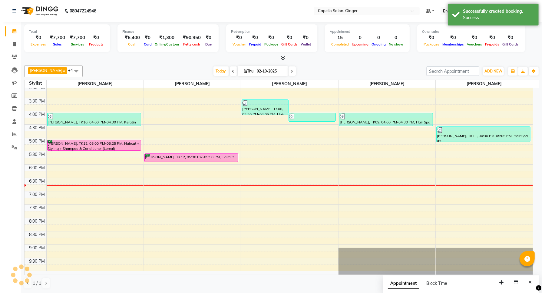
scroll to position [0, 0]
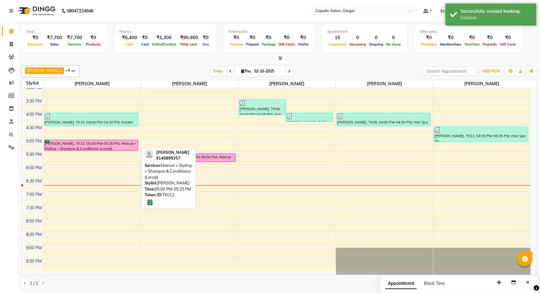
click at [120, 146] on div "[PERSON_NAME], TK12, 05:00 PM-05:25 PM, Haircut + Styling + Shampoo & Condition…" at bounding box center [91, 145] width 93 height 10
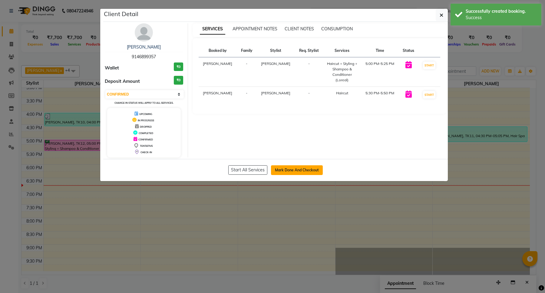
click at [286, 168] on button "Mark Done And Checkout" at bounding box center [297, 170] width 52 height 10
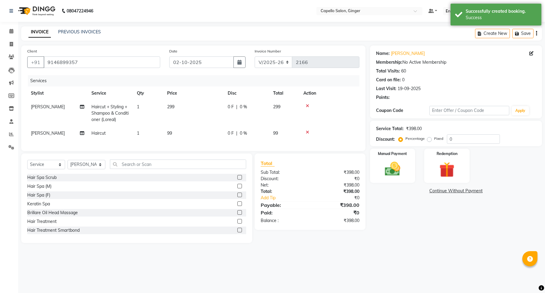
click at [173, 106] on span "299" at bounding box center [170, 106] width 7 height 5
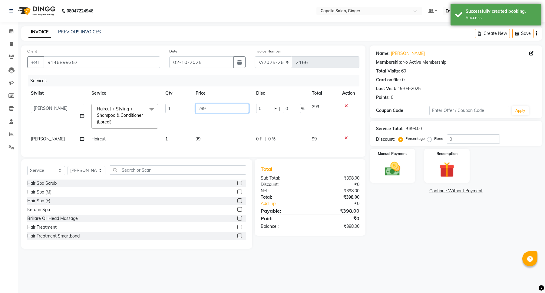
click at [217, 110] on input "299" at bounding box center [222, 108] width 53 height 9
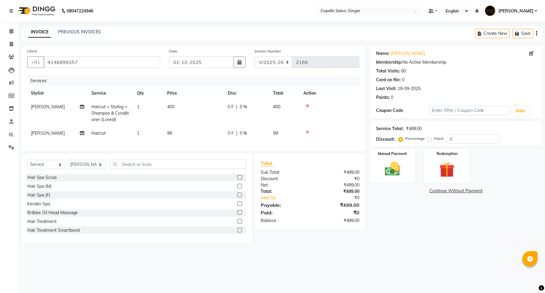
click at [200, 140] on div "Services Stylist Service Qty Price Disc Total Action [PERSON_NAME] Haircut + St…" at bounding box center [193, 110] width 332 height 70
click at [171, 133] on span "99" at bounding box center [169, 132] width 5 height 5
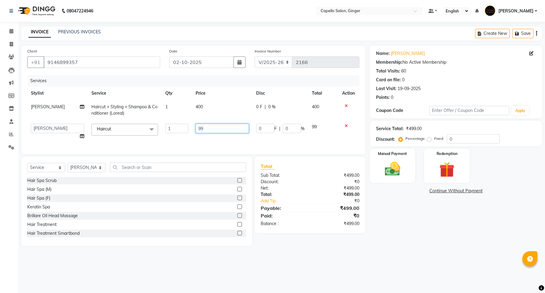
click at [222, 132] on input "99" at bounding box center [222, 128] width 53 height 9
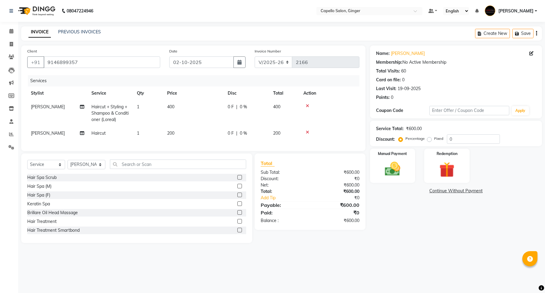
click at [221, 139] on td "200" at bounding box center [194, 133] width 61 height 14
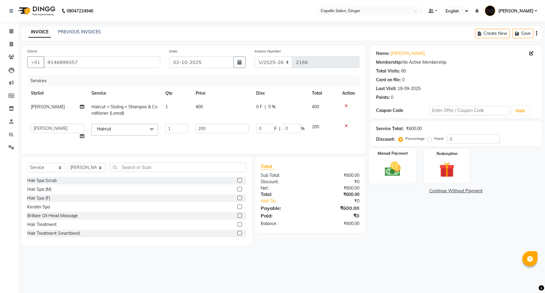
click at [387, 170] on img at bounding box center [393, 169] width 26 height 18
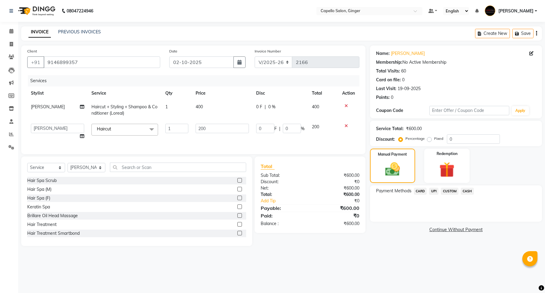
click at [468, 190] on span "CASH" at bounding box center [467, 191] width 13 height 7
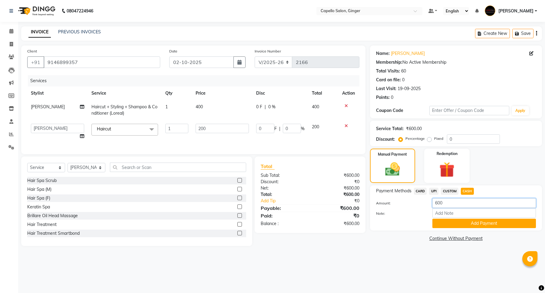
click at [437, 204] on input "600" at bounding box center [485, 202] width 104 height 9
click at [452, 223] on button "Add Payment" at bounding box center [485, 222] width 104 height 9
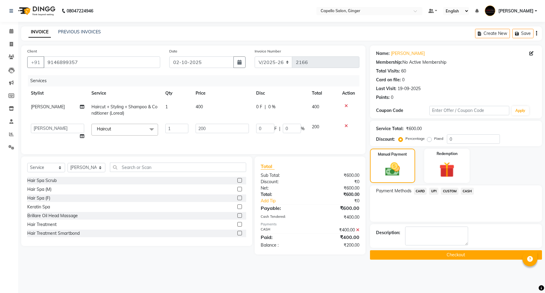
click at [433, 191] on span "UPI" at bounding box center [433, 191] width 9 height 7
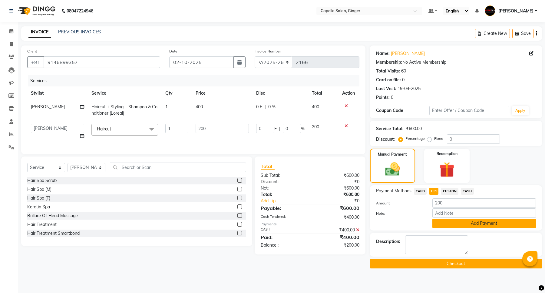
click at [439, 222] on button "Add Payment" at bounding box center [485, 222] width 104 height 9
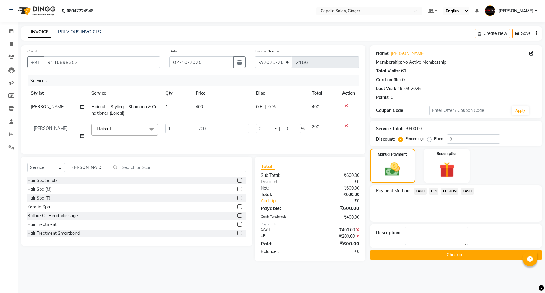
click at [439, 255] on button "Checkout" at bounding box center [456, 254] width 172 height 9
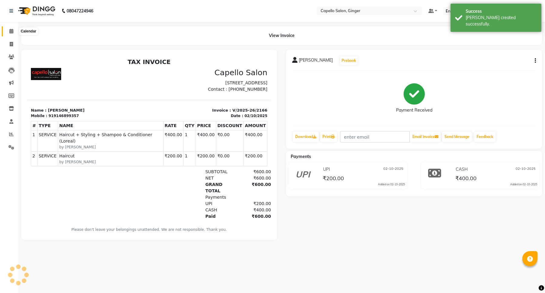
click at [11, 31] on icon at bounding box center [11, 31] width 4 height 5
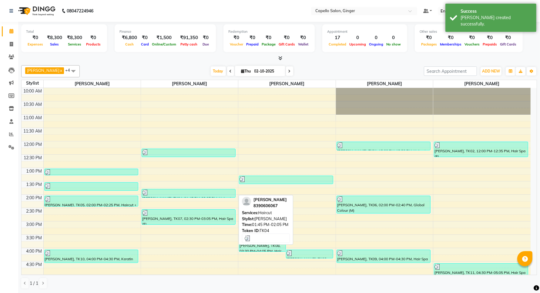
scroll to position [76, 0]
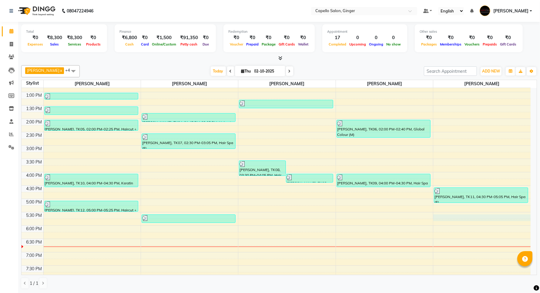
click at [452, 217] on div "10:00 AM 10:30 AM 11:00 AM 11:30 AM 12:00 PM 12:30 PM 1:00 PM 1:30 PM 2:00 PM 2…" at bounding box center [276, 172] width 509 height 320
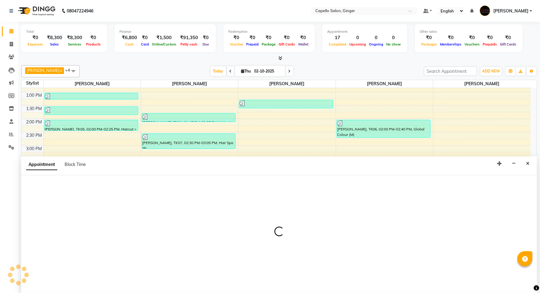
scroll to position [0, 0]
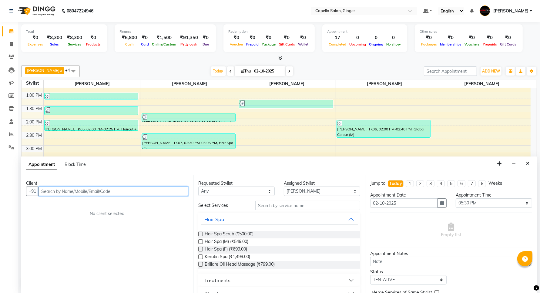
click at [84, 187] on input "text" at bounding box center [113, 190] width 150 height 9
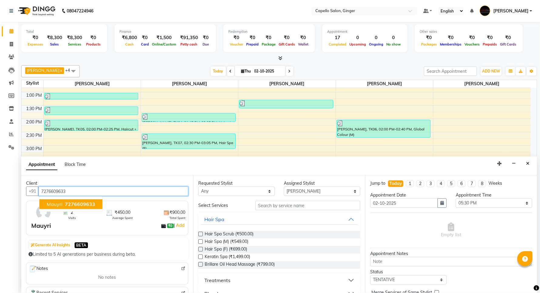
click at [50, 205] on span "Mauyri" at bounding box center [55, 204] width 16 height 6
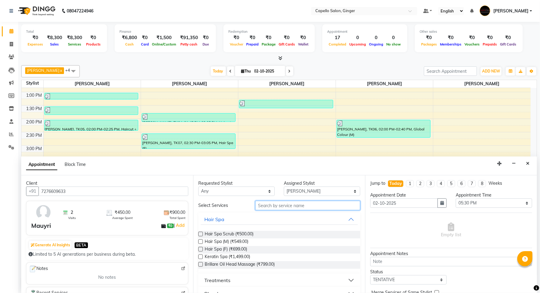
click at [309, 202] on input "text" at bounding box center [307, 205] width 105 height 9
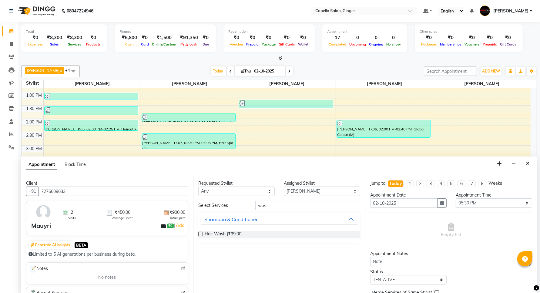
click at [201, 233] on label at bounding box center [200, 234] width 5 height 5
click at [201, 233] on input "checkbox" at bounding box center [200, 234] width 4 height 4
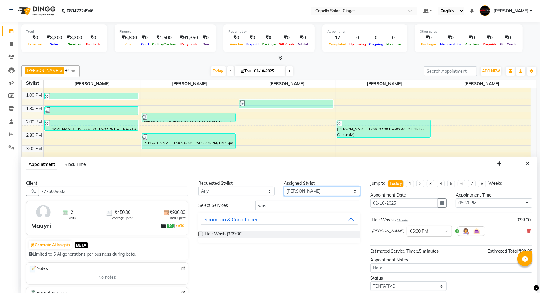
click at [306, 190] on select "Select Admin [PERSON_NAME] [PERSON_NAME] [PERSON_NAME] Priyanka [PERSON_NAME] […" at bounding box center [322, 190] width 76 height 9
click at [284, 186] on select "Select Admin [PERSON_NAME] [PERSON_NAME] [PERSON_NAME] Priyanka [PERSON_NAME] […" at bounding box center [322, 190] width 76 height 9
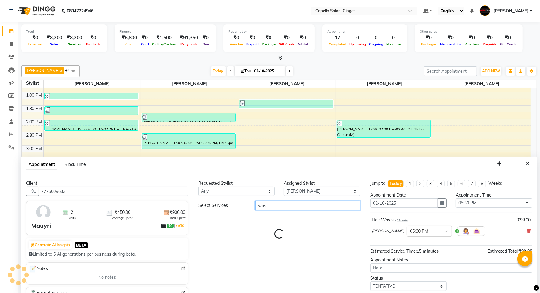
click at [277, 205] on input "was" at bounding box center [307, 205] width 105 height 9
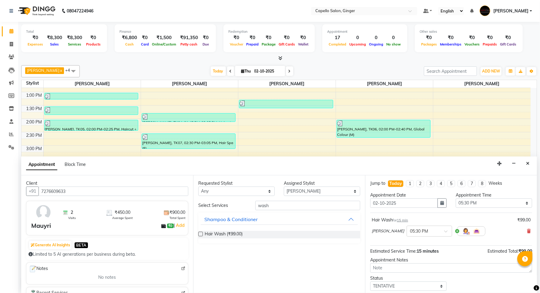
click at [200, 234] on label at bounding box center [200, 234] width 5 height 5
click at [200, 234] on input "checkbox" at bounding box center [200, 234] width 4 height 4
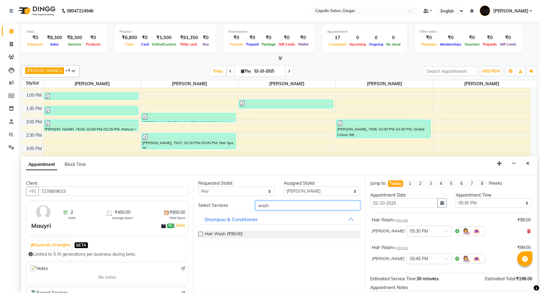
click at [285, 205] on input "wash" at bounding box center [307, 205] width 105 height 9
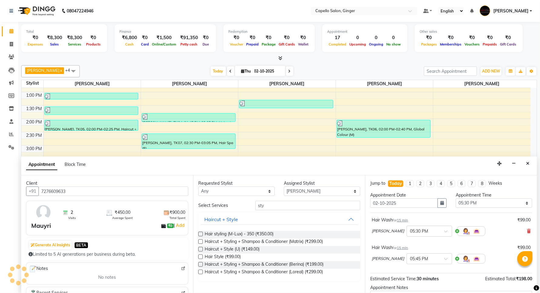
click at [200, 256] on label at bounding box center [200, 256] width 5 height 5
click at [200, 256] on input "checkbox" at bounding box center [200, 257] width 4 height 4
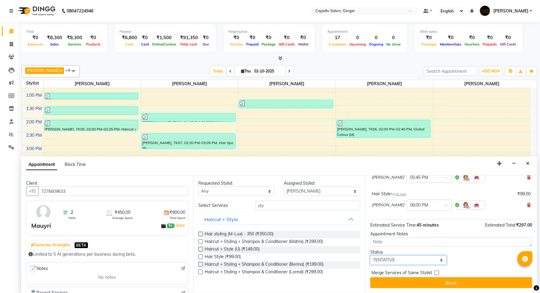
click at [387, 261] on select "Select TENTATIVE CONFIRM CHECK-IN UPCOMING" at bounding box center [408, 259] width 76 height 9
click at [370, 255] on select "Select TENTATIVE CONFIRM CHECK-IN UPCOMING" at bounding box center [408, 259] width 76 height 9
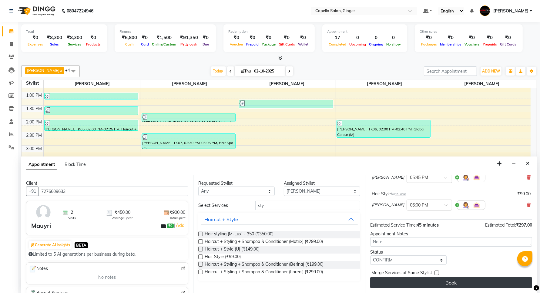
click at [387, 281] on button "Book" at bounding box center [451, 282] width 162 height 11
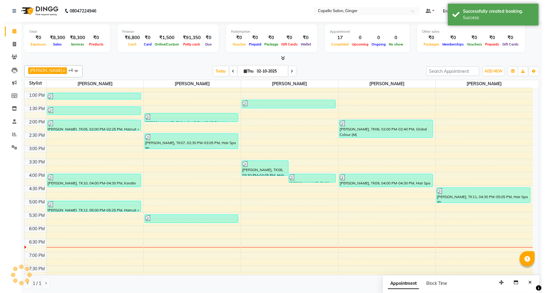
scroll to position [0, 0]
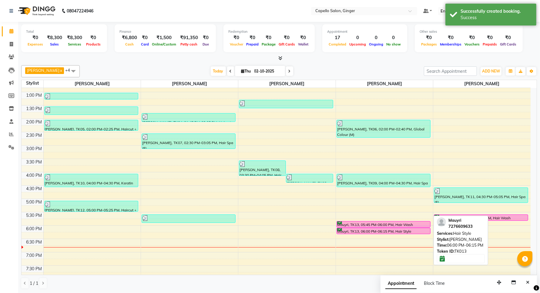
click at [416, 230] on div "Mauyri, TK13, 06:00 PM-06:15 PM, Hair Style" at bounding box center [383, 231] width 93 height 6
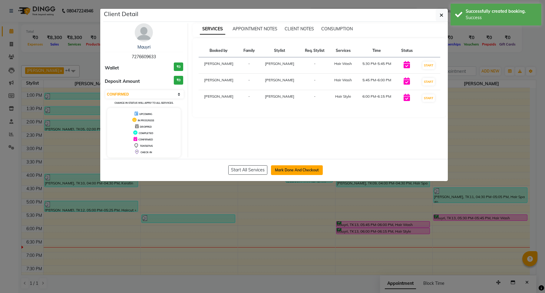
click at [298, 170] on button "Mark Done And Checkout" at bounding box center [297, 170] width 52 height 10
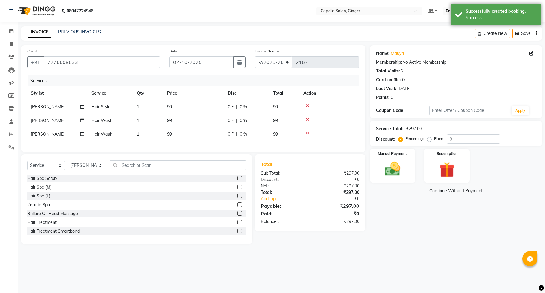
click at [170, 108] on span "99" at bounding box center [169, 106] width 5 height 5
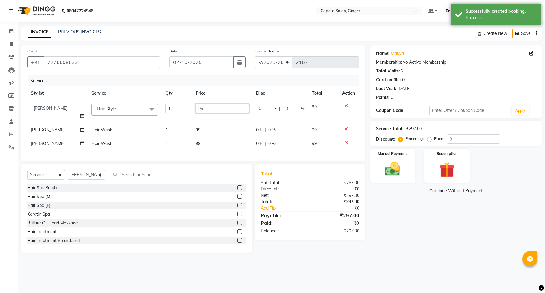
click at [212, 109] on input "99" at bounding box center [222, 108] width 53 height 9
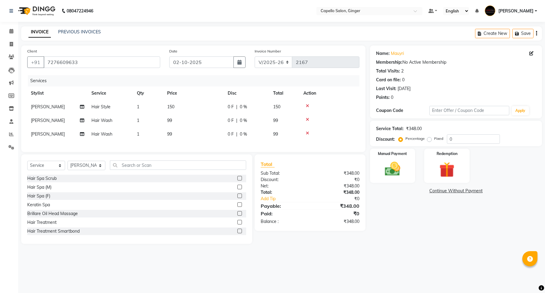
click at [199, 130] on tbody "[PERSON_NAME] Hair Style 1 150 0 F | 0 % 150 [PERSON_NAME] Hair Wash 1 99 0 F |…" at bounding box center [193, 120] width 332 height 41
click at [170, 118] on span "99" at bounding box center [169, 120] width 5 height 5
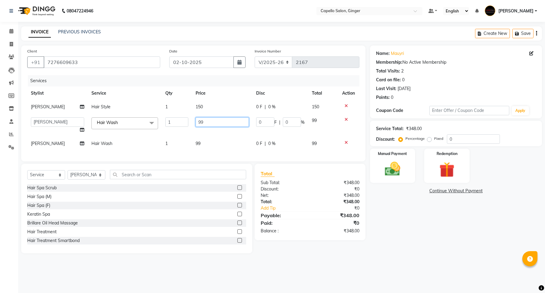
click at [208, 121] on input "99" at bounding box center [222, 121] width 53 height 9
click at [198, 143] on div "Services Stylist Service Qty Price Disc Total Action [PERSON_NAME] Hair Style 1…" at bounding box center [193, 115] width 332 height 80
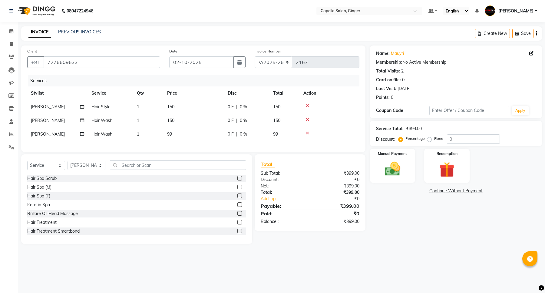
click at [169, 134] on span "99" at bounding box center [169, 133] width 5 height 5
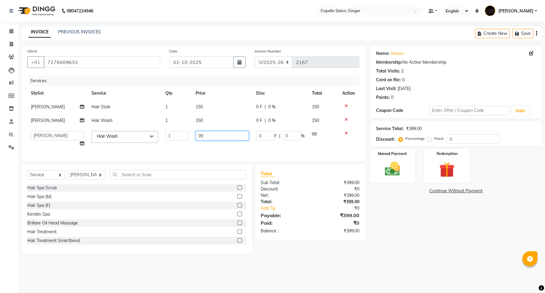
click at [212, 135] on input "99" at bounding box center [222, 135] width 53 height 9
click at [220, 146] on div "Services Stylist Service Qty Price Disc Total Action [PERSON_NAME] Hair Style 1…" at bounding box center [193, 115] width 332 height 80
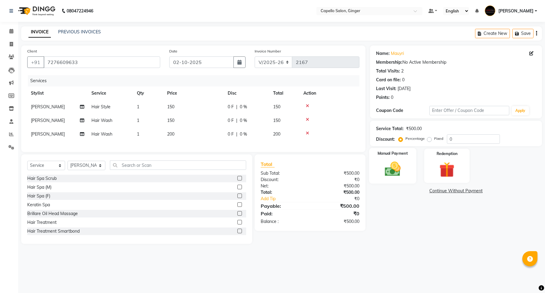
click at [392, 163] on img at bounding box center [393, 169] width 26 height 18
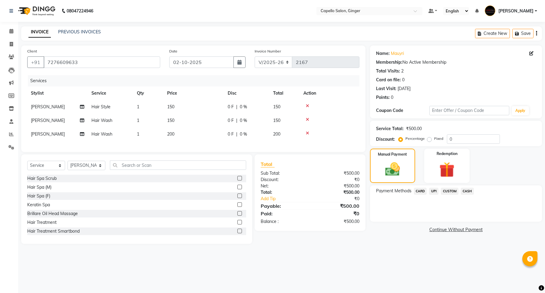
click at [467, 191] on span "CASH" at bounding box center [467, 191] width 13 height 7
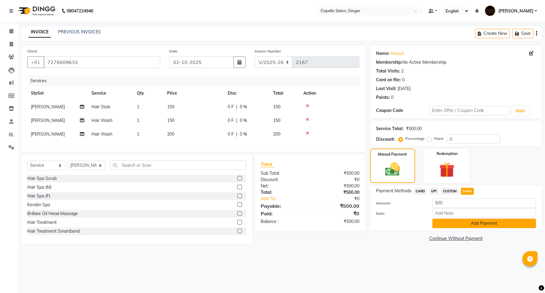
click at [459, 223] on button "Add Payment" at bounding box center [485, 222] width 104 height 9
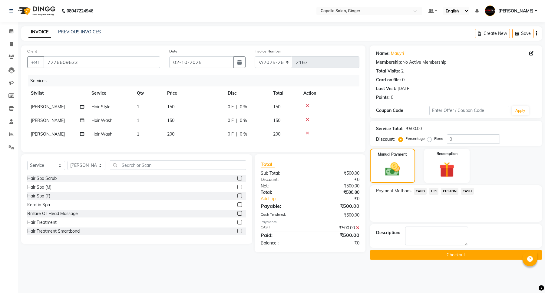
click at [454, 254] on button "Checkout" at bounding box center [456, 254] width 172 height 9
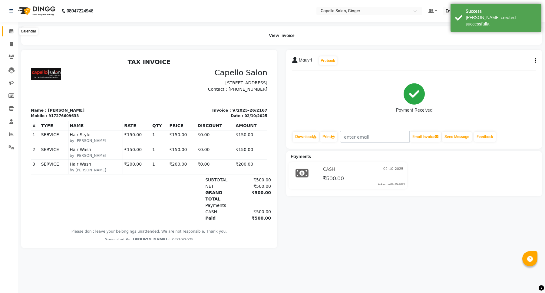
click at [10, 32] on icon at bounding box center [11, 31] width 4 height 5
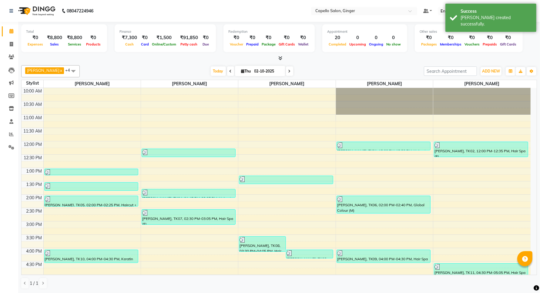
scroll to position [114, 0]
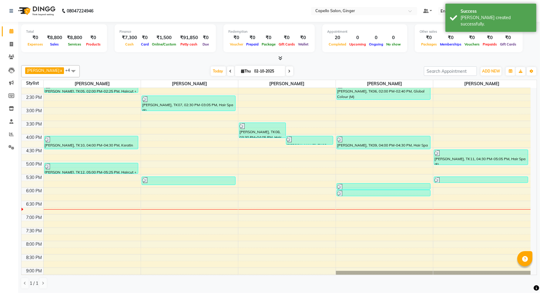
click at [259, 192] on div "10:00 AM 10:30 AM 11:00 AM 11:30 AM 12:00 PM 12:30 PM 1:00 PM 1:30 PM 2:00 PM 2…" at bounding box center [276, 134] width 509 height 320
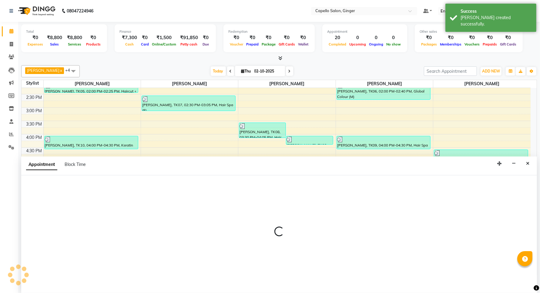
scroll to position [0, 0]
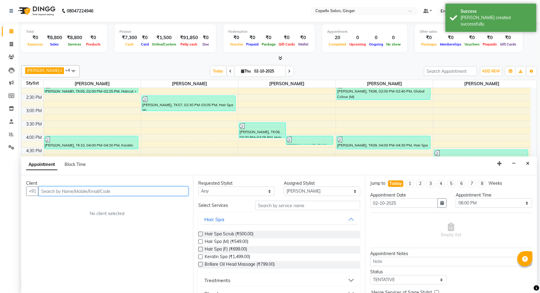
click at [77, 190] on input "text" at bounding box center [113, 190] width 150 height 9
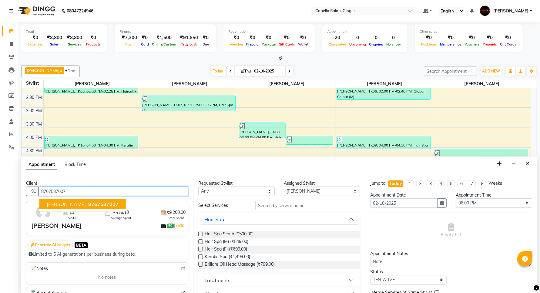
click at [60, 201] on span "[PERSON_NAME]" at bounding box center [66, 204] width 39 height 6
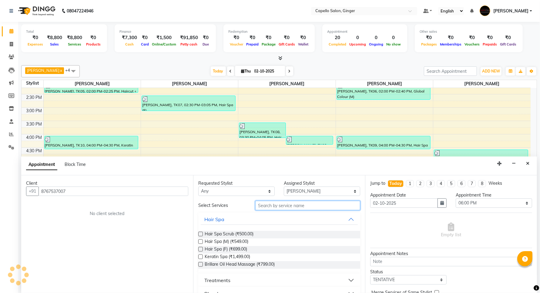
click at [303, 204] on input "text" at bounding box center [307, 205] width 105 height 9
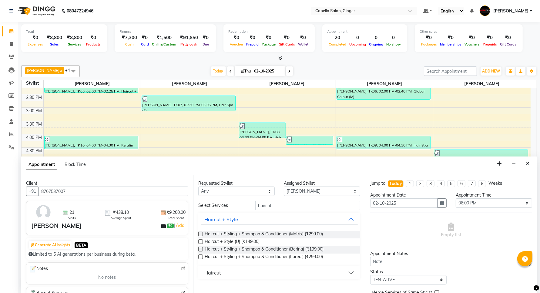
click at [200, 256] on label at bounding box center [200, 256] width 5 height 5
click at [200, 256] on input "checkbox" at bounding box center [200, 257] width 4 height 4
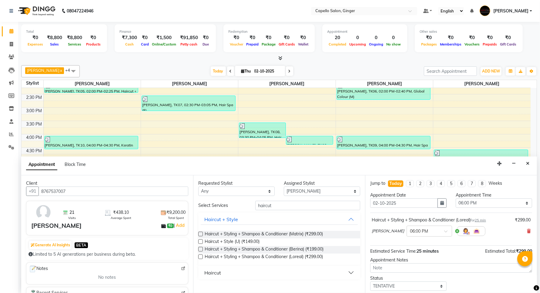
scroll to position [26, 0]
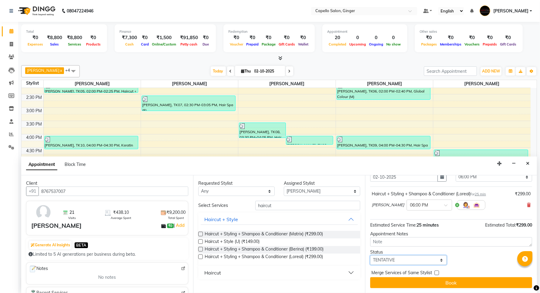
click at [389, 261] on select "Select TENTATIVE CONFIRM CHECK-IN UPCOMING" at bounding box center [408, 259] width 76 height 9
click at [370, 255] on select "Select TENTATIVE CONFIRM CHECK-IN UPCOMING" at bounding box center [408, 259] width 76 height 9
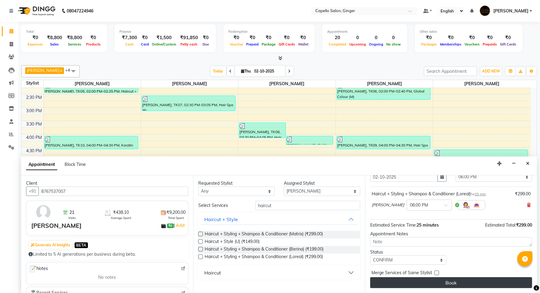
click at [389, 281] on button "Book" at bounding box center [451, 282] width 162 height 11
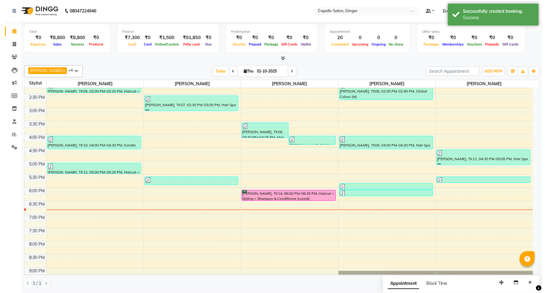
scroll to position [0, 0]
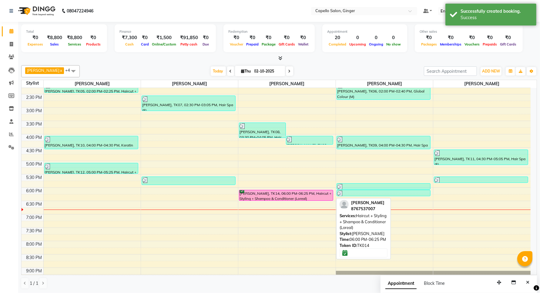
click at [277, 195] on div "[PERSON_NAME], TK14, 06:00 PM-06:25 PM, Haircut + Styling + Shampoo & Condition…" at bounding box center [285, 195] width 93 height 10
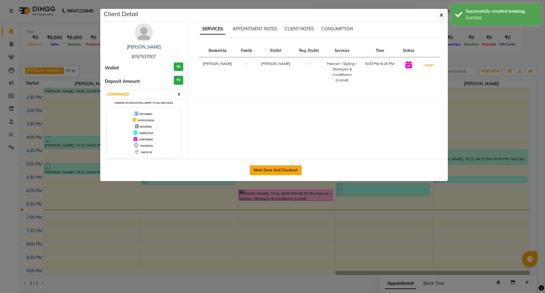
click at [274, 172] on button "Mark Done And Checkout" at bounding box center [276, 170] width 52 height 10
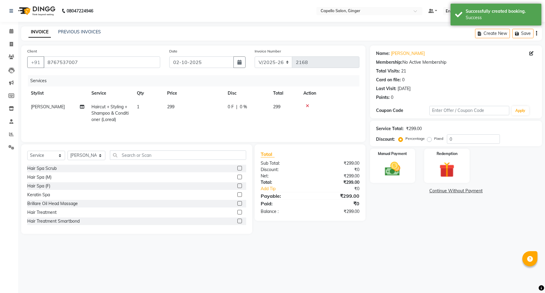
click at [172, 106] on span "299" at bounding box center [170, 106] width 7 height 5
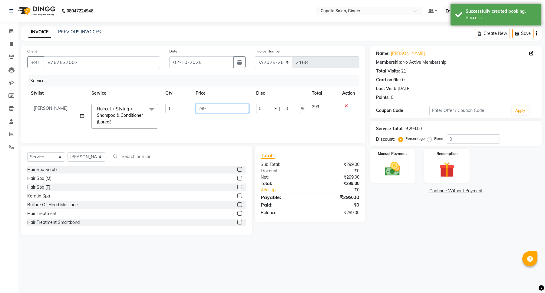
click at [223, 109] on input "299" at bounding box center [222, 108] width 53 height 9
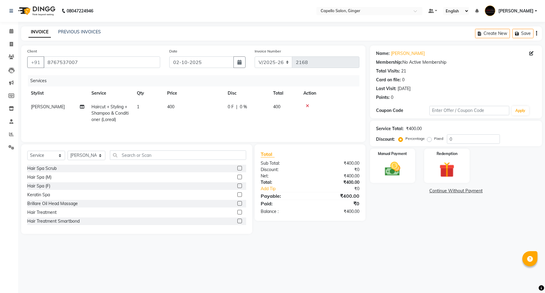
click at [223, 127] on div "Services Stylist Service Qty Price Disc Total Action [PERSON_NAME] Haircut + St…" at bounding box center [193, 105] width 332 height 61
click at [390, 167] on img at bounding box center [393, 169] width 26 height 18
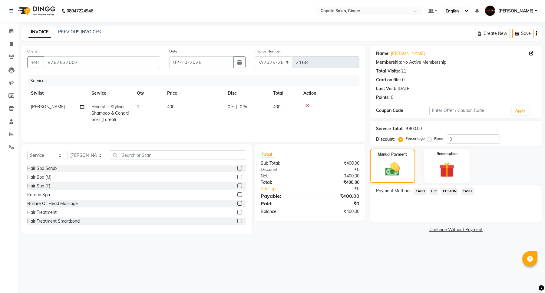
click at [470, 189] on span "CASH" at bounding box center [467, 191] width 13 height 7
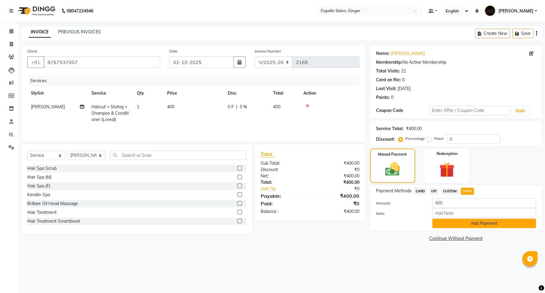
click at [458, 225] on button "Add Payment" at bounding box center [485, 222] width 104 height 9
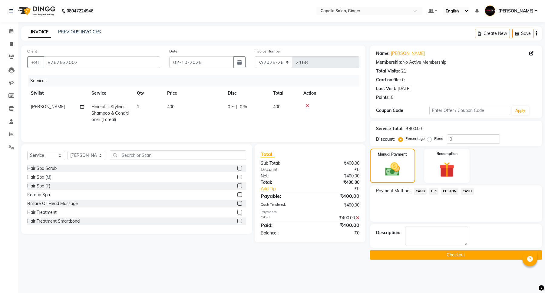
click at [448, 255] on button "Checkout" at bounding box center [456, 254] width 172 height 9
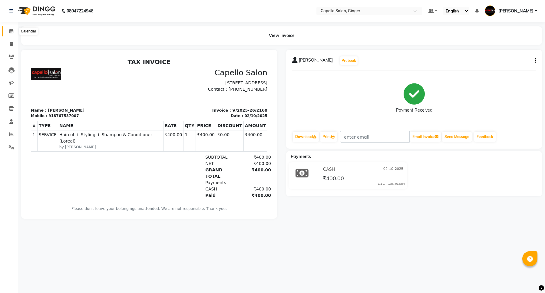
click at [12, 32] on icon at bounding box center [11, 31] width 4 height 5
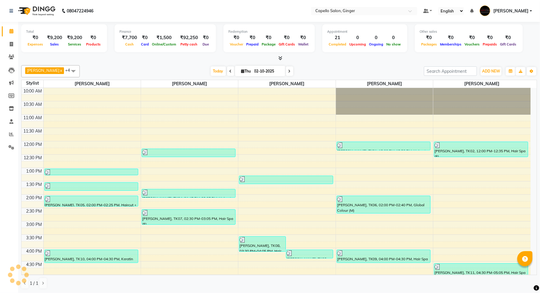
scroll to position [125, 0]
